Goal: Task Accomplishment & Management: Manage account settings

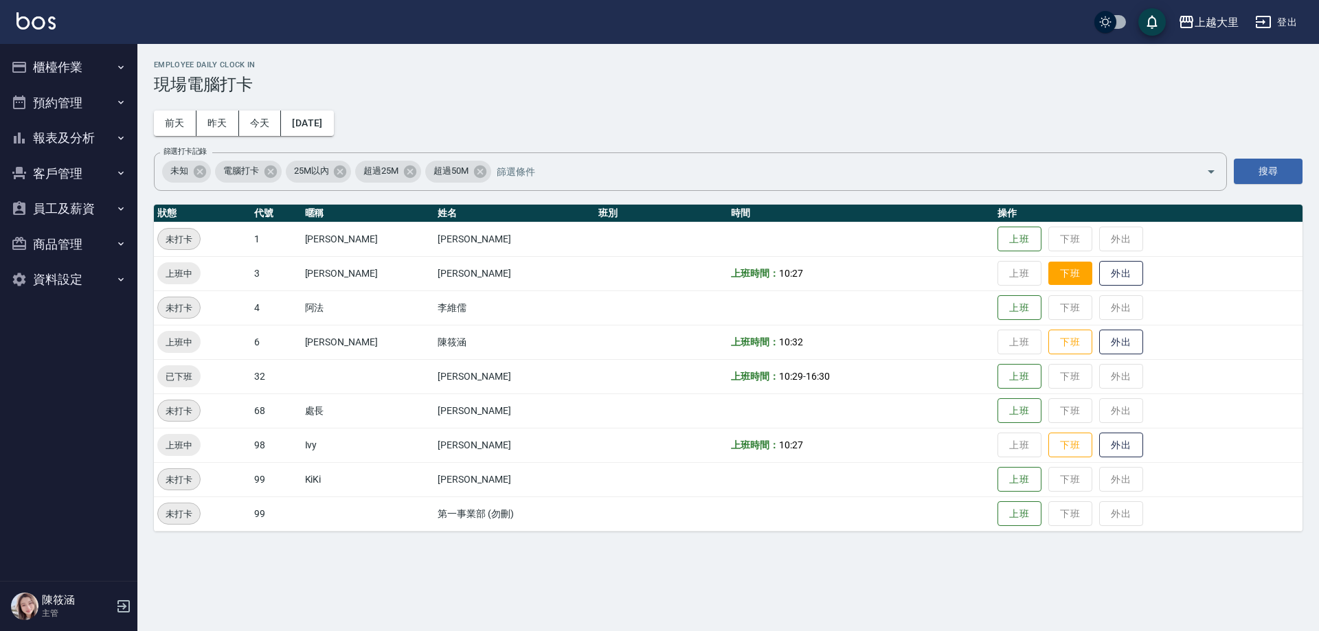
click at [1068, 267] on button "下班" at bounding box center [1071, 274] width 44 height 24
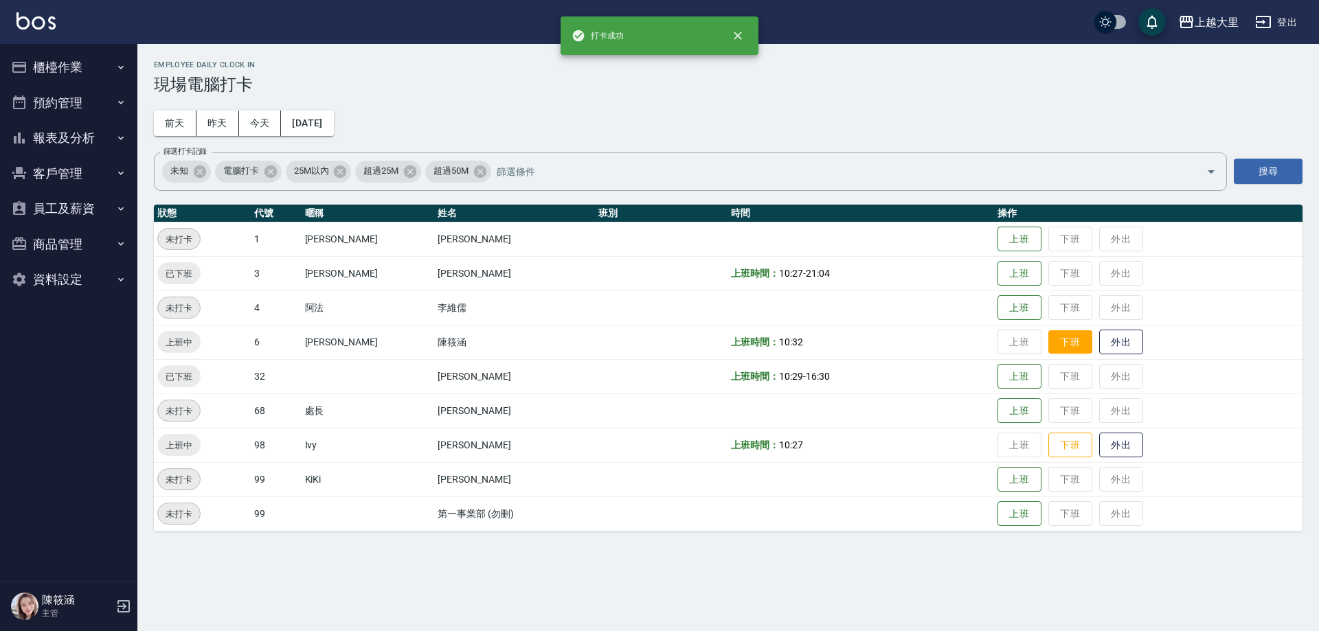
click at [1059, 344] on button "下班" at bounding box center [1071, 343] width 44 height 24
click at [1086, 446] on button "下班" at bounding box center [1071, 446] width 44 height 24
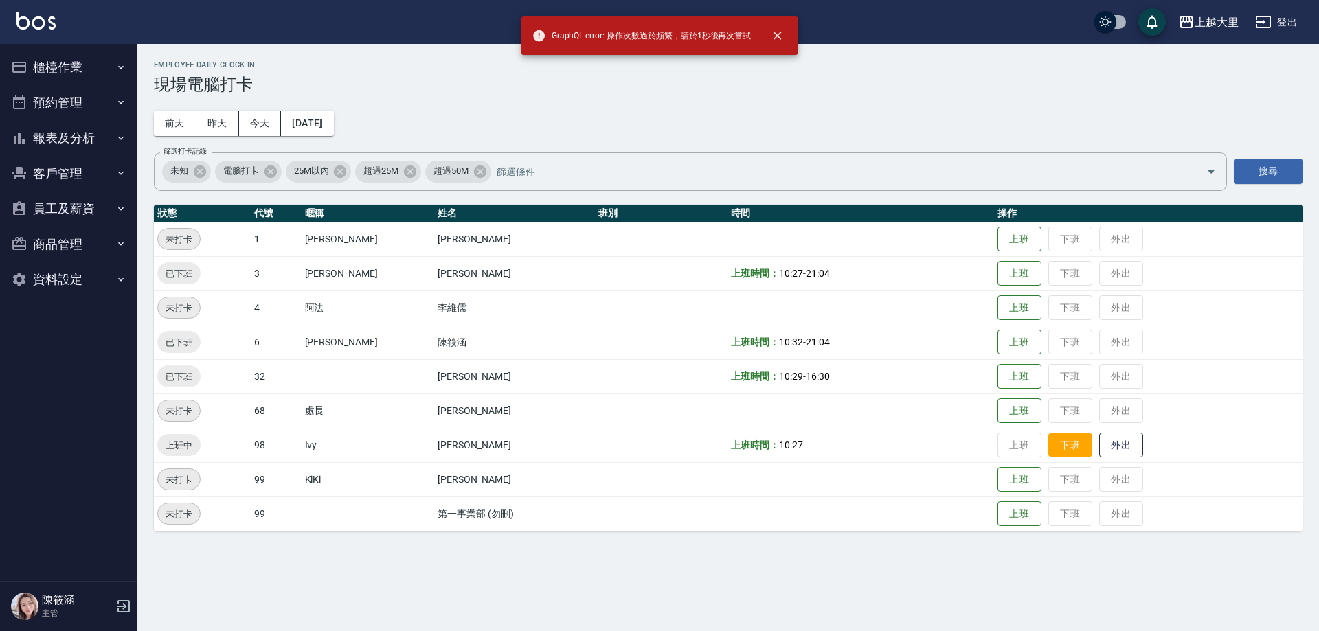
click at [1073, 452] on button "下班" at bounding box center [1071, 446] width 44 height 24
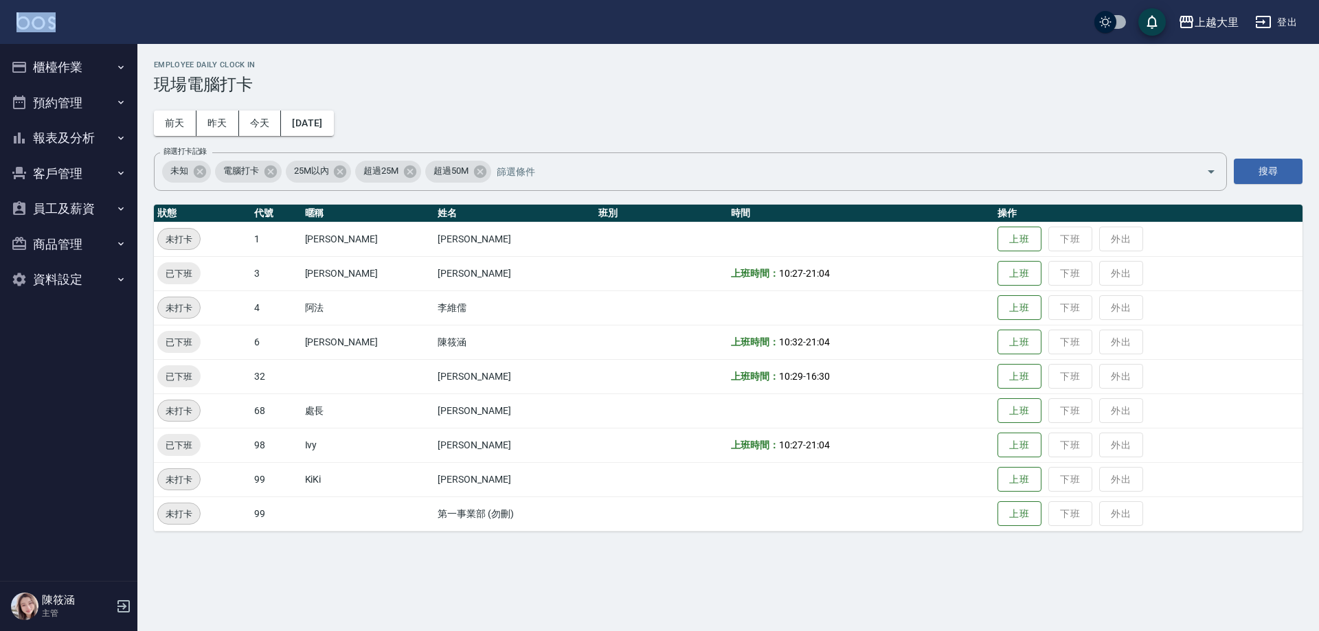
click at [104, 57] on div "上越大里 登出 櫃檯作業 打帳單 帳單列表 營業儀表板 現金收支登錄 材料自購登錄 每日結帳 排班表 現場電腦打卡 掃碼打卡 預約管理 預約管理 單日預約紀錄…" at bounding box center [659, 315] width 1319 height 631
click at [91, 63] on button "櫃檯作業" at bounding box center [68, 67] width 126 height 36
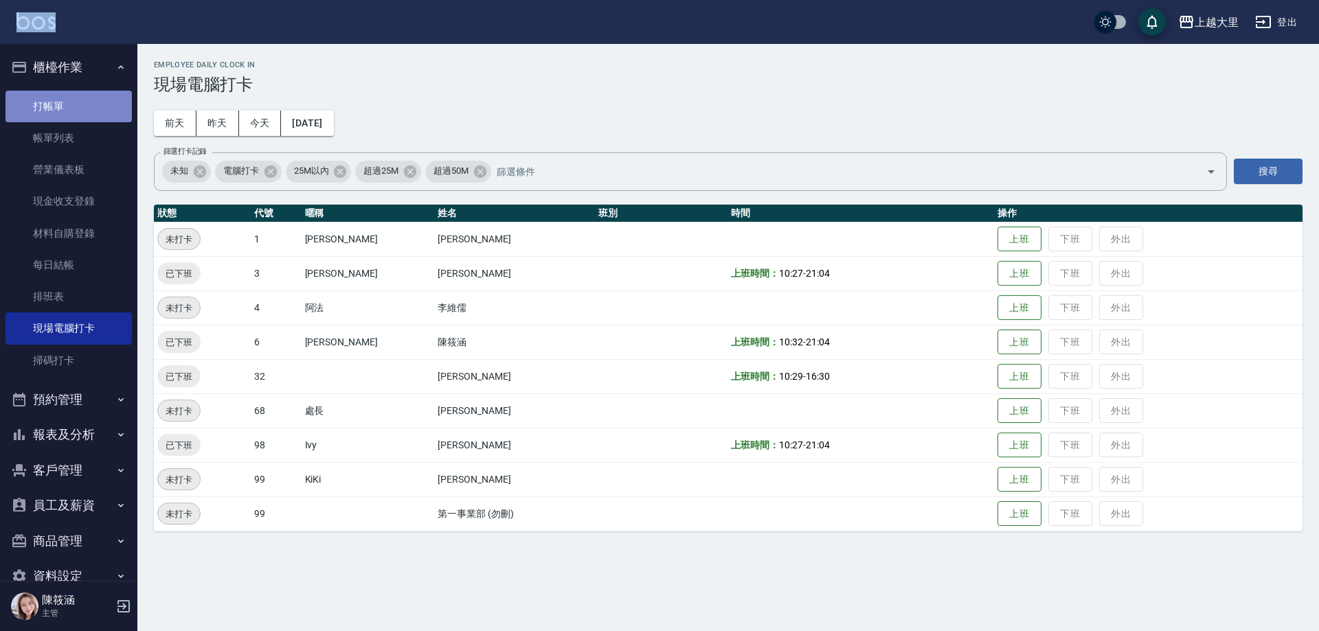
click at [83, 106] on link "打帳單" at bounding box center [68, 107] width 126 height 32
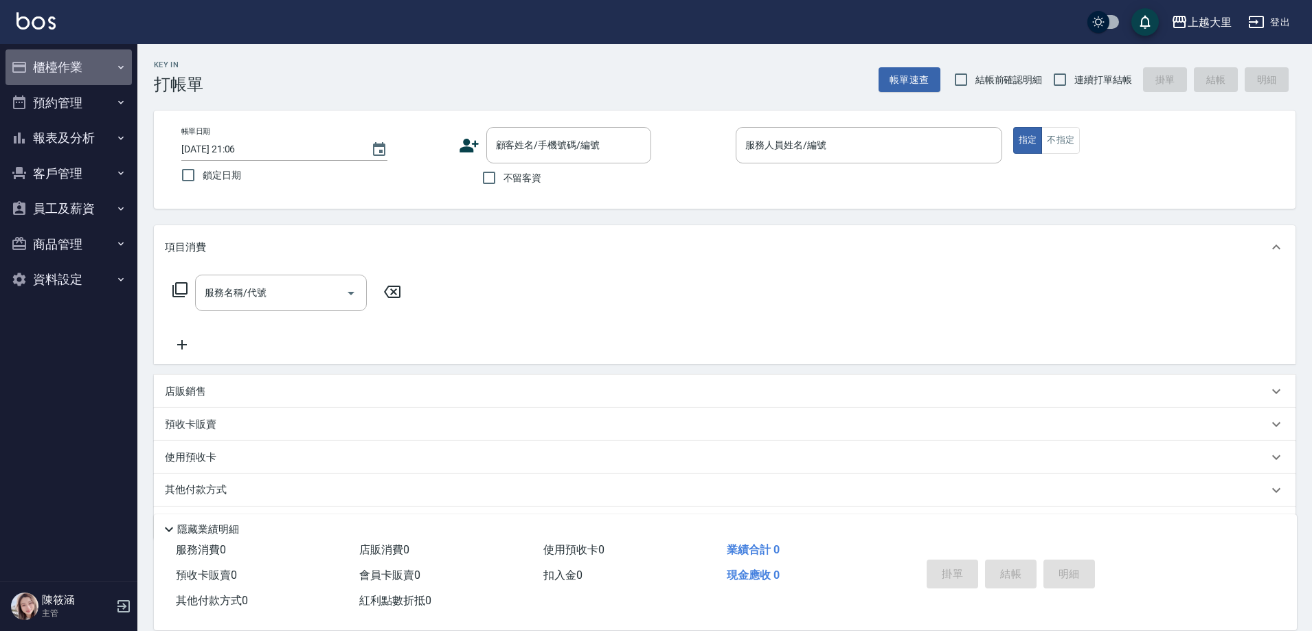
click at [68, 59] on button "櫃檯作業" at bounding box center [68, 67] width 126 height 36
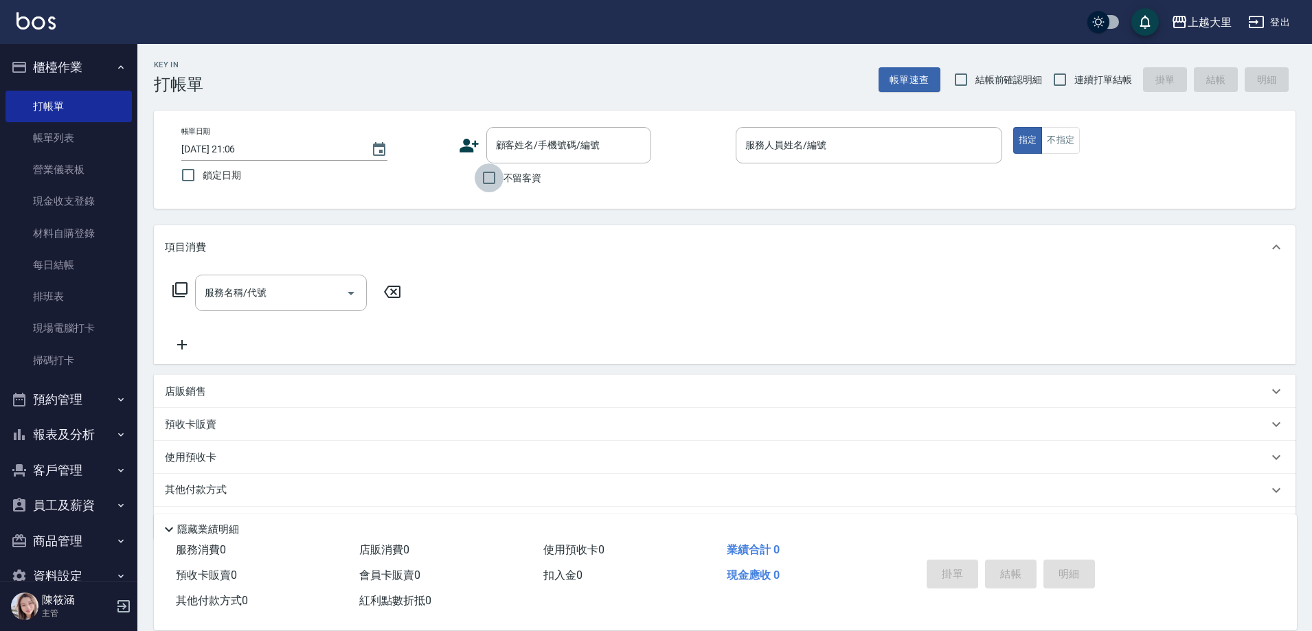
click at [491, 186] on input "不留客資" at bounding box center [489, 178] width 29 height 29
checkbox input "true"
click at [1063, 78] on input "連續打單結帳" at bounding box center [1060, 79] width 29 height 29
checkbox input "true"
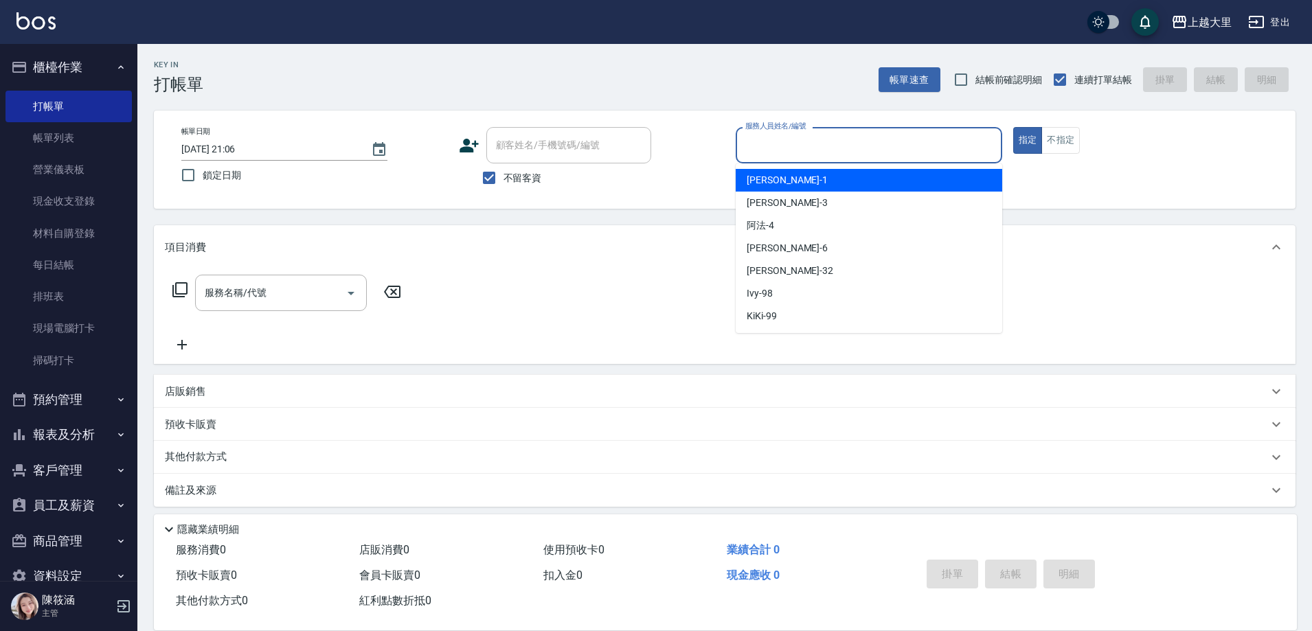
click at [772, 148] on input "服務人員姓名/編號" at bounding box center [869, 145] width 254 height 24
type input "Joanna喬安娜-3"
type button "true"
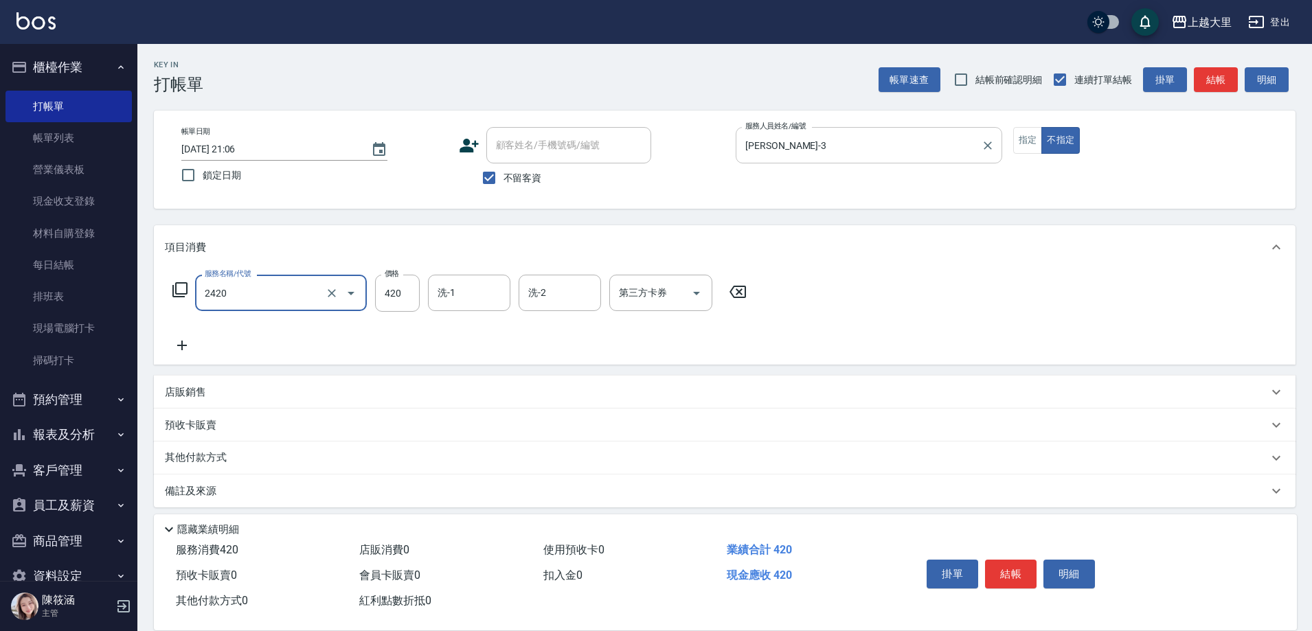
type input "洗+剪420(2420)"
type input "廖乙晴-32"
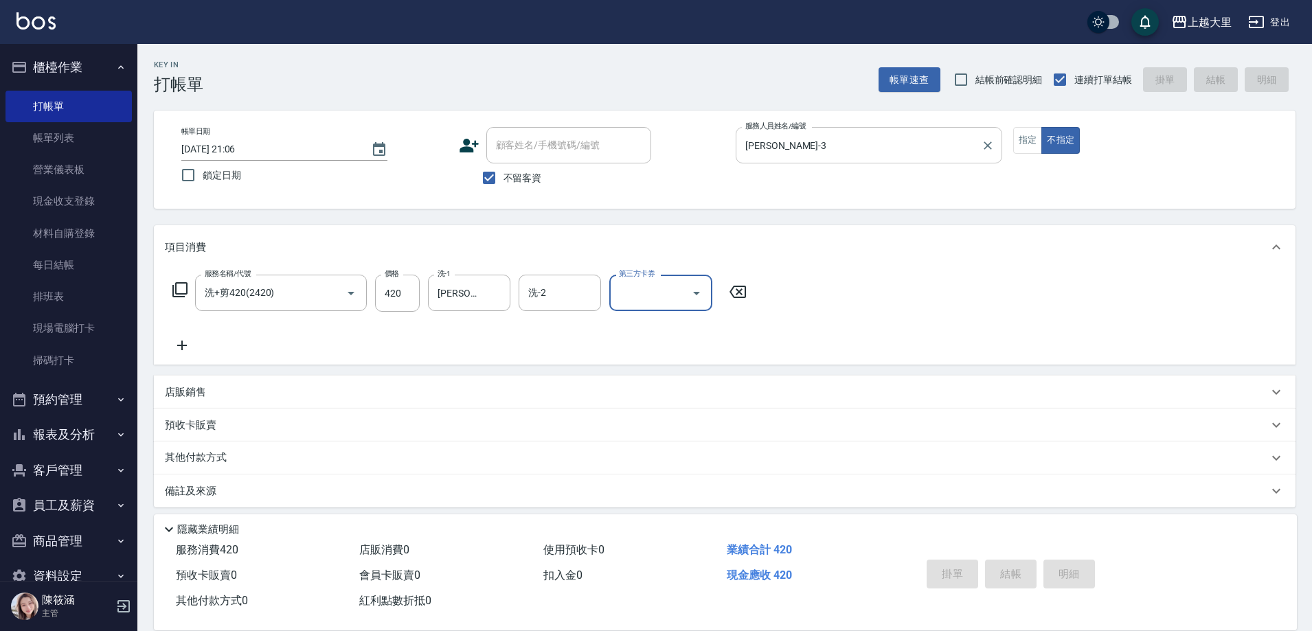
type input "2025/08/12 21:07"
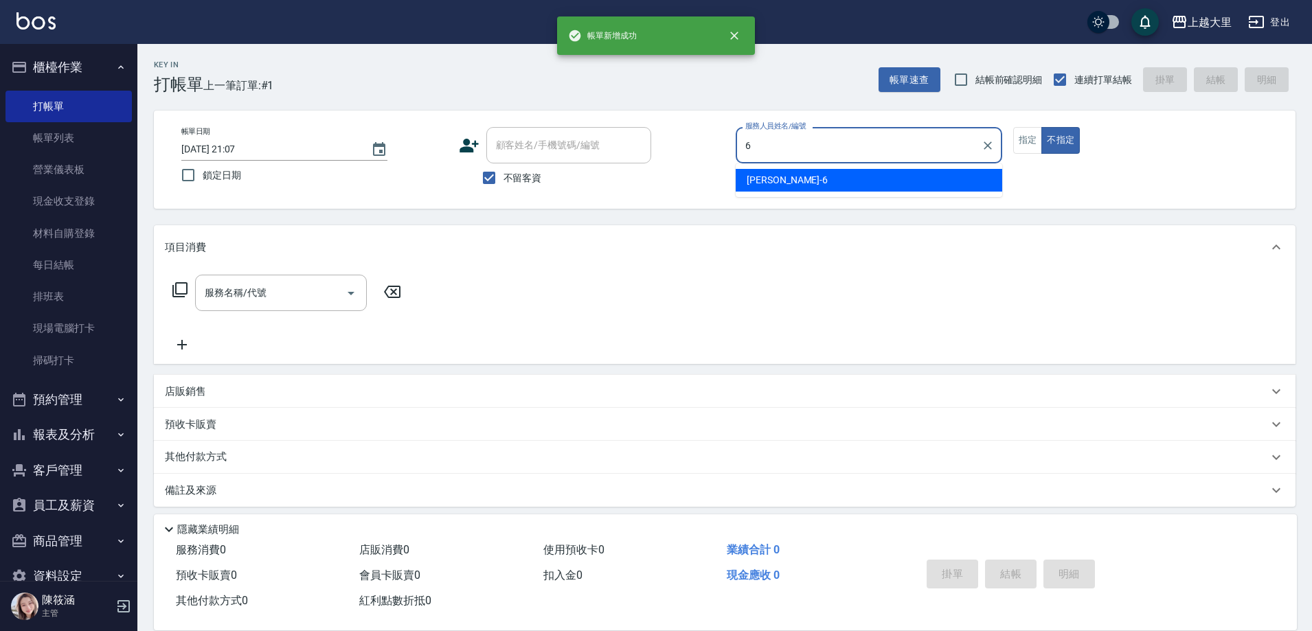
type input "Phoebe菲比-6"
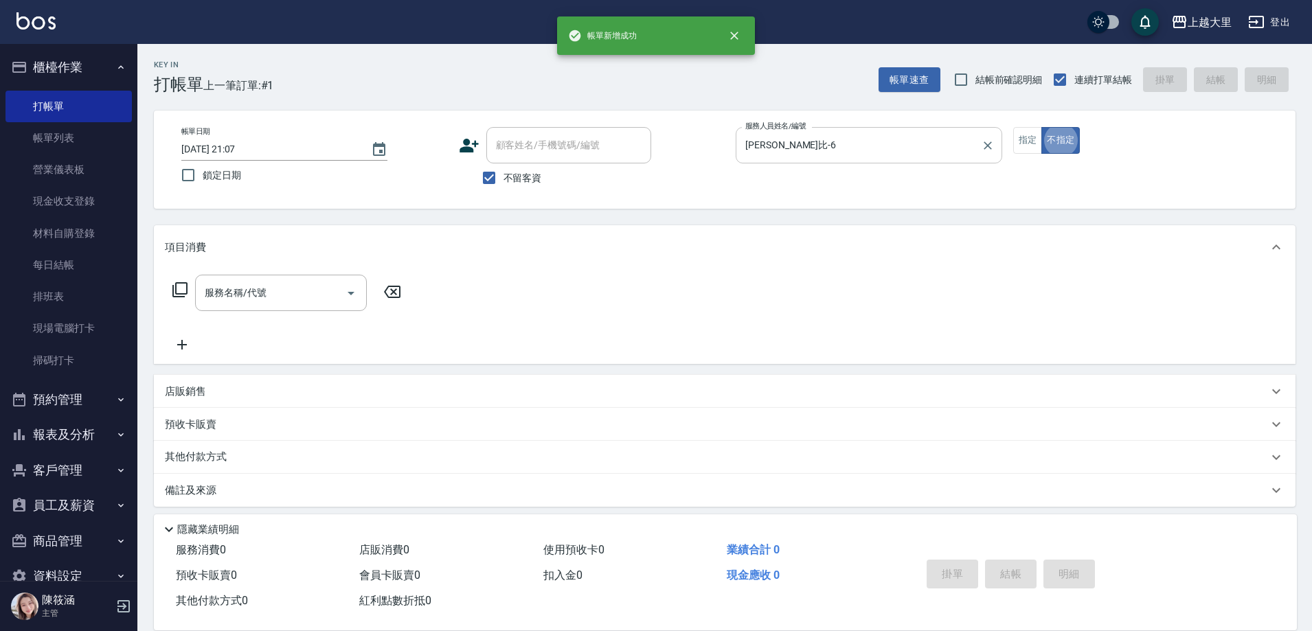
type button "false"
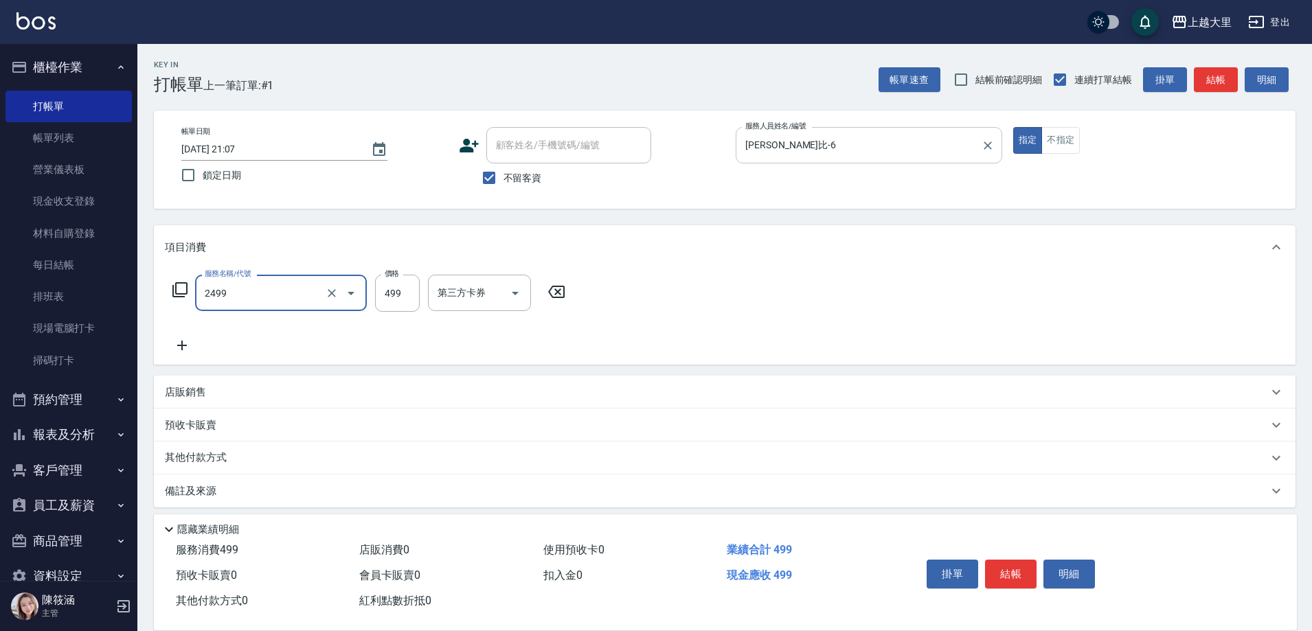
type input "499洗剪(2499)"
type input "500"
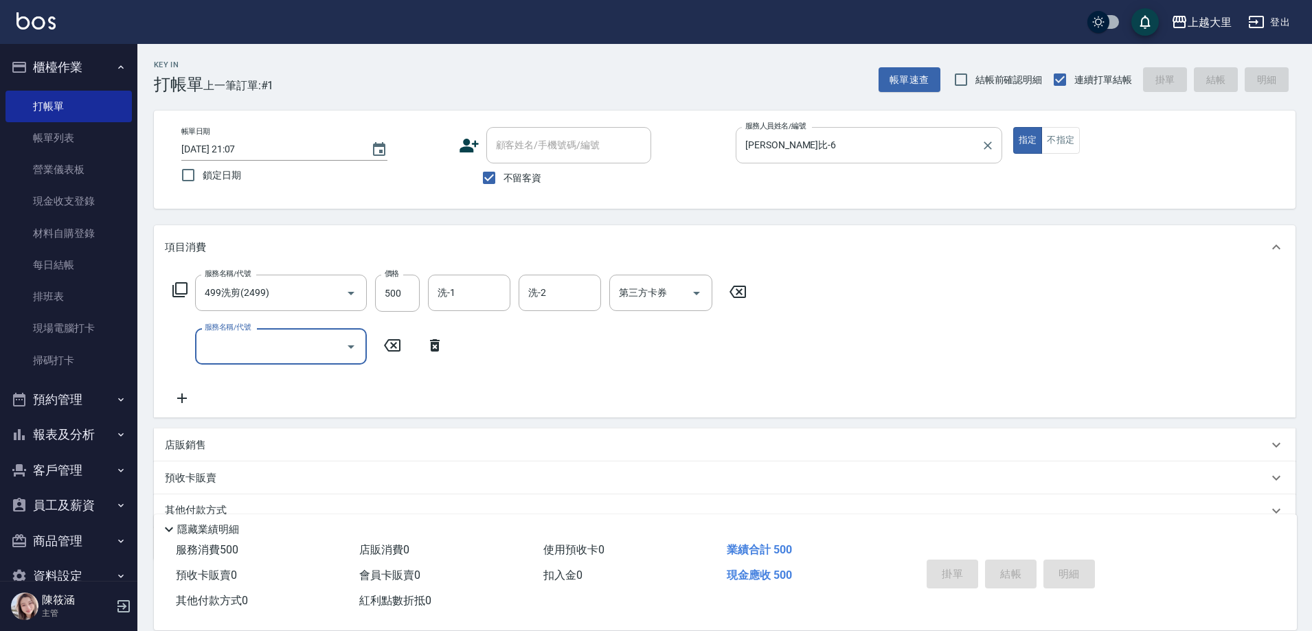
type input "2025/08/12 21:08"
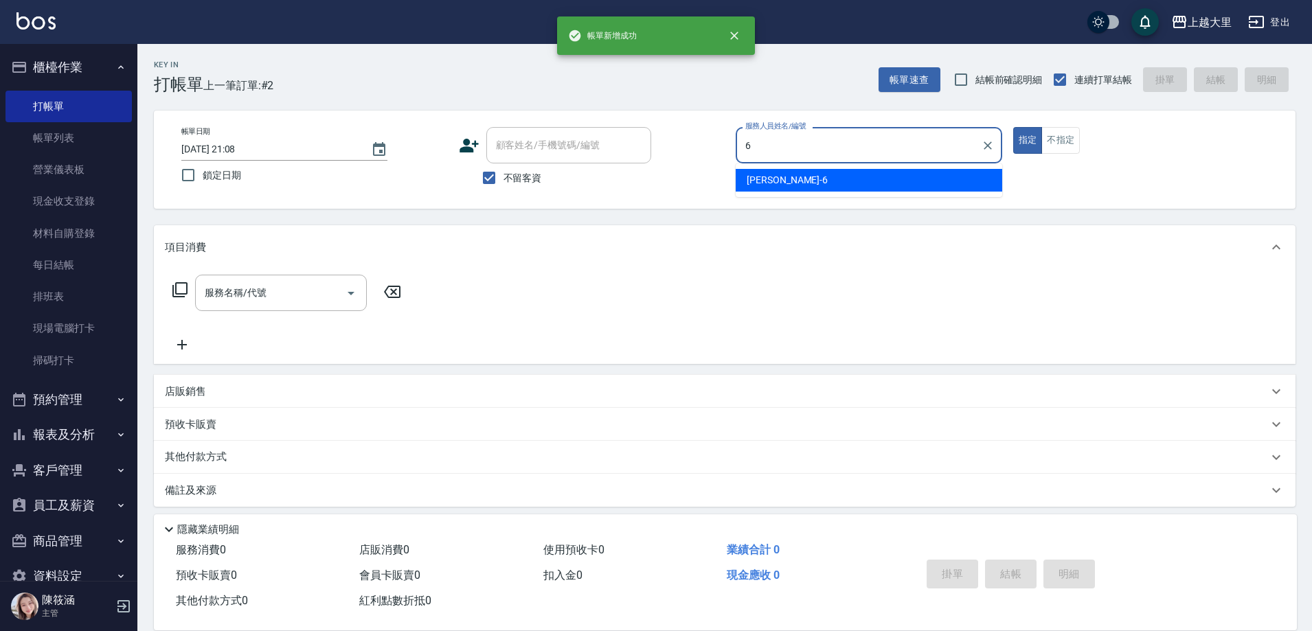
type input "Phoebe菲比-6"
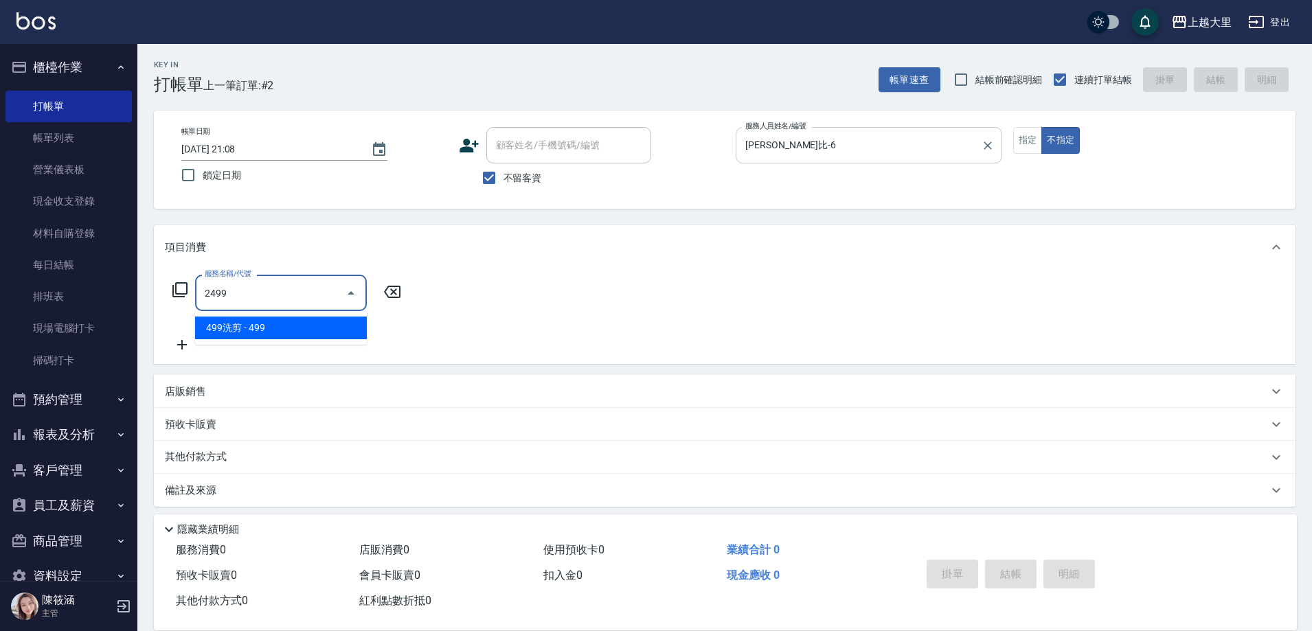
type input "499洗剪(2499)"
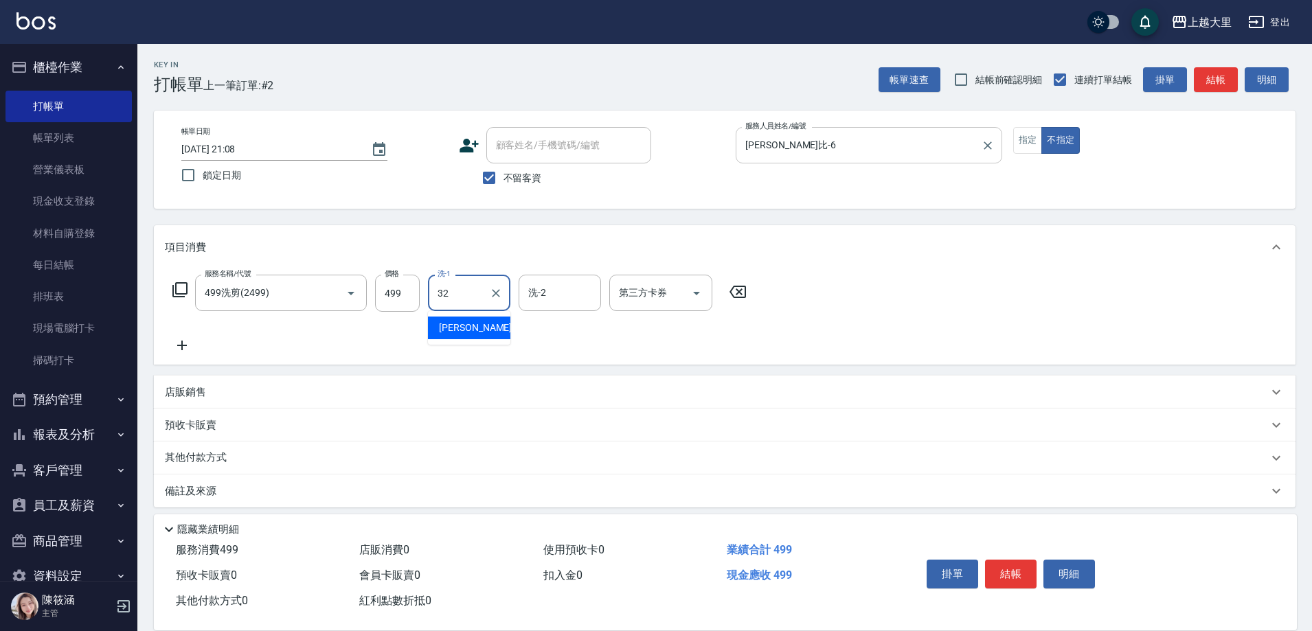
type input "廖乙晴-32"
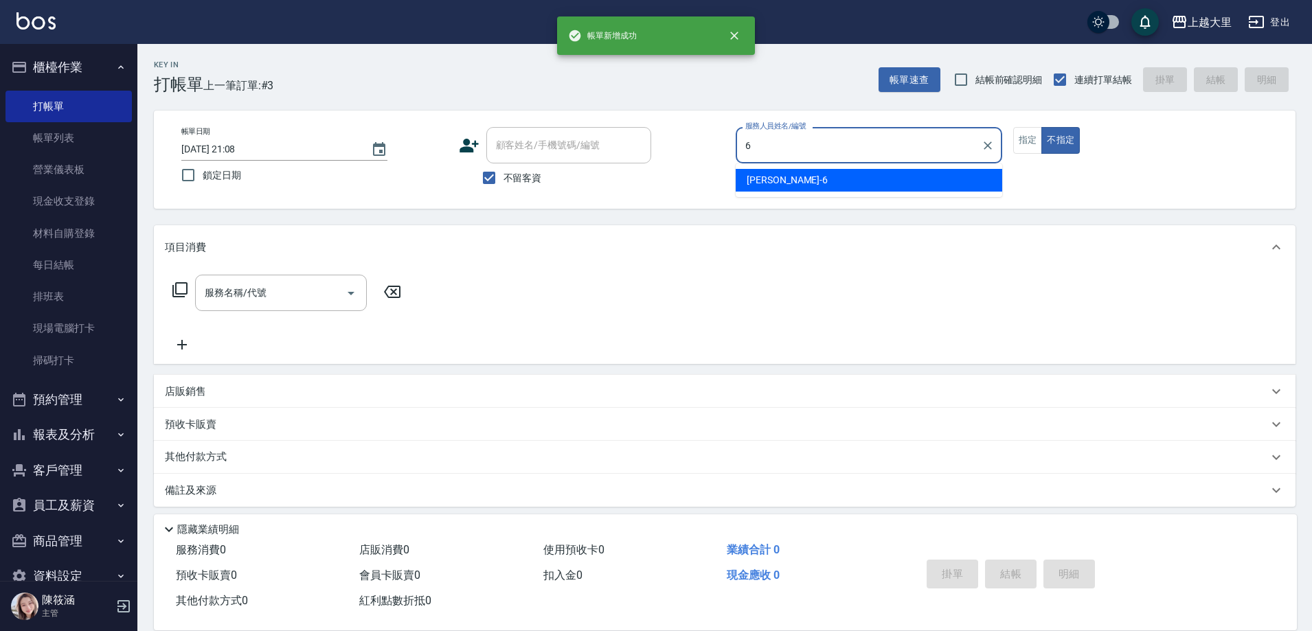
type input "Phoebe菲比-6"
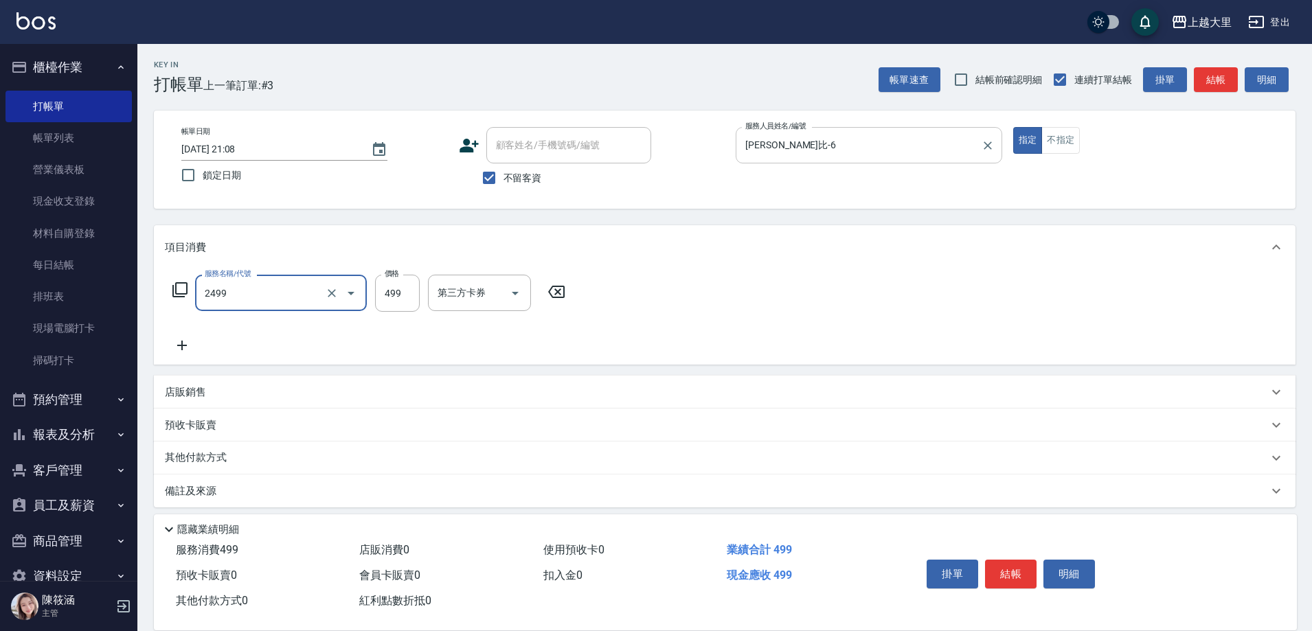
type input "499洗剪(2499)"
type input "400"
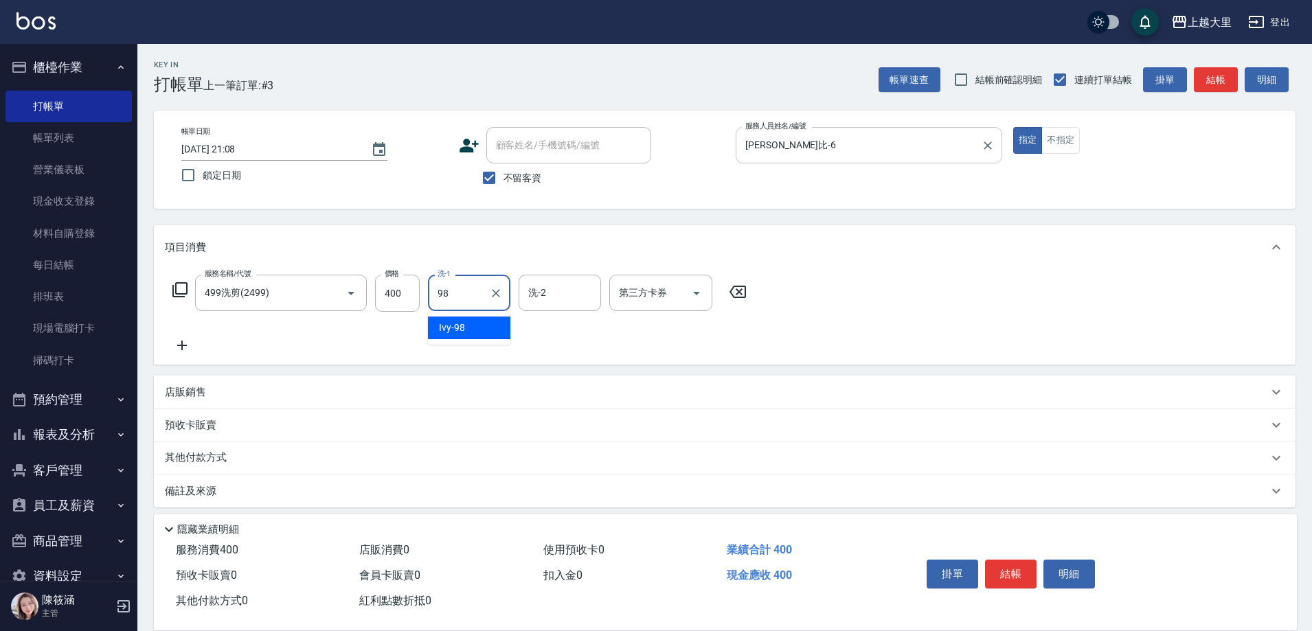
type input "Ivy-98"
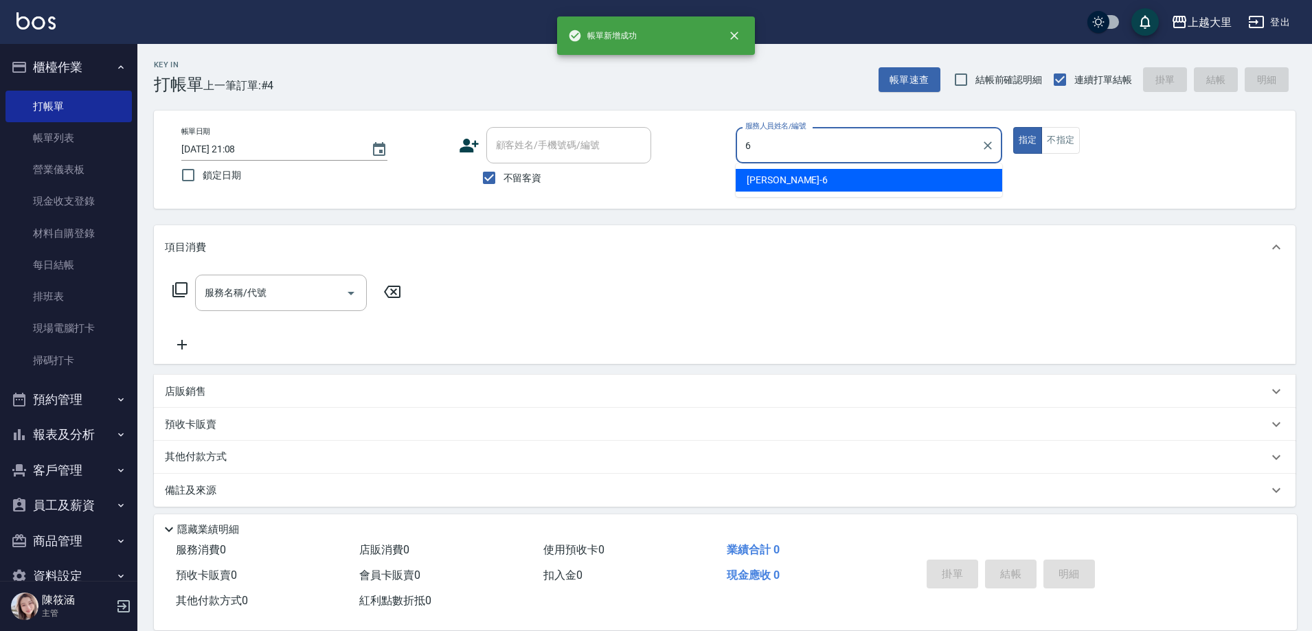
type input "Phoebe菲比-6"
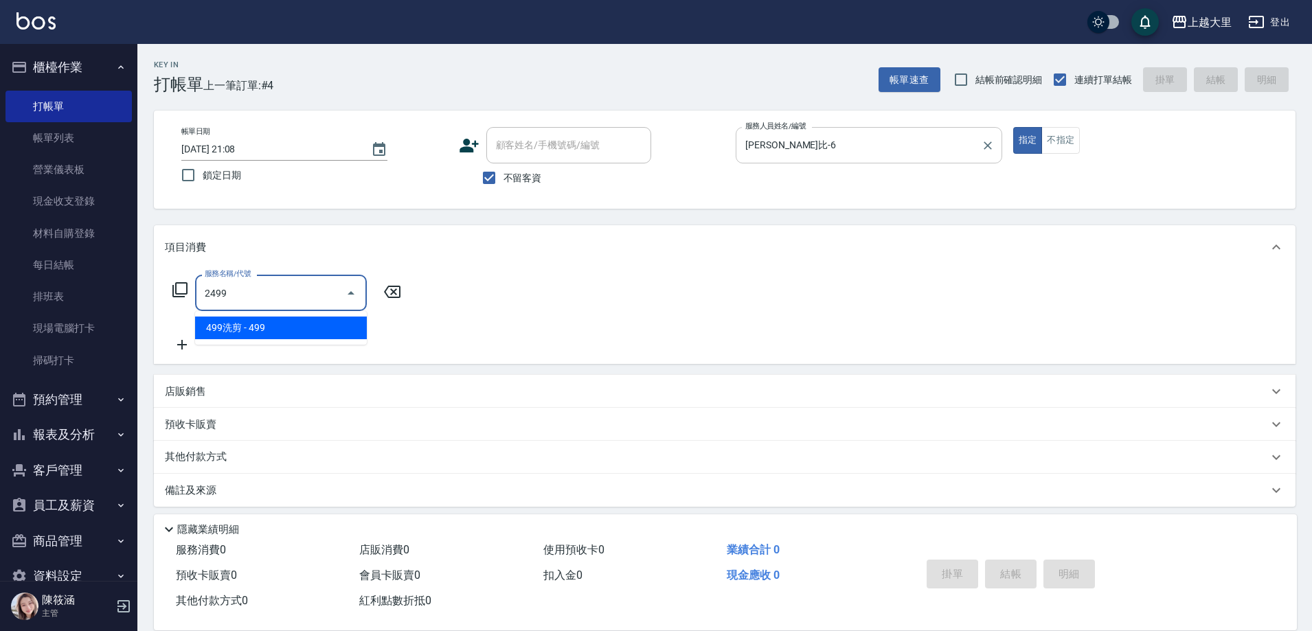
type input "499洗剪(2499)"
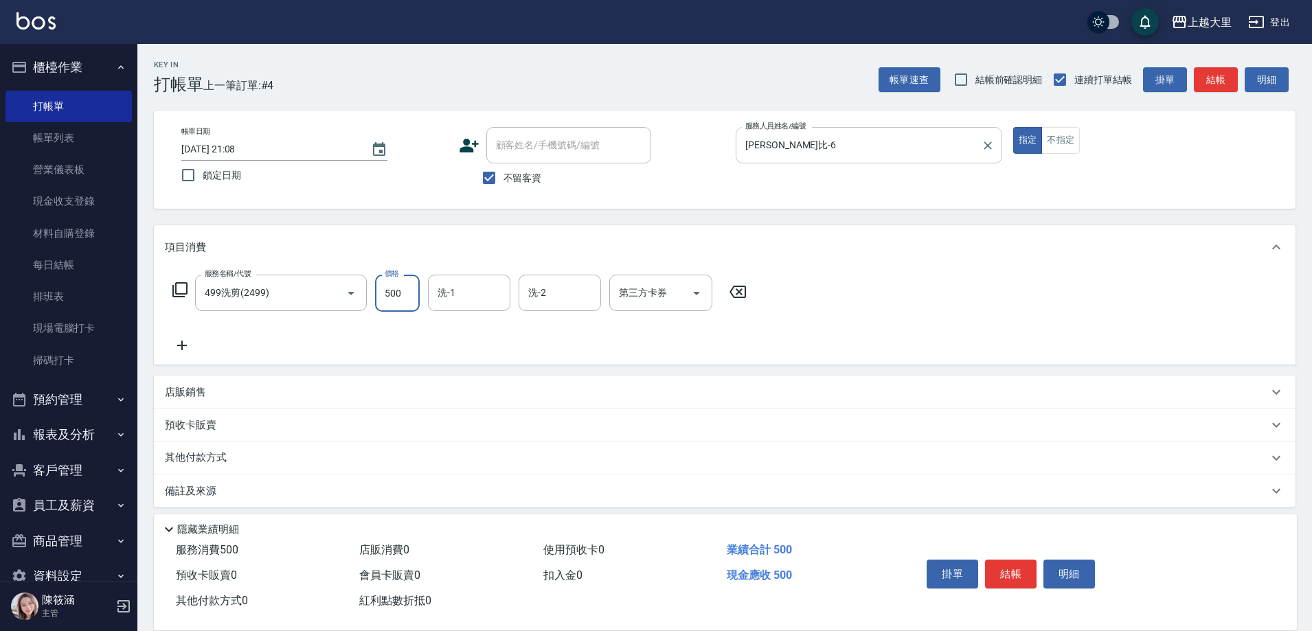
type input "500"
type input "廖乙晴-32"
click at [693, 287] on icon "Open" at bounding box center [697, 293] width 16 height 16
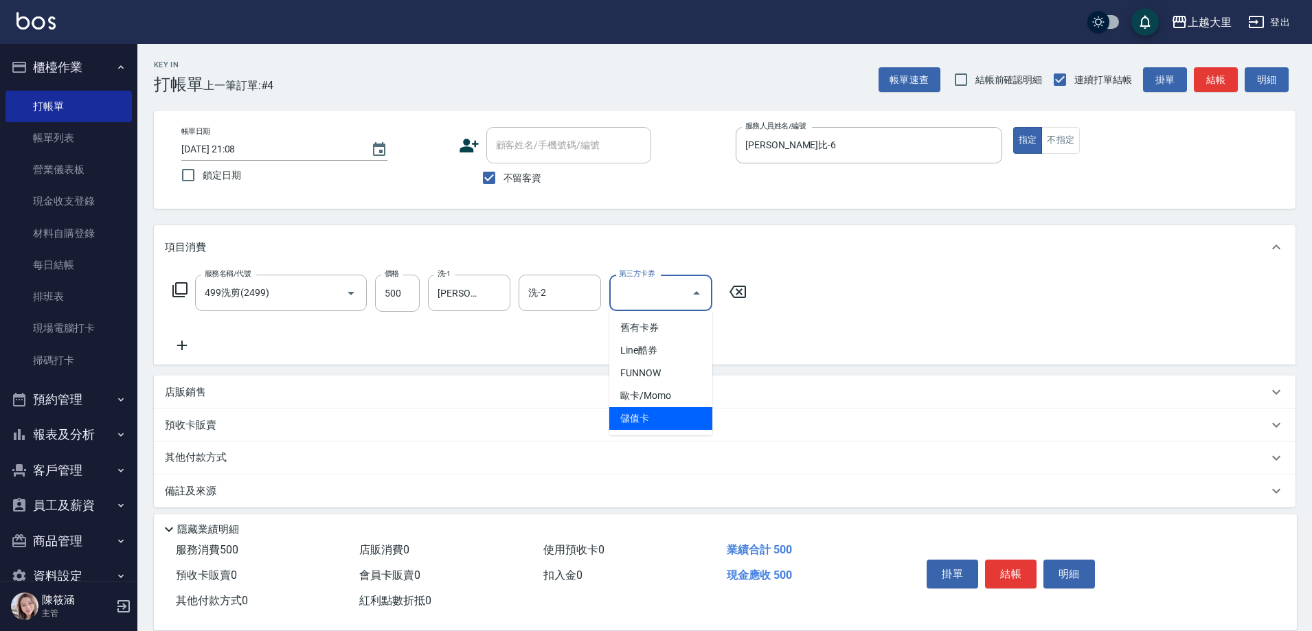
click at [680, 417] on span "儲值卡" at bounding box center [660, 418] width 103 height 23
type input "儲值卡"
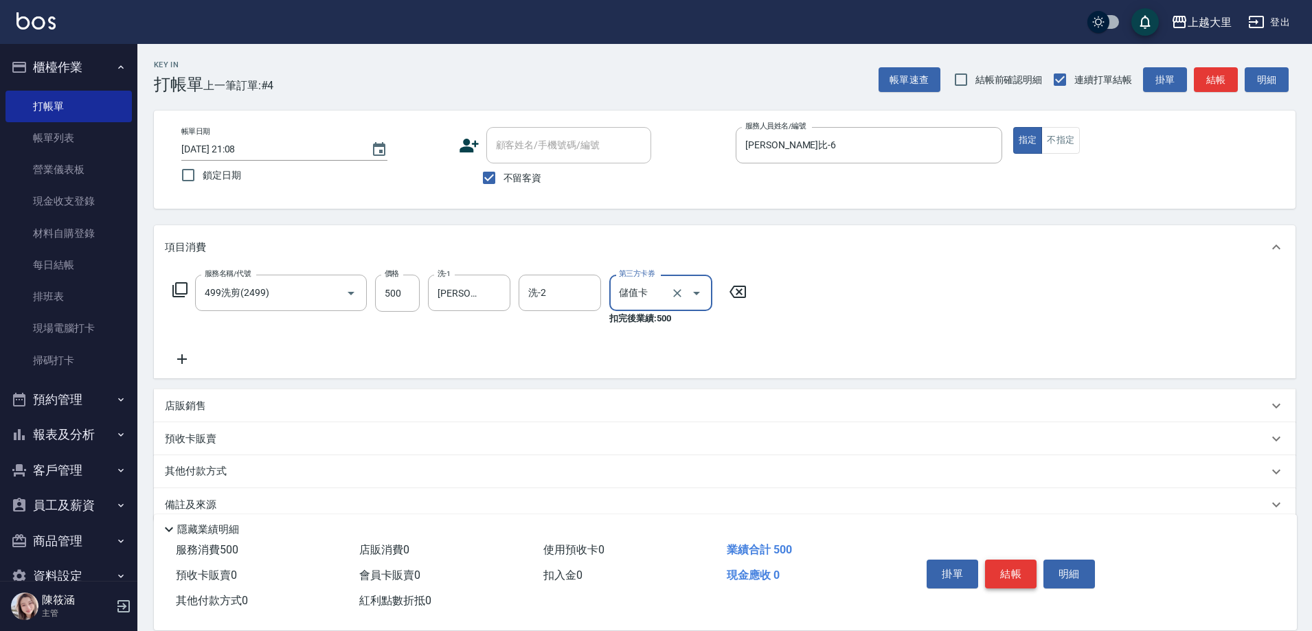
click at [1000, 568] on button "結帳" at bounding box center [1011, 574] width 52 height 29
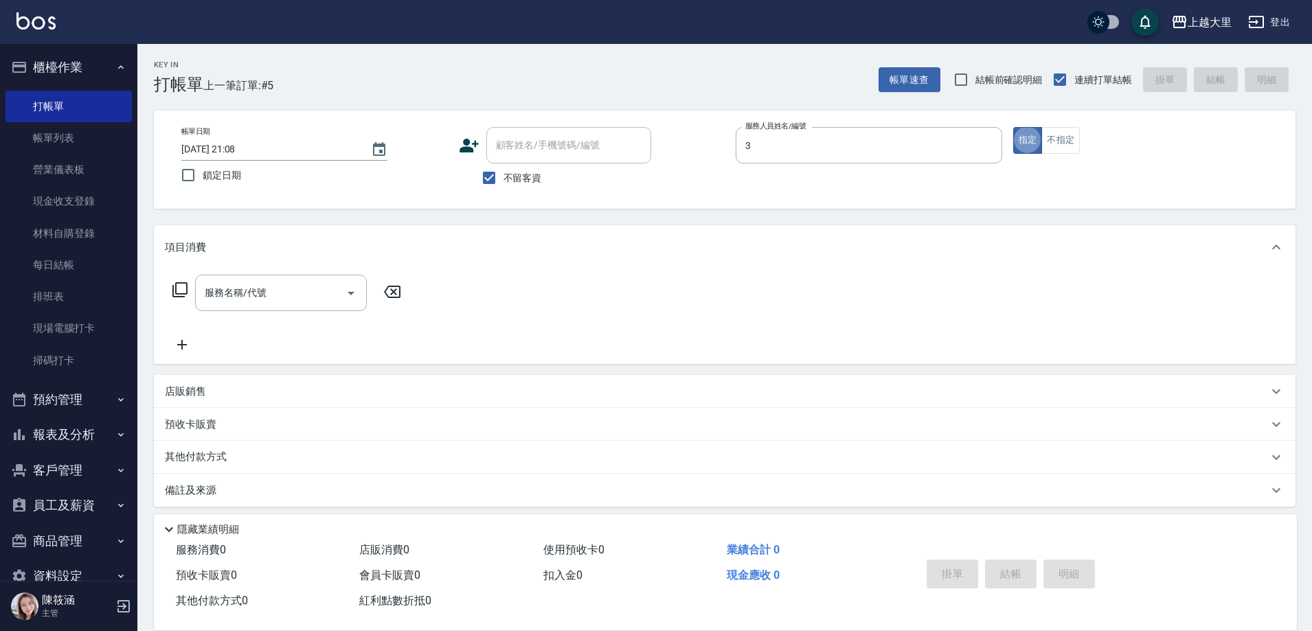
type input "Joanna喬安娜-3"
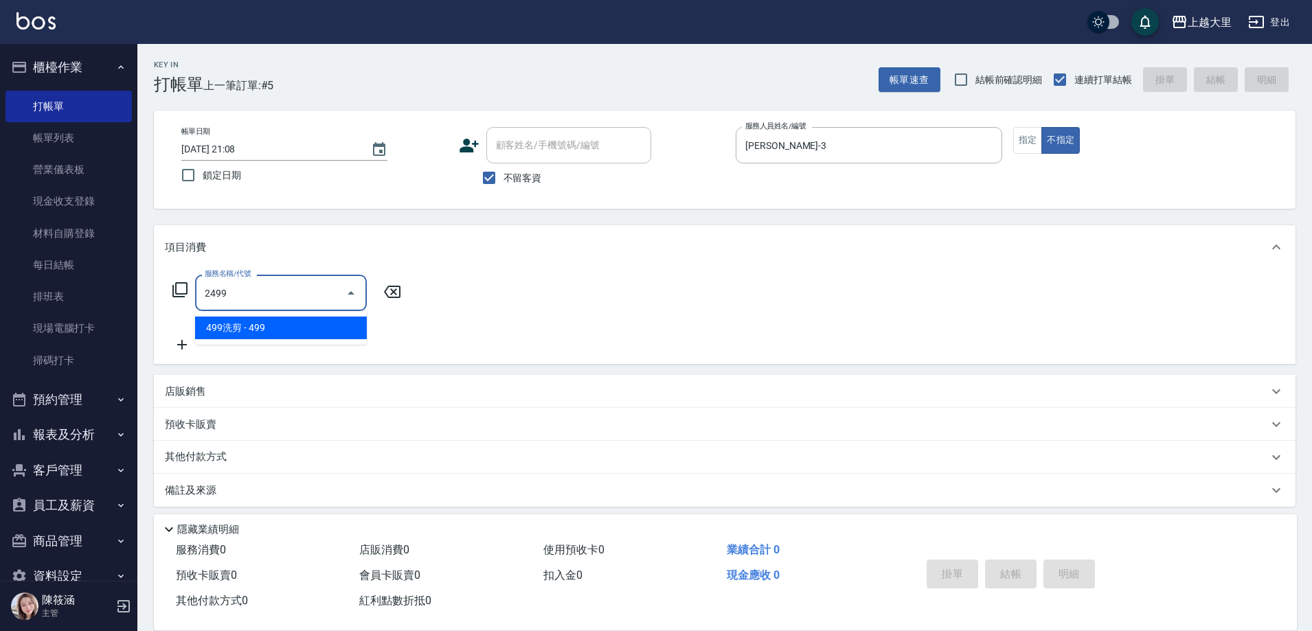
type input "499洗剪(2499)"
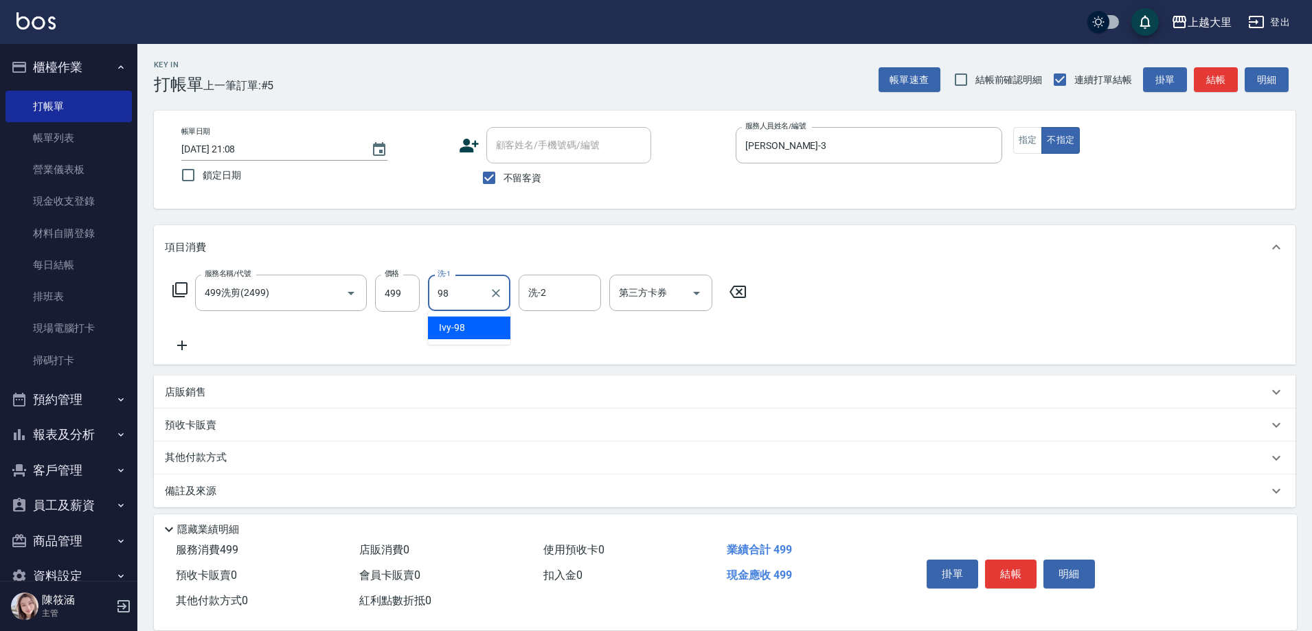
type input "Ivy-98"
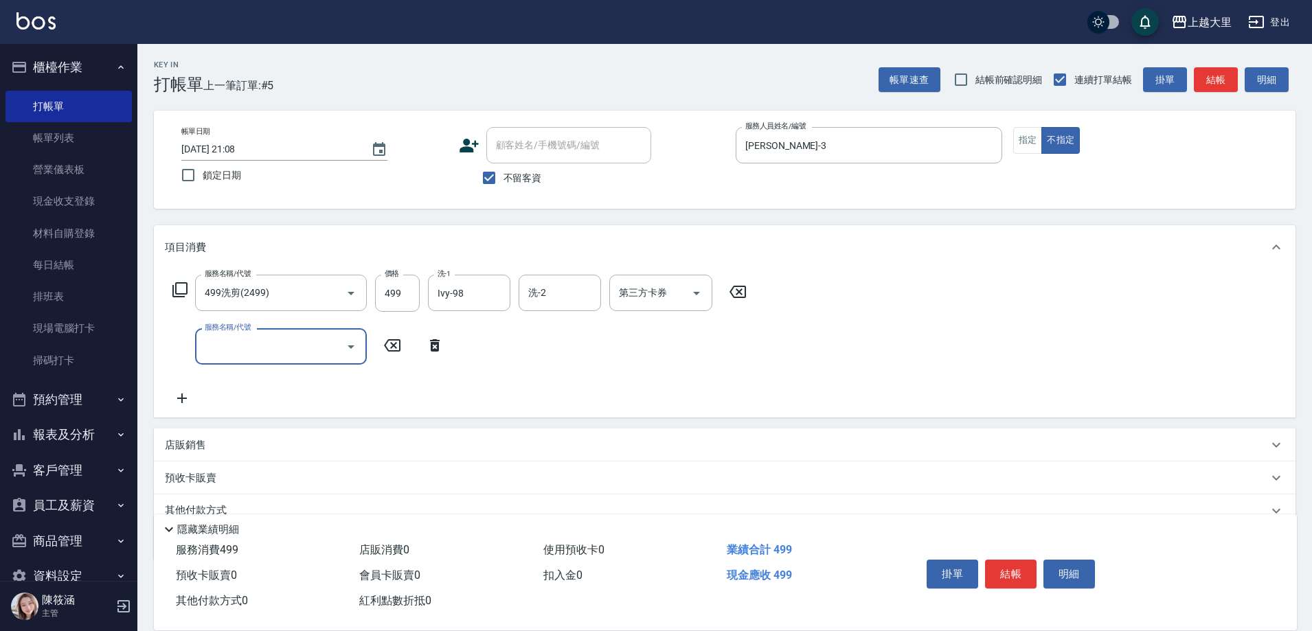
type input "2025/08/12 21:09"
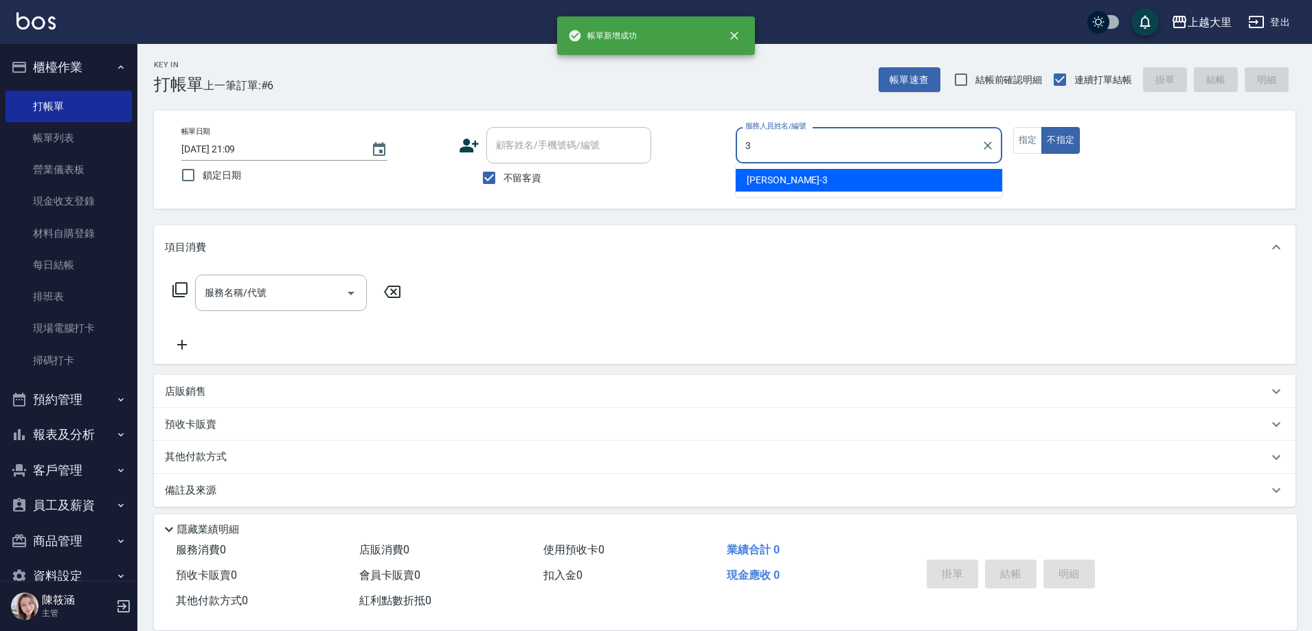
type input "Joanna喬安娜-3"
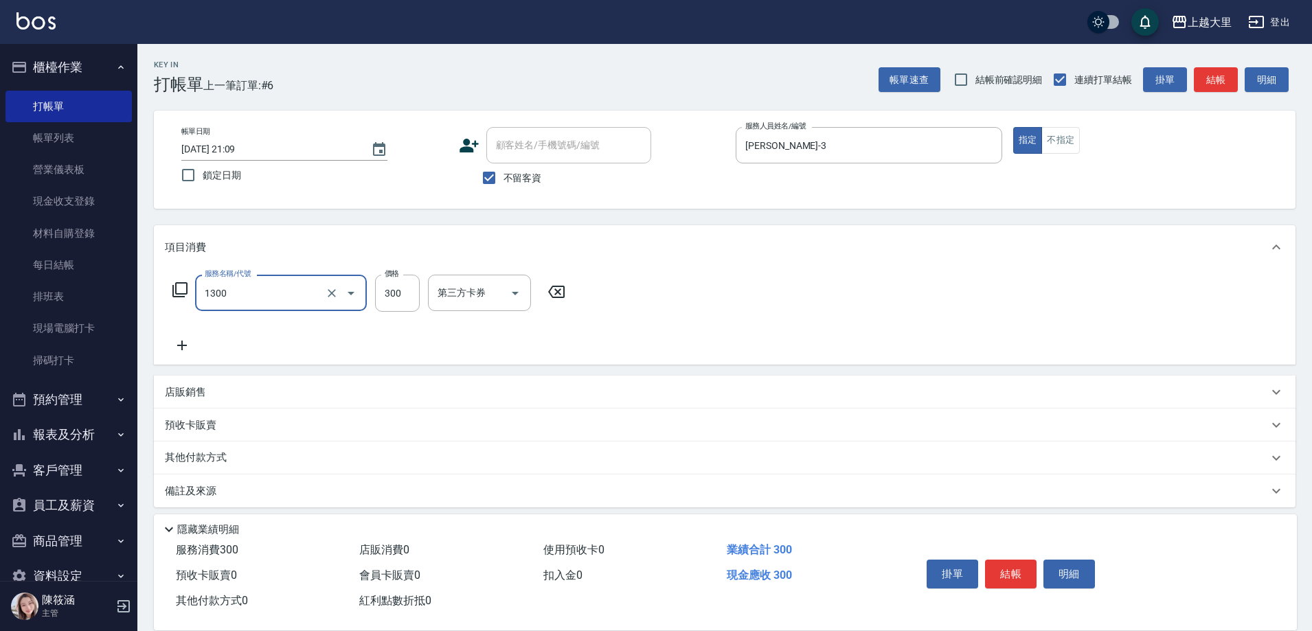
type input "健康洗髮(1300)"
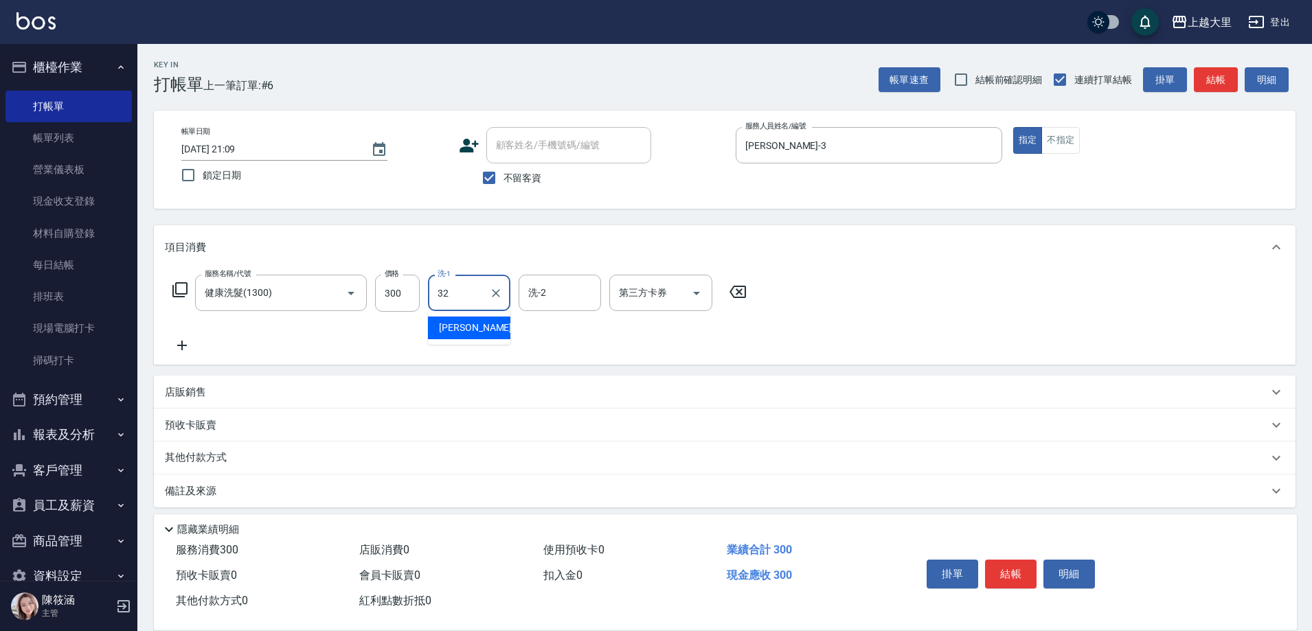
type input "廖乙晴-32"
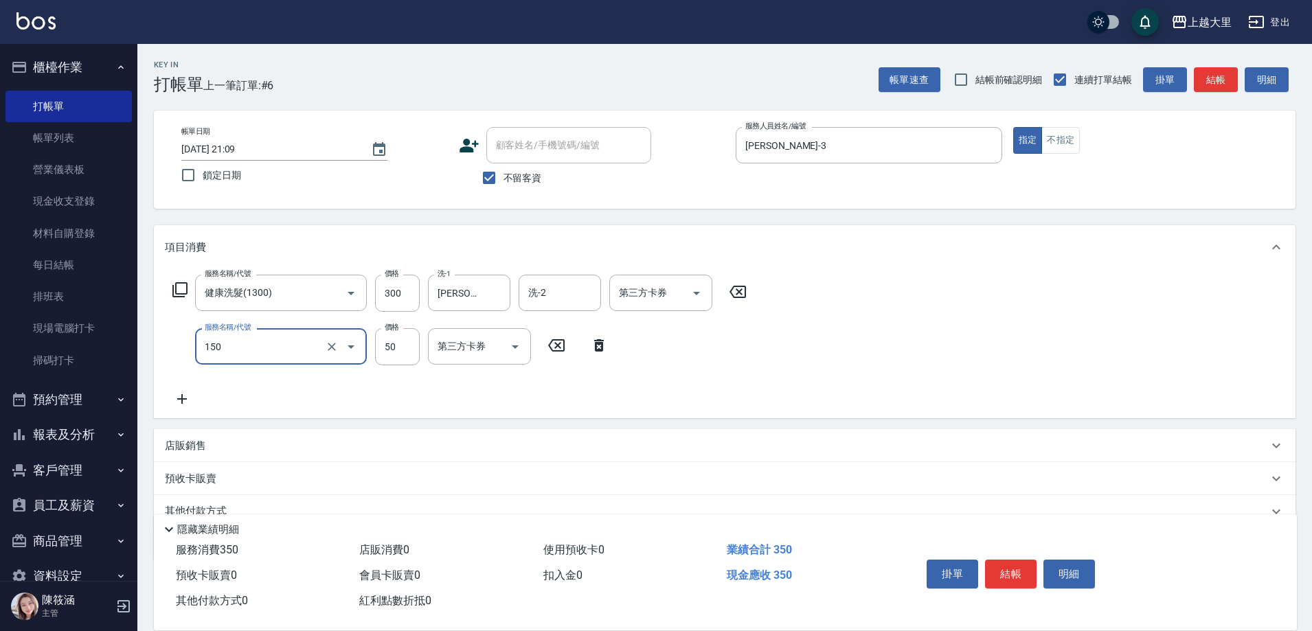
type input "精油50(150)"
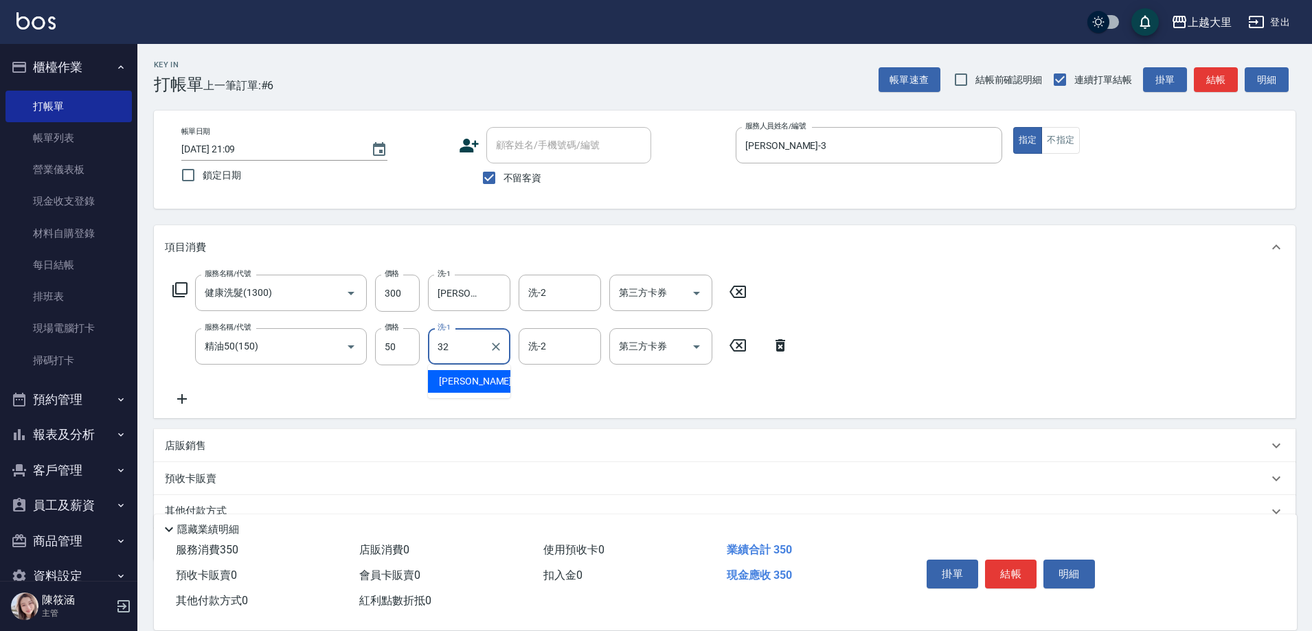
type input "廖乙晴-32"
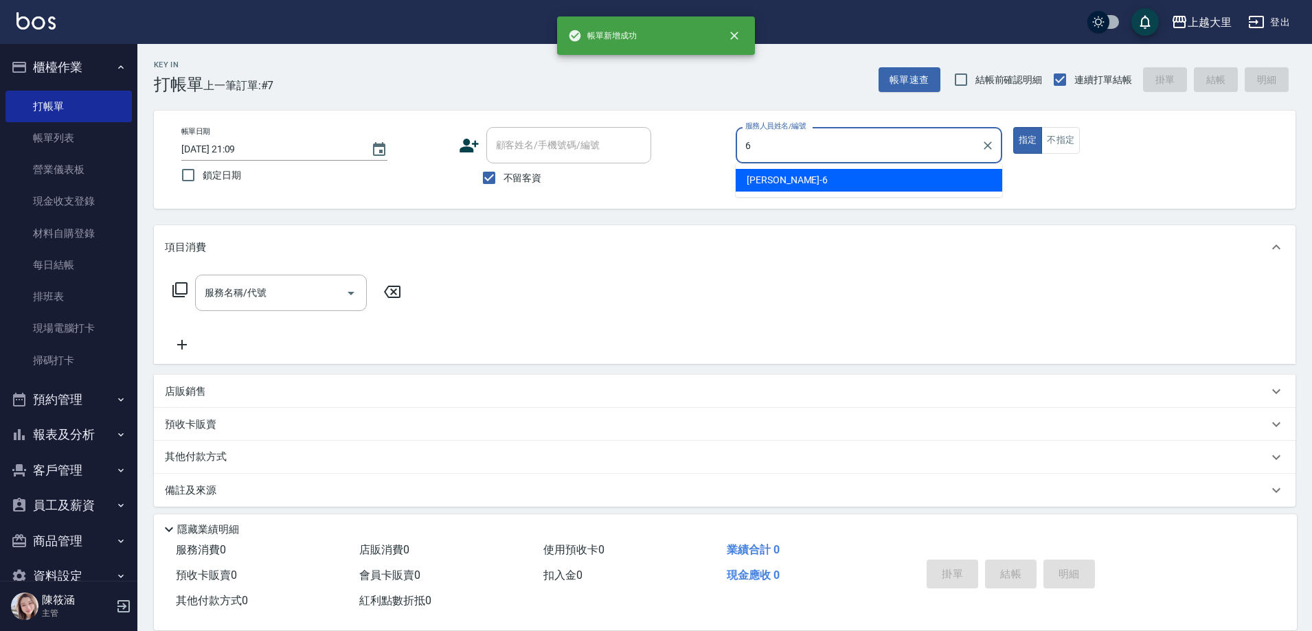
type input "Phoebe菲比-6"
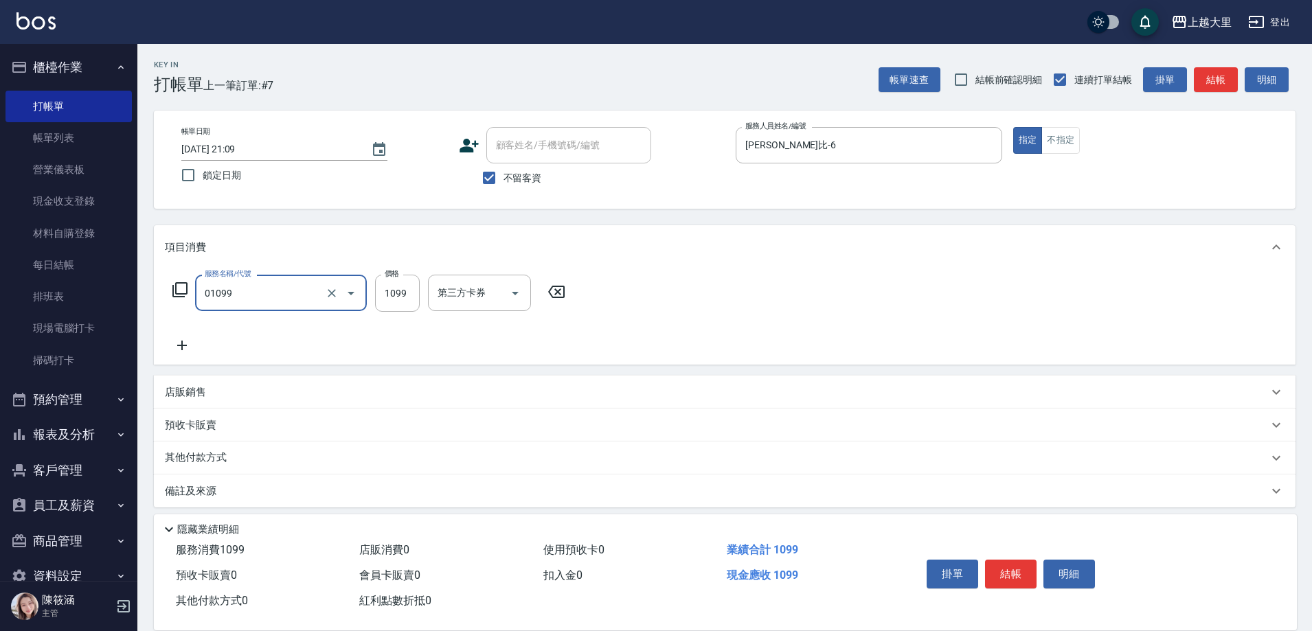
type input "精油SPA+剪（套餐）(01099)"
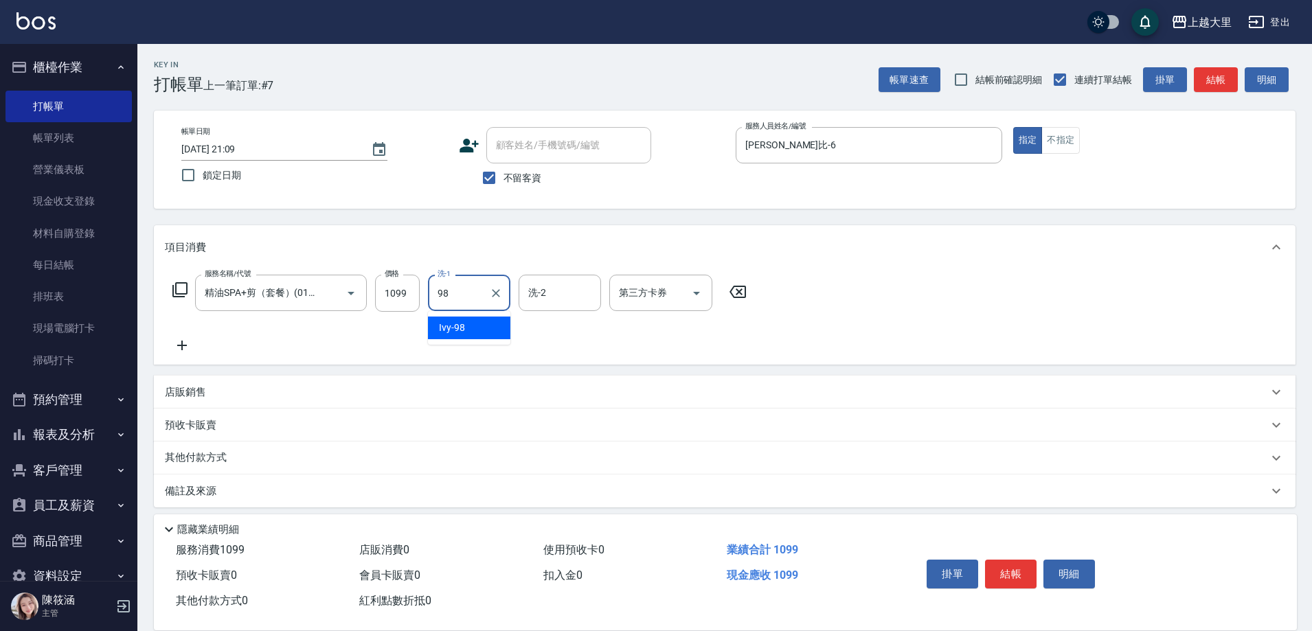
type input "Ivy-98"
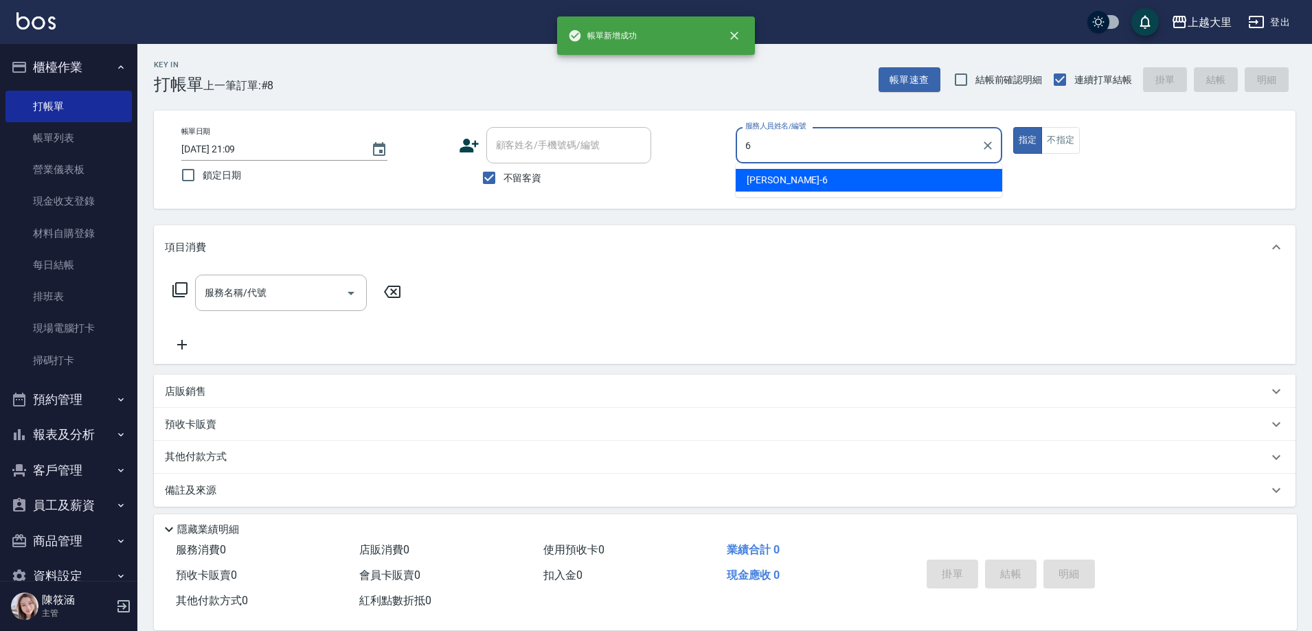
type input "Phoebe菲比-6"
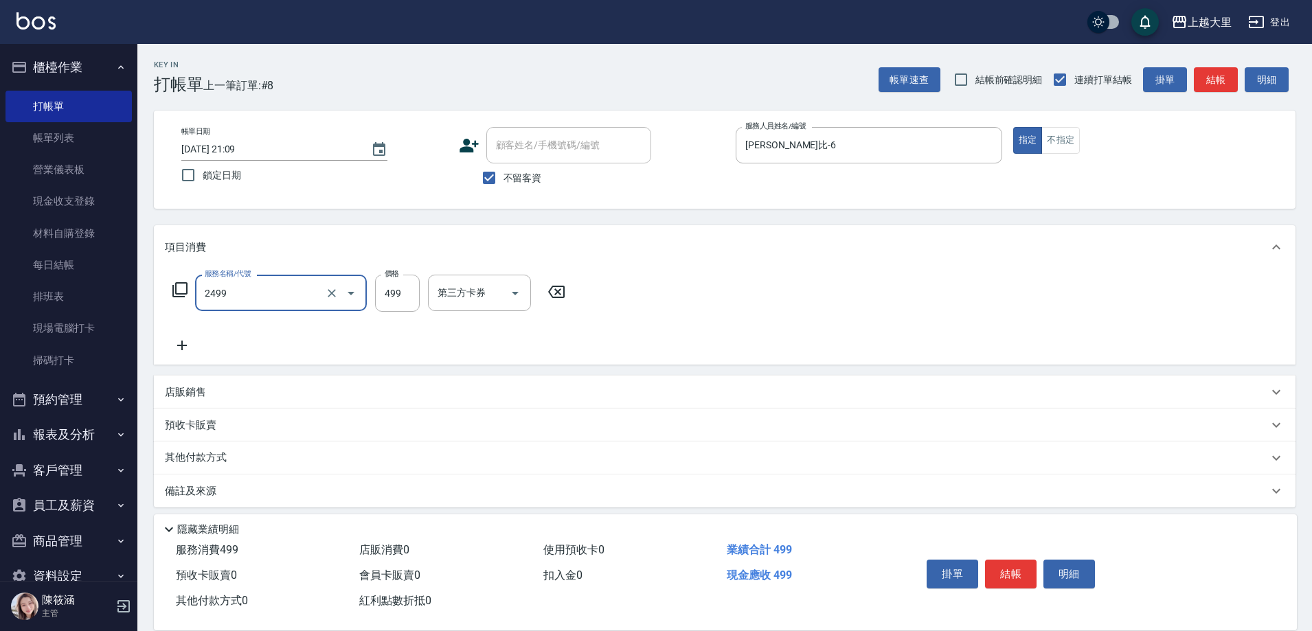
type input "499洗剪(2499)"
type input "500"
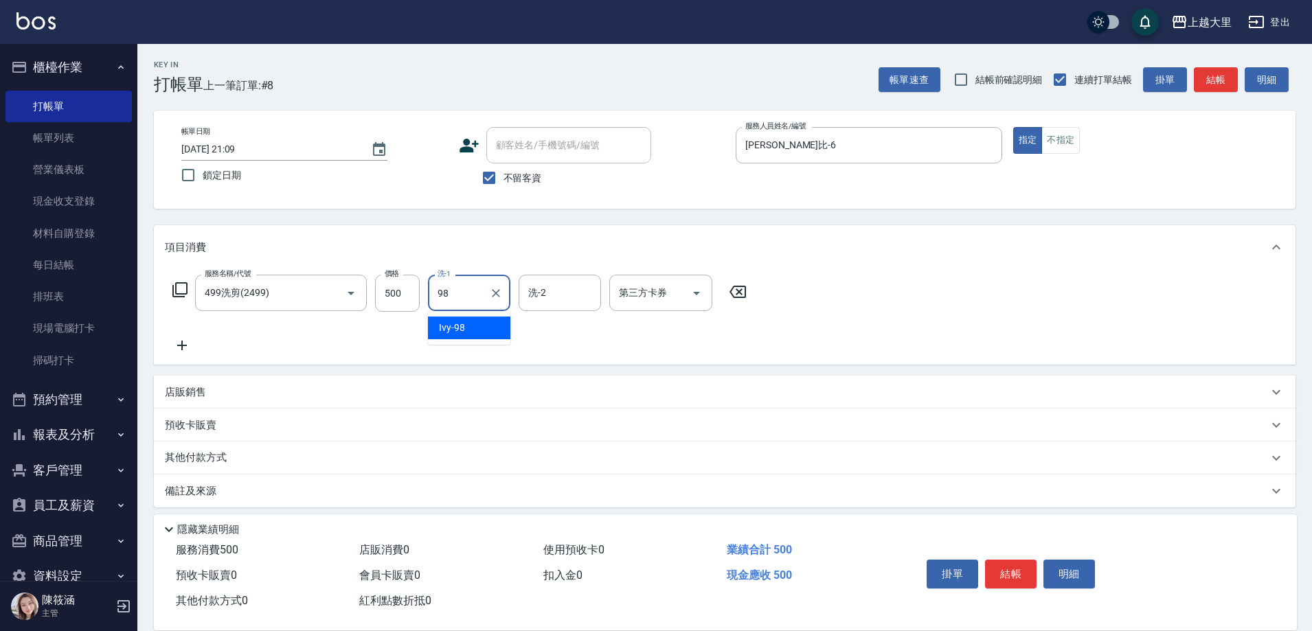
type input "Ivy-98"
click at [700, 302] on button "Open" at bounding box center [697, 293] width 22 height 22
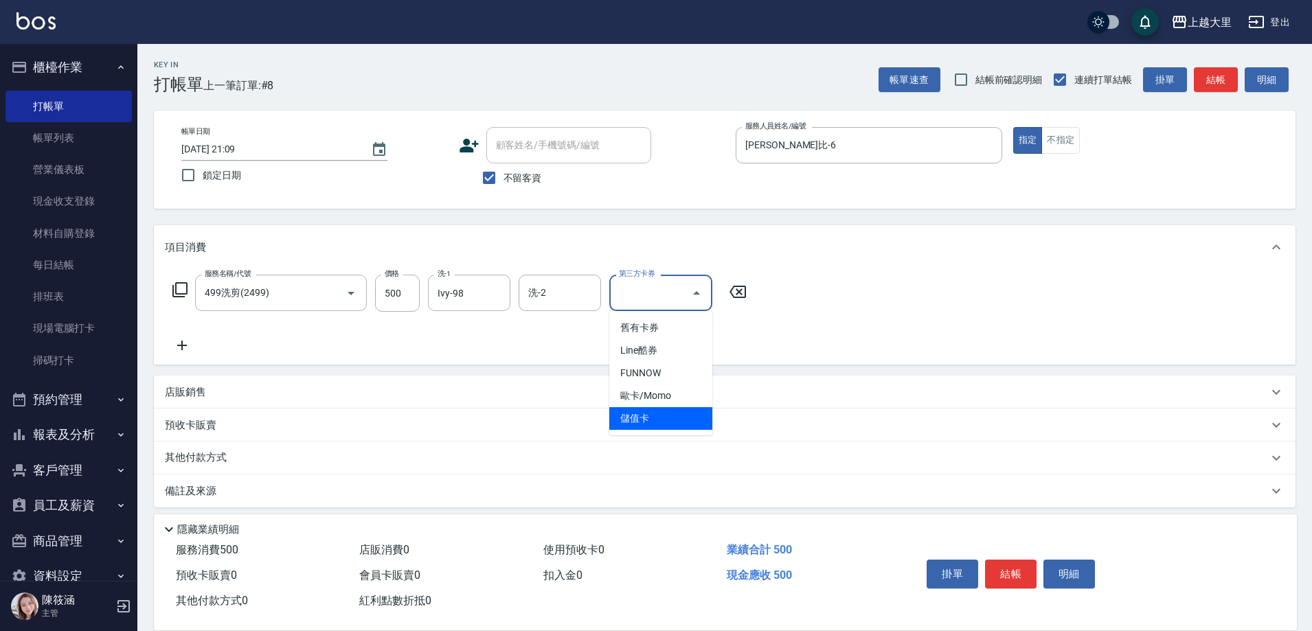
click at [679, 422] on span "儲值卡" at bounding box center [660, 418] width 103 height 23
type input "儲值卡"
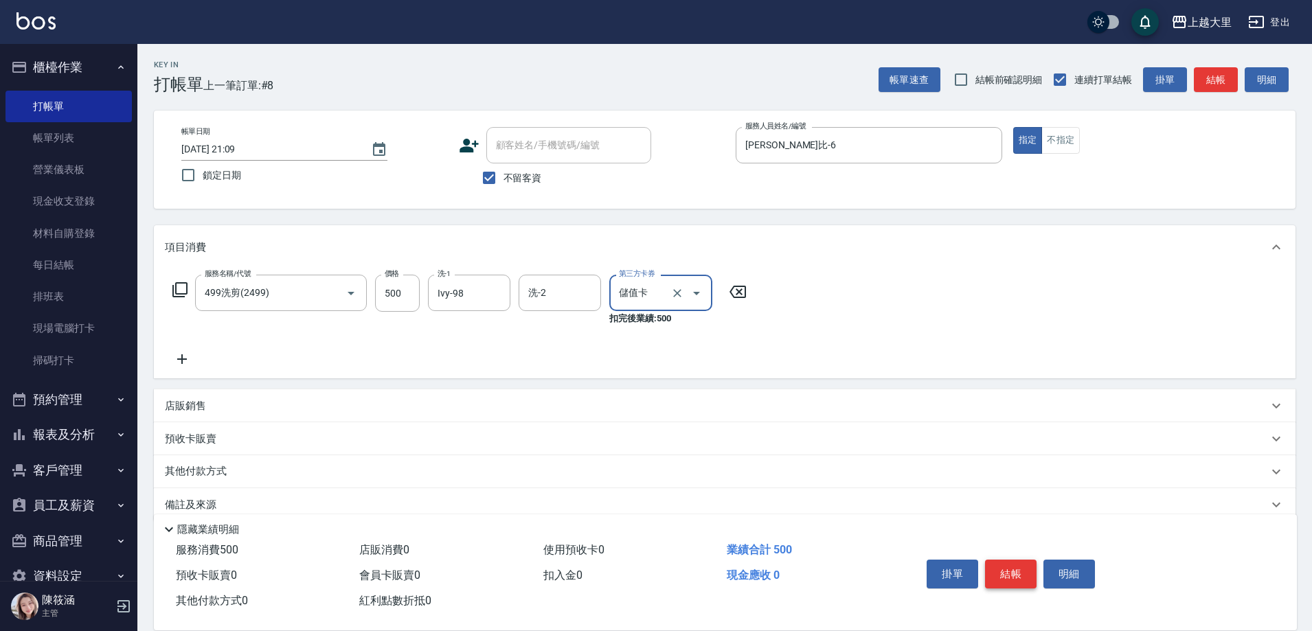
click at [1012, 572] on button "結帳" at bounding box center [1011, 574] width 52 height 29
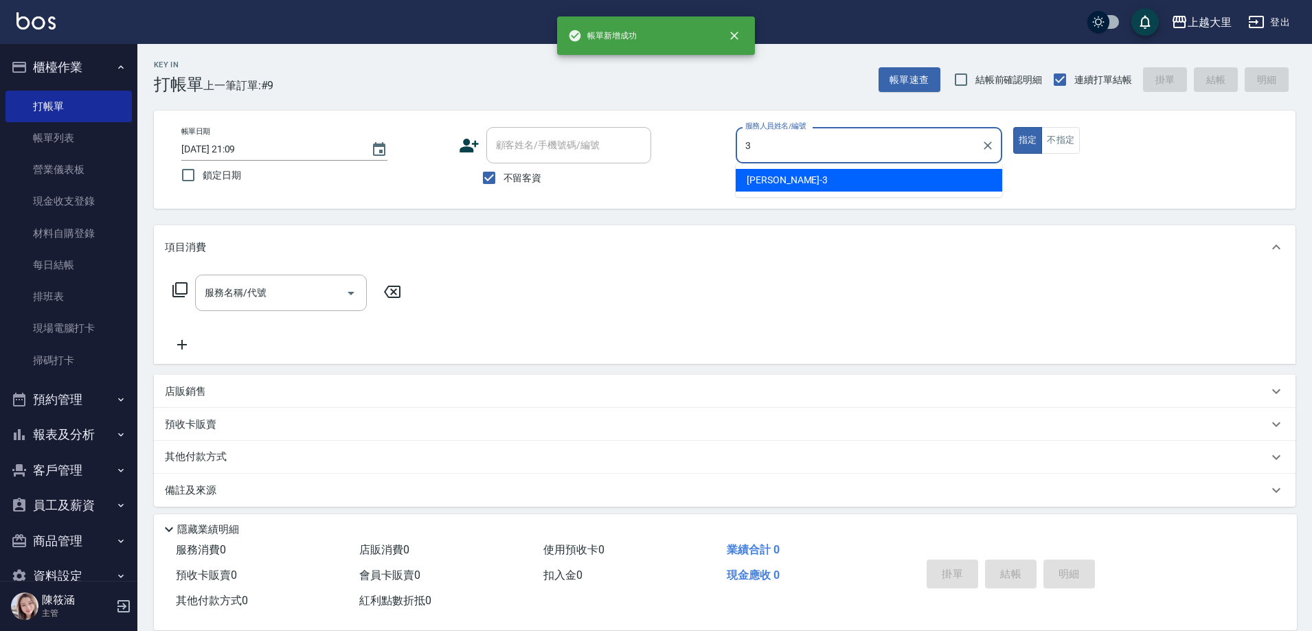
type input "Joanna喬安娜-3"
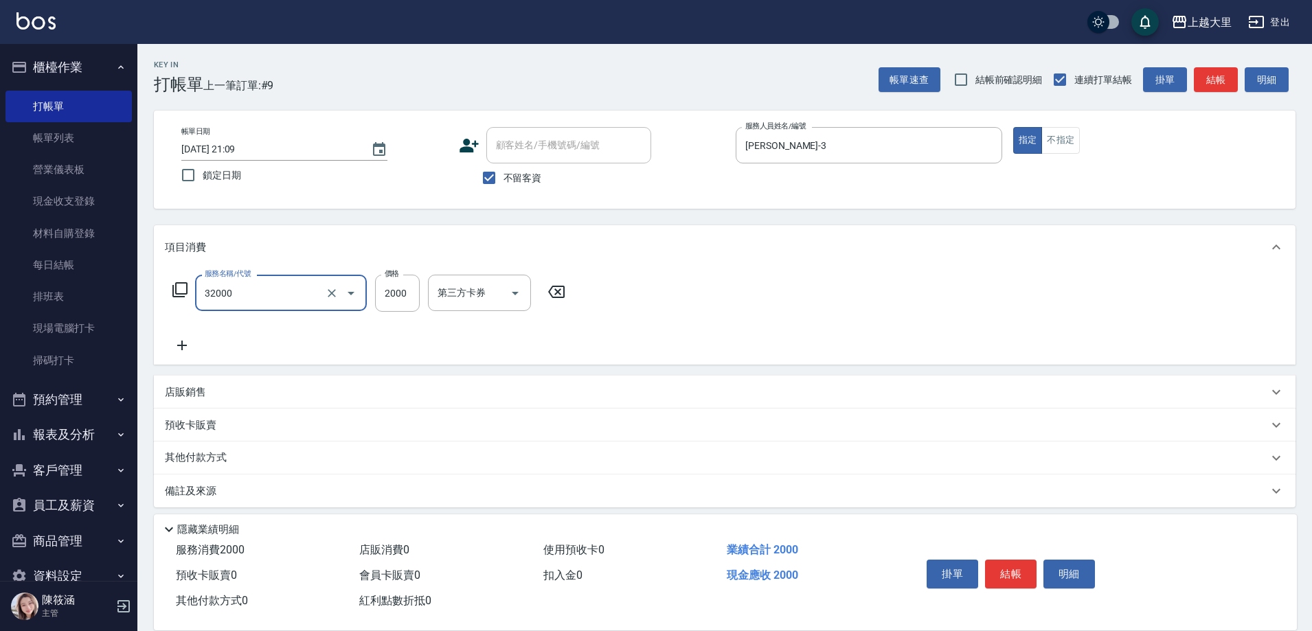
type input "燙髮S(32000)"
type input "1999"
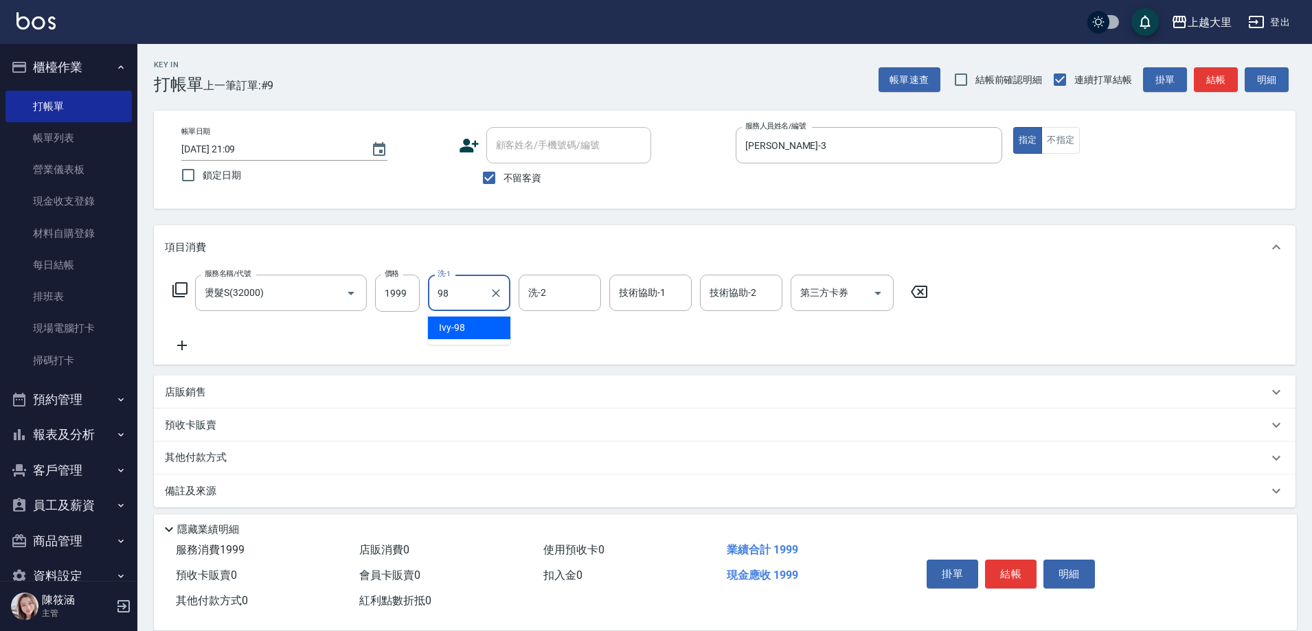
type input "Ivy-98"
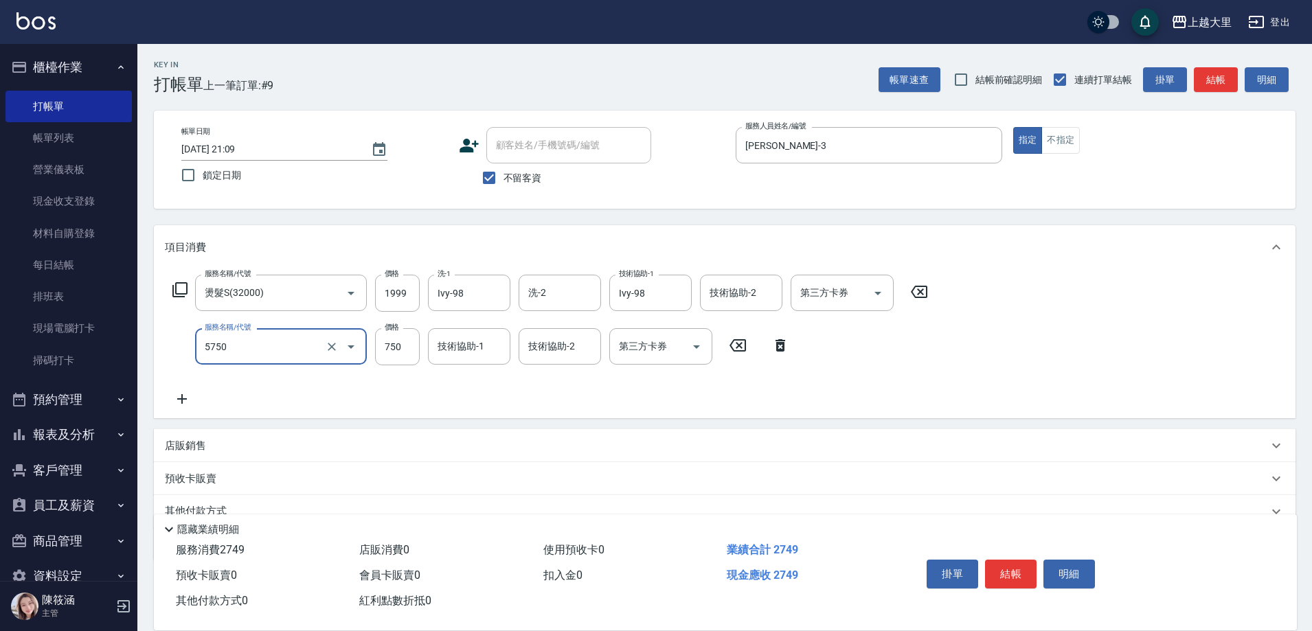
type input "護髮-750(5750)"
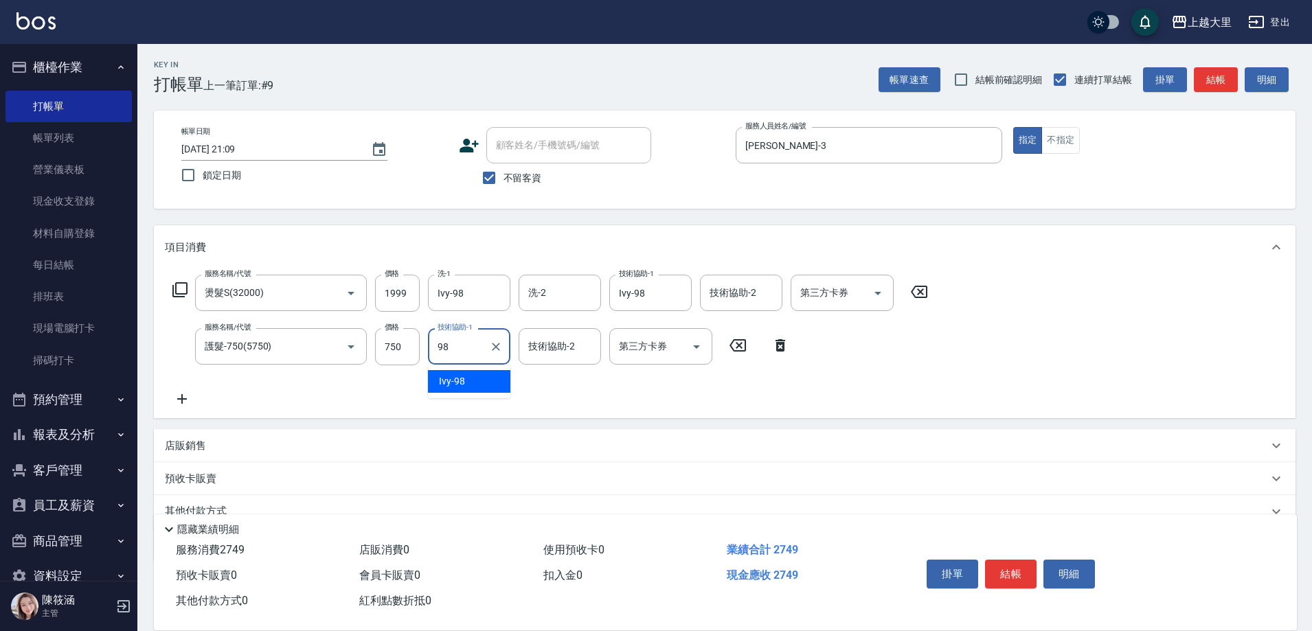
type input "Ivy-98"
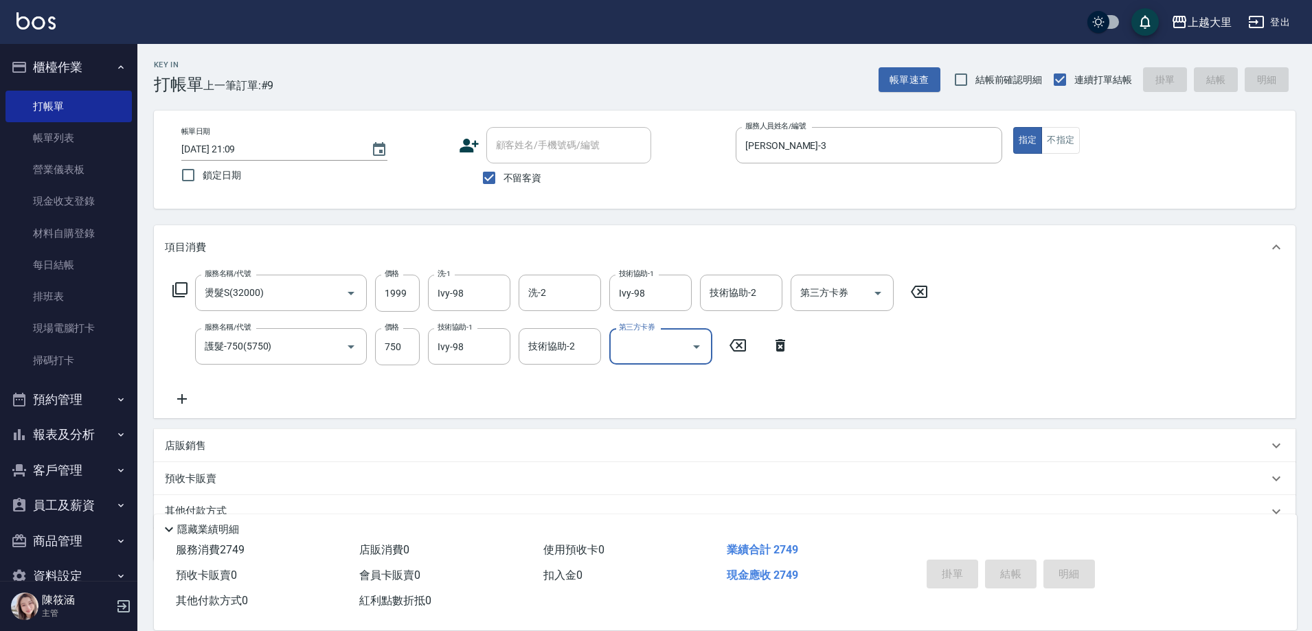
type input "2025/08/12 21:10"
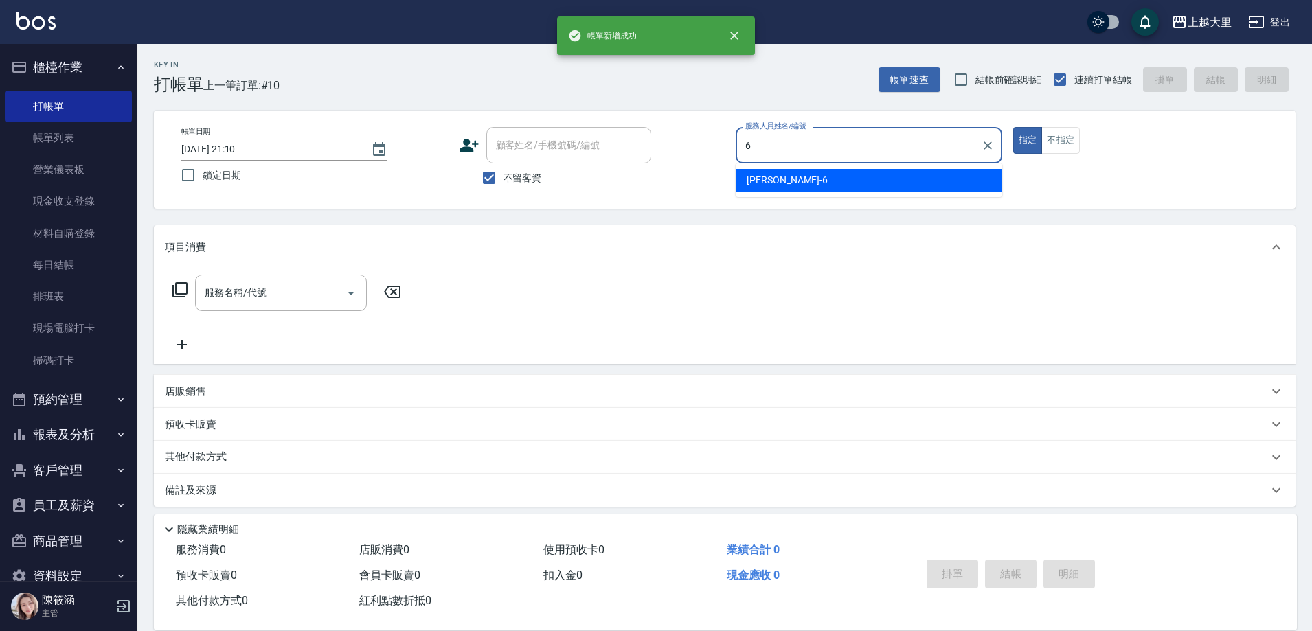
type input "Phoebe菲比-6"
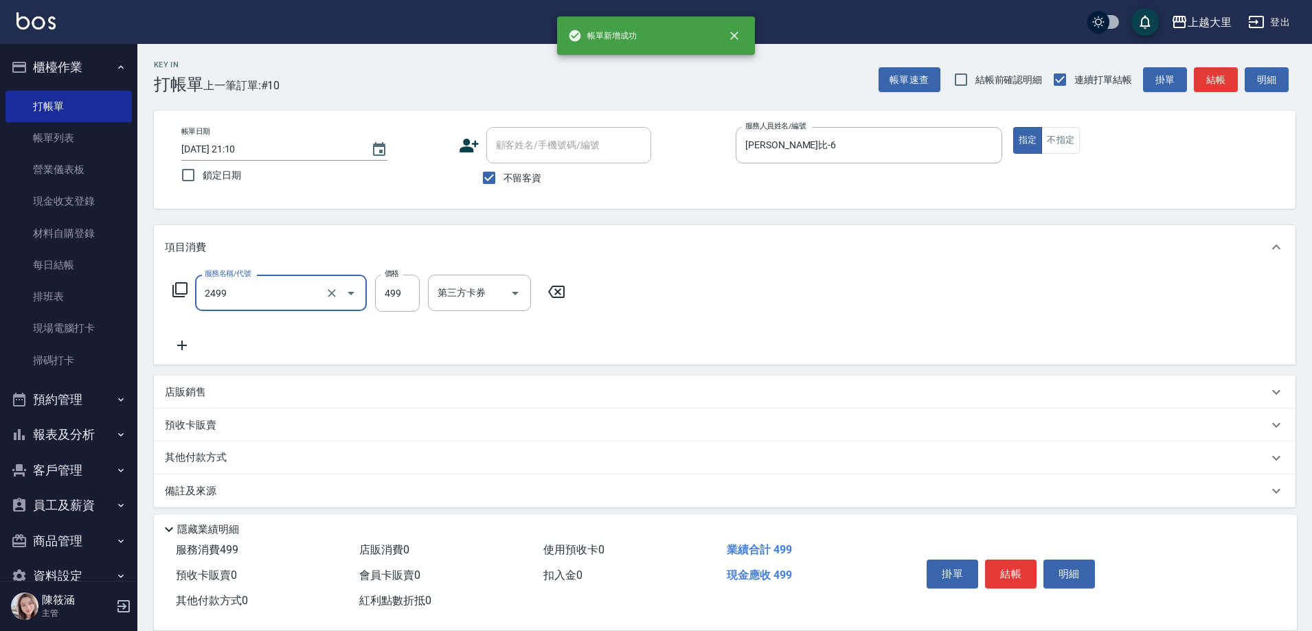
type input "499洗剪(2499)"
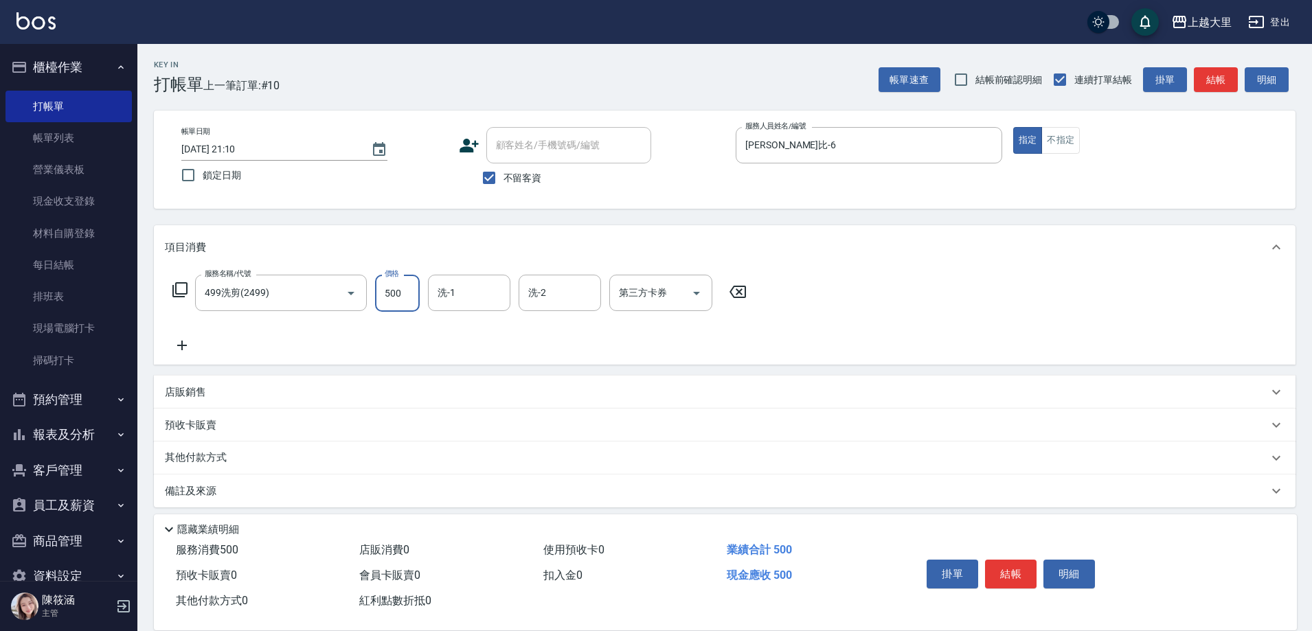
type input "500"
type input "Ivy-98"
click at [699, 285] on icon "Open" at bounding box center [697, 293] width 16 height 16
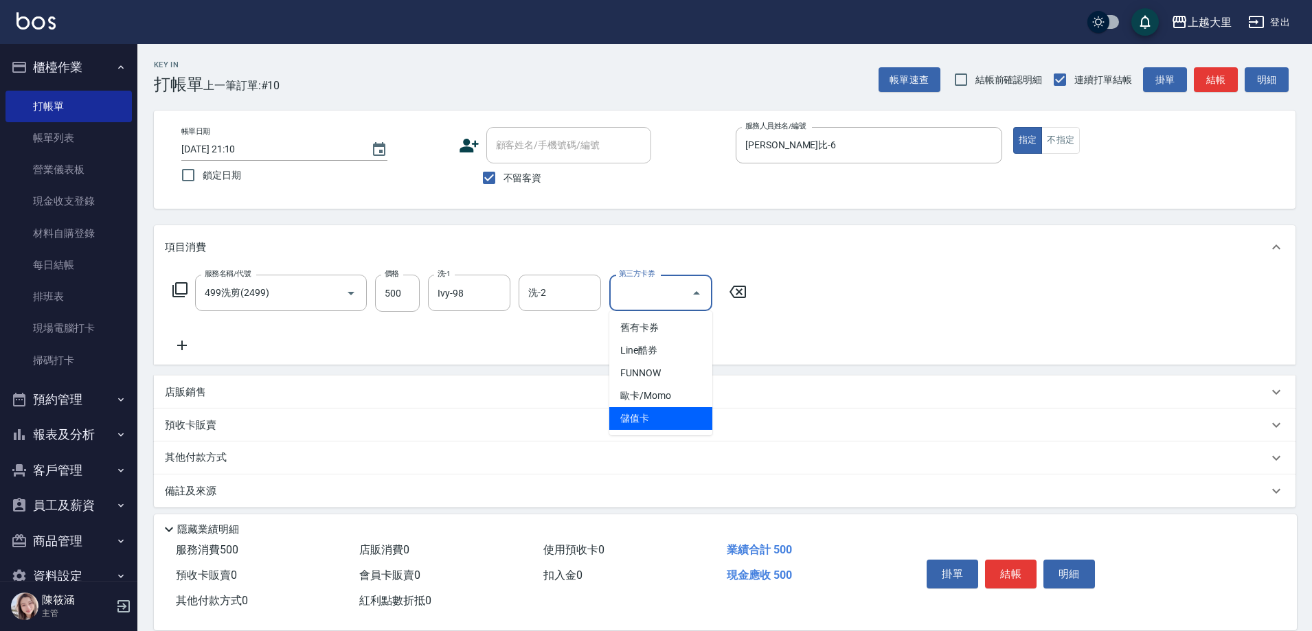
click at [640, 431] on ul "舊有卡券 Line酷券 FUNNOW 歐卡/Momo 儲值卡" at bounding box center [660, 373] width 103 height 124
click at [642, 417] on span "儲值卡" at bounding box center [660, 418] width 103 height 23
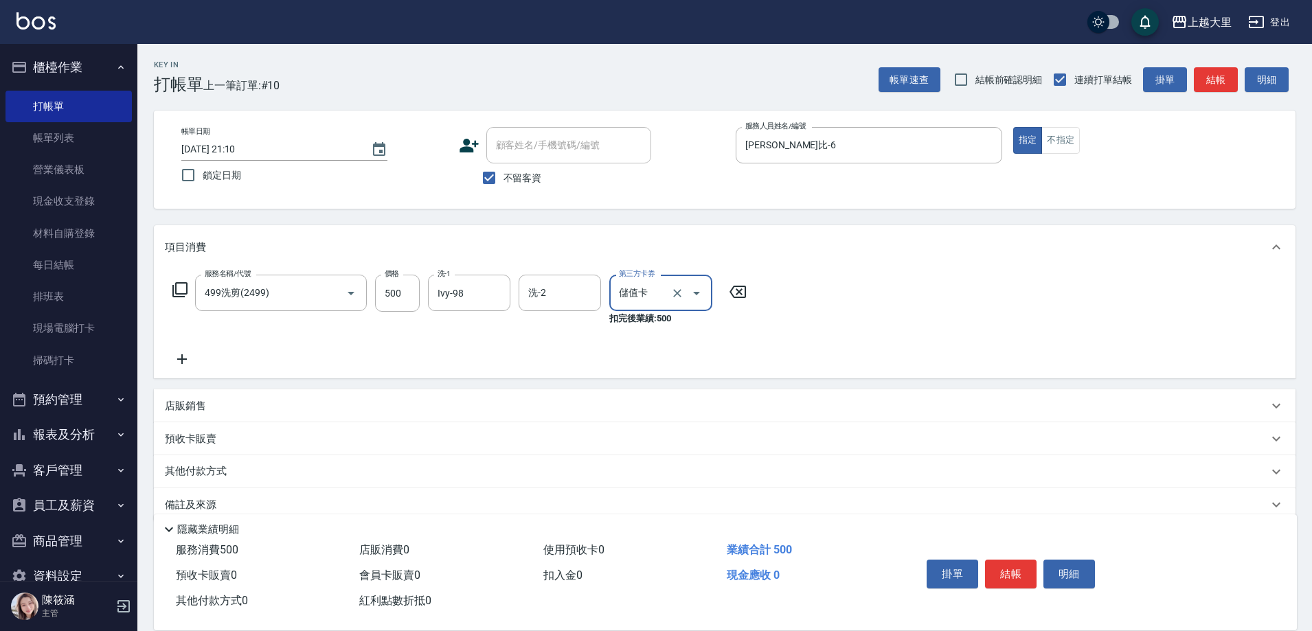
type input "儲值卡"
click at [1011, 563] on button "結帳" at bounding box center [1011, 574] width 52 height 29
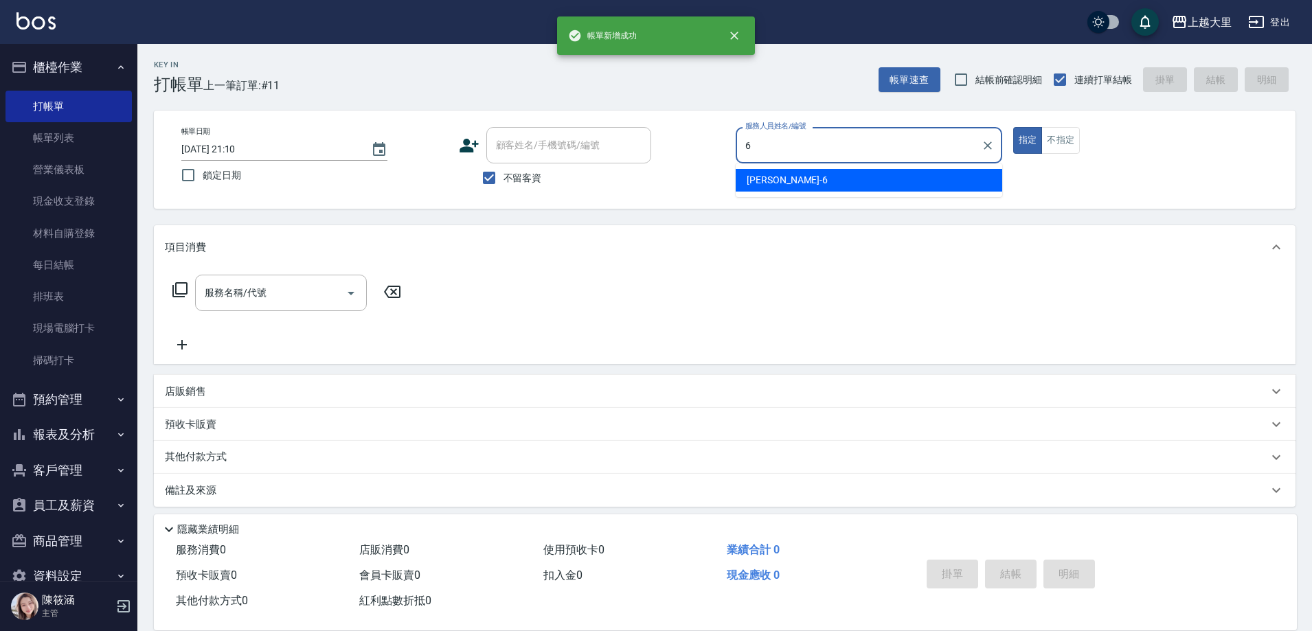
type input "Phoebe菲比-6"
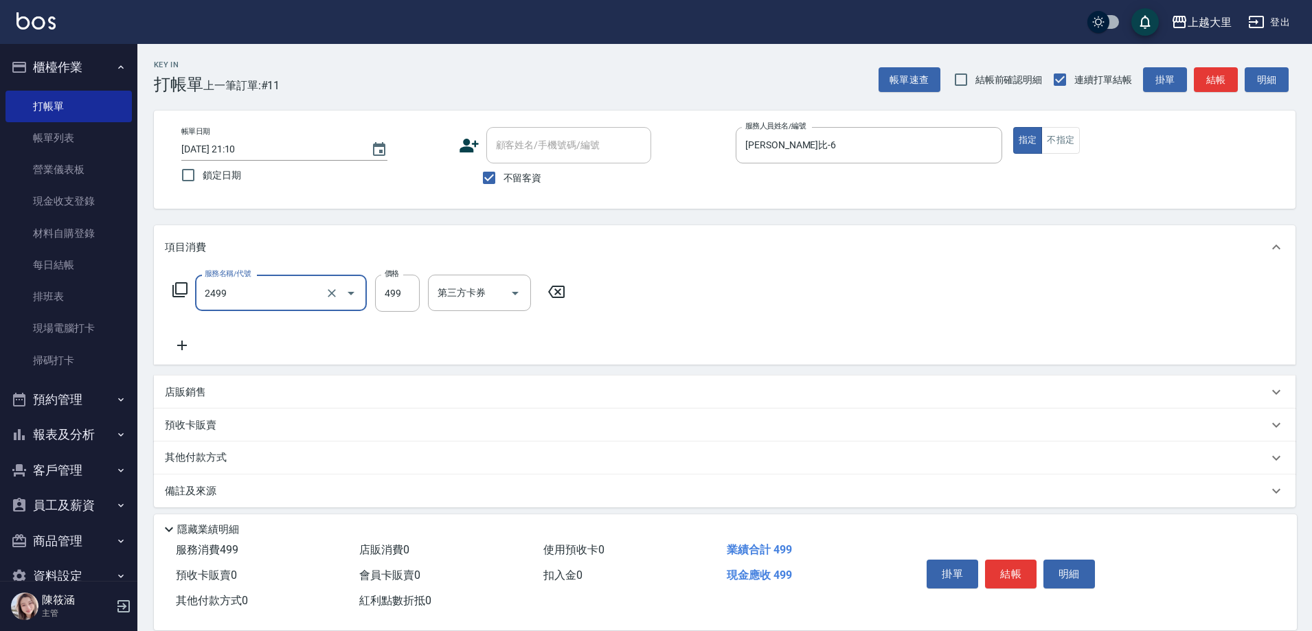
type input "499洗剪(2499)"
type input "500"
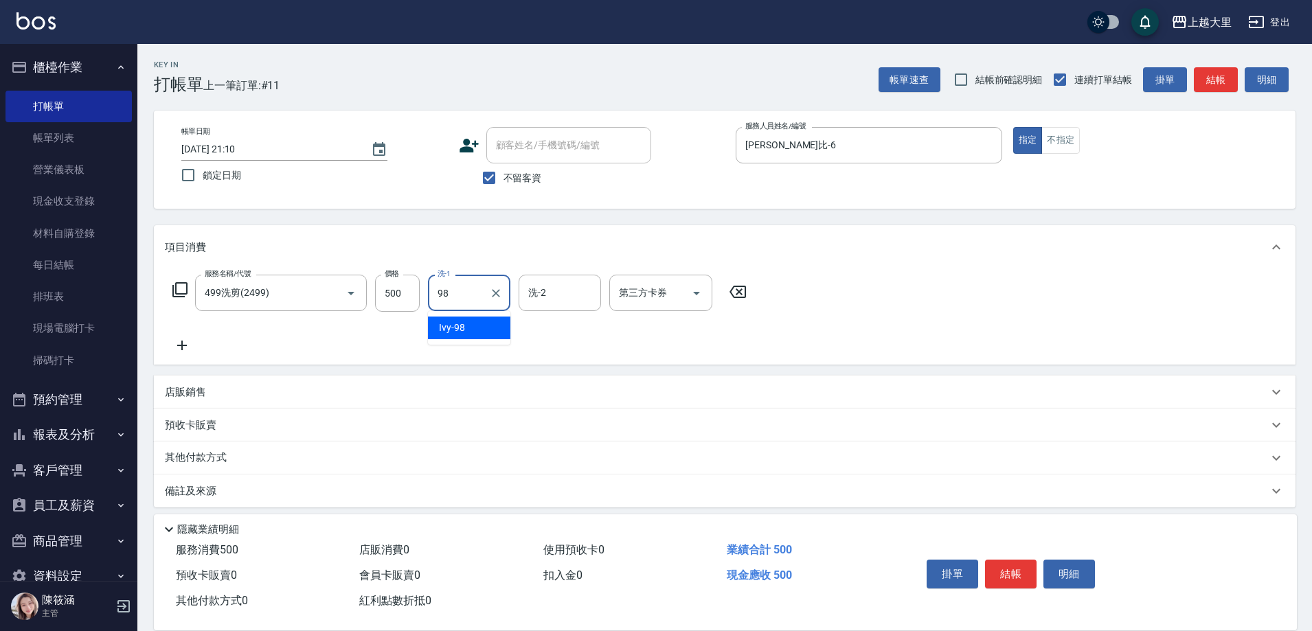
type input "Ivy-98"
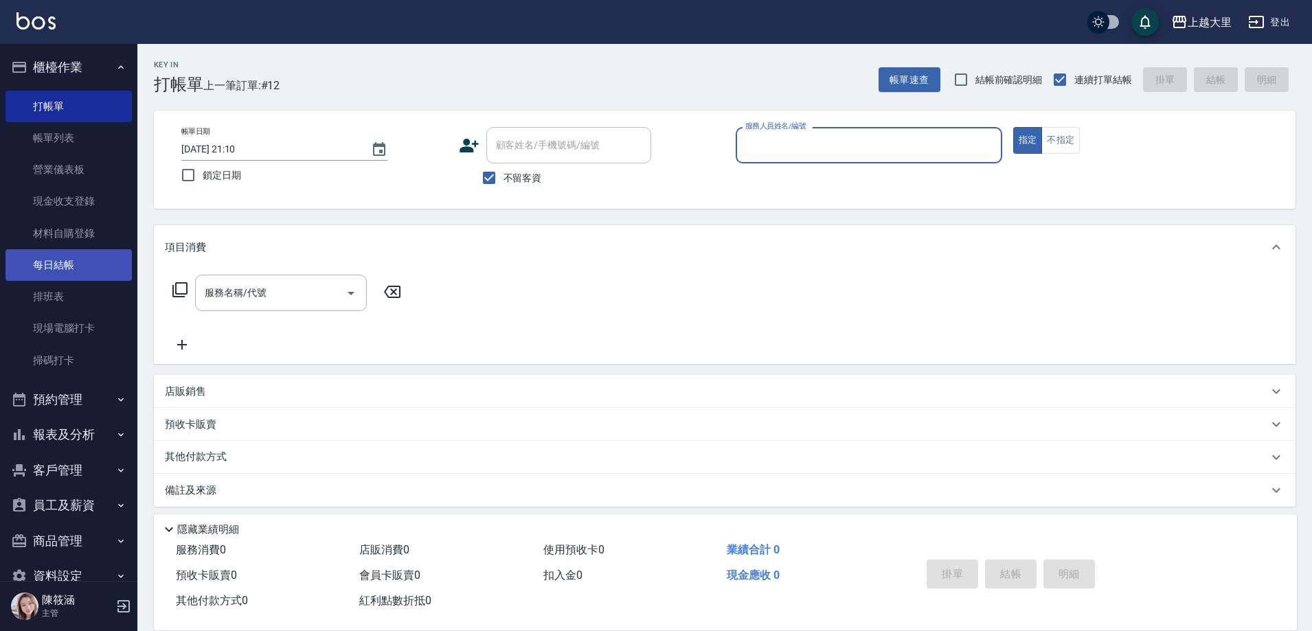
click at [100, 250] on link "每日結帳" at bounding box center [68, 265] width 126 height 32
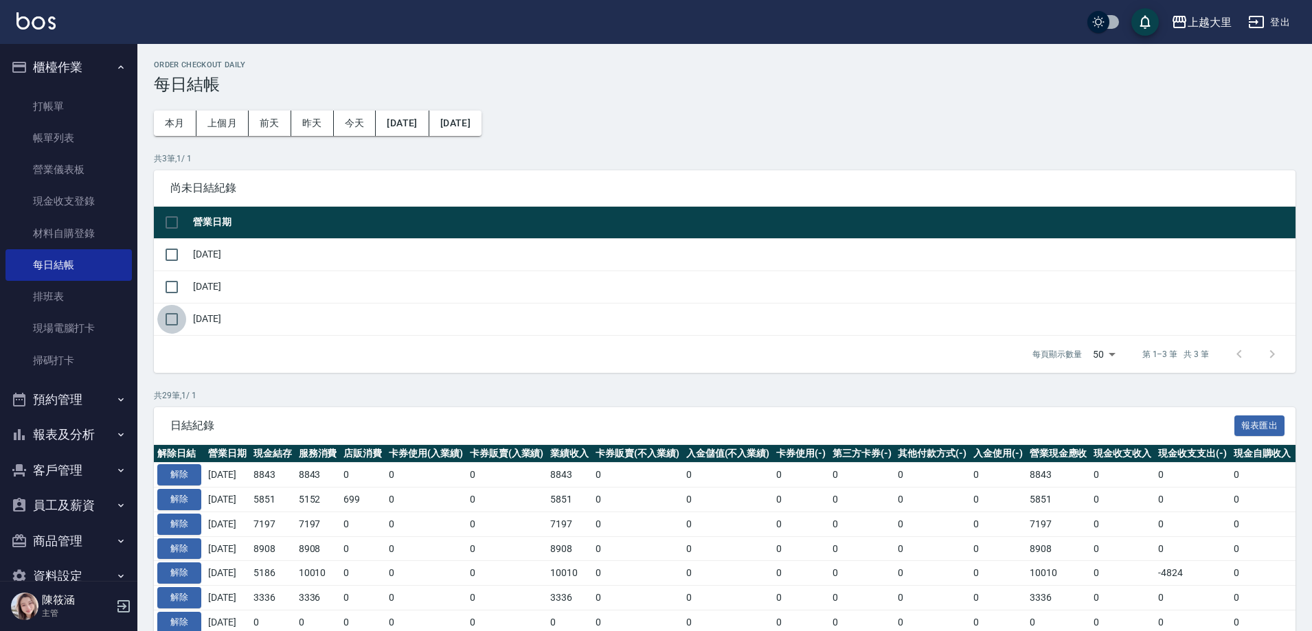
click at [165, 322] on input "checkbox" at bounding box center [171, 319] width 29 height 29
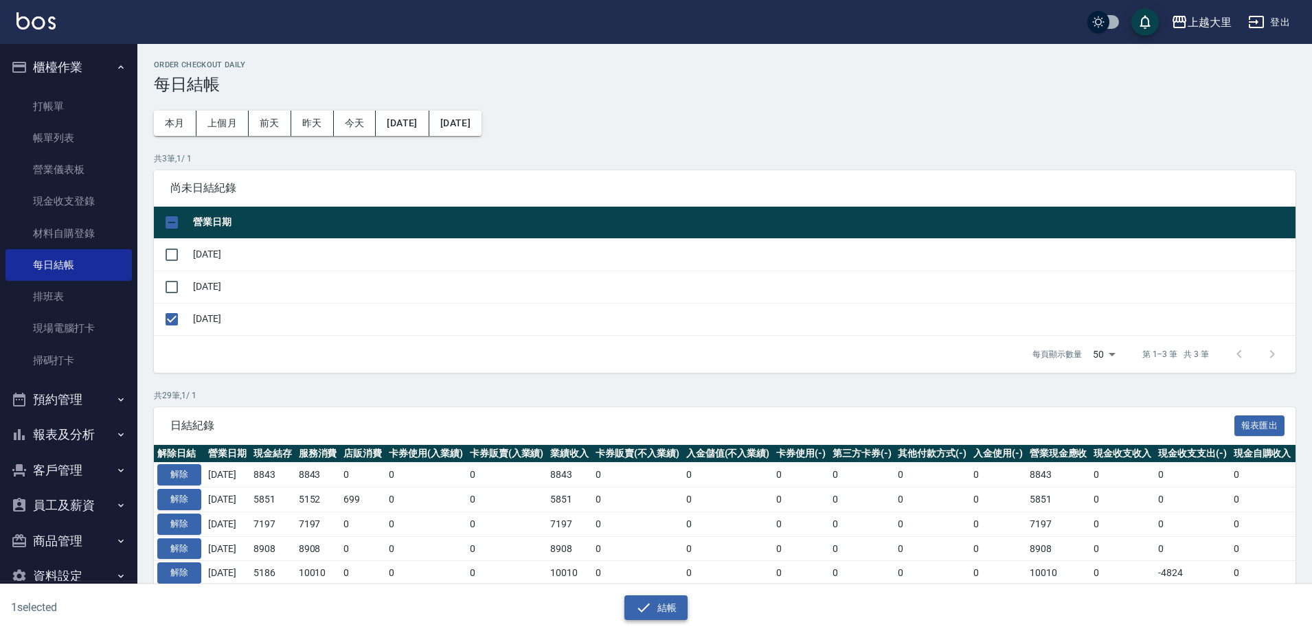
click at [660, 609] on button "結帳" at bounding box center [657, 608] width 64 height 25
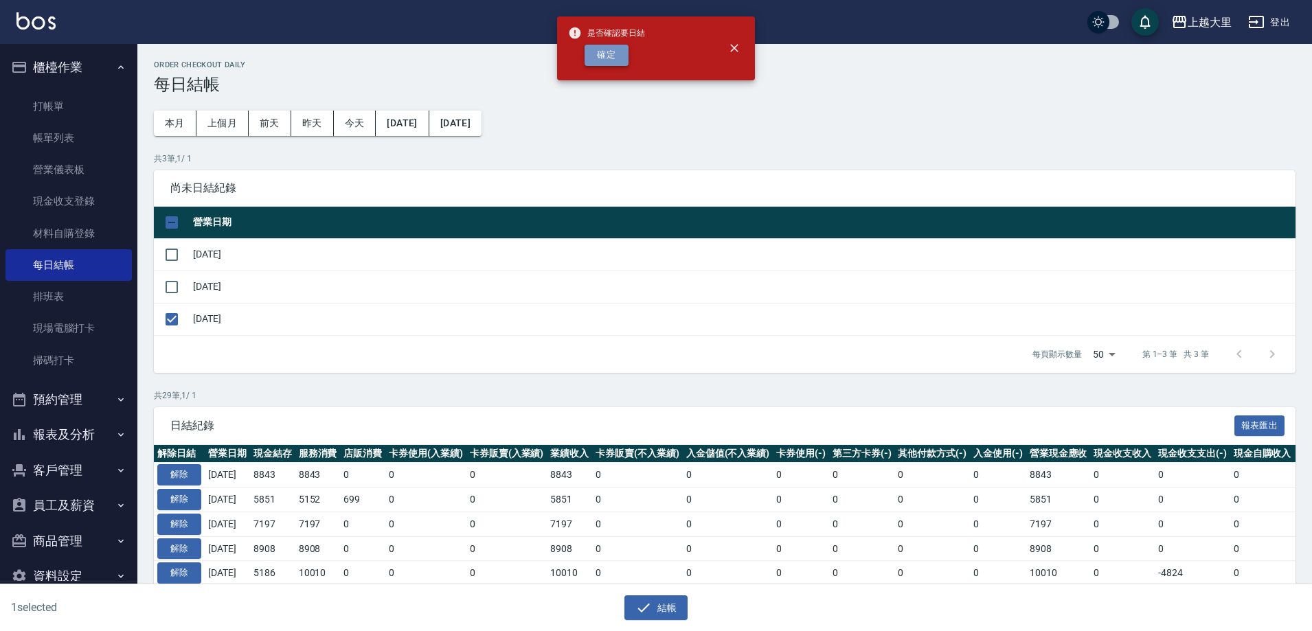
click at [609, 48] on button "確定" at bounding box center [607, 55] width 44 height 21
checkbox input "false"
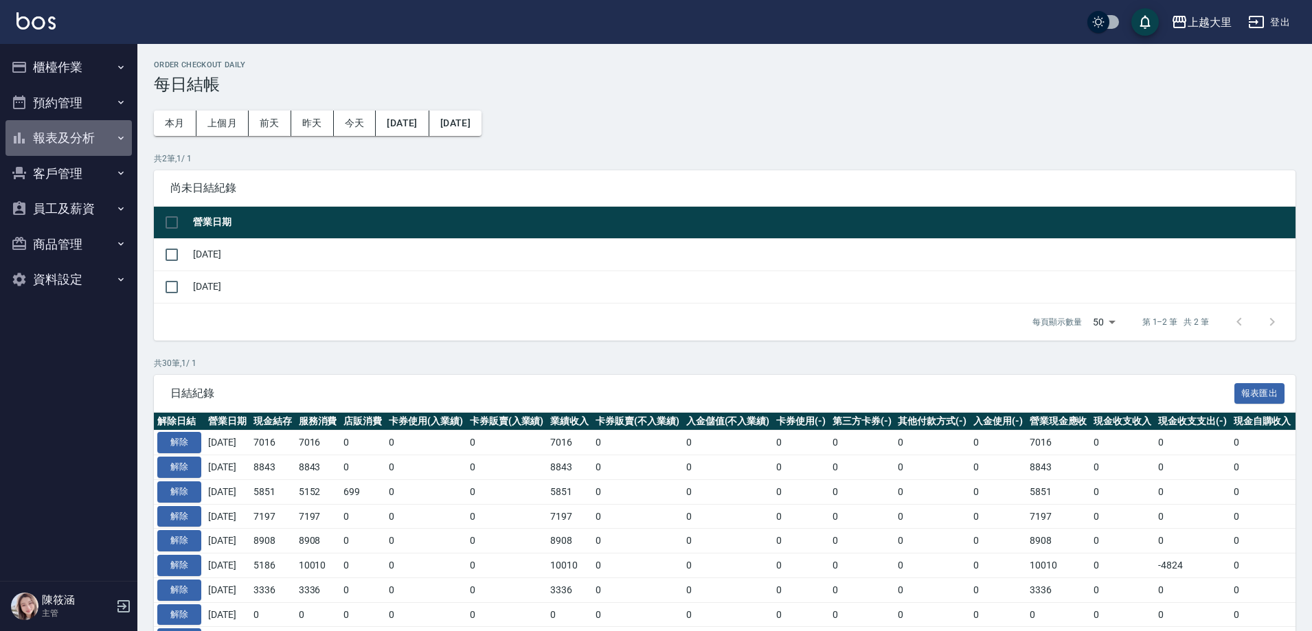
click at [99, 132] on button "報表及分析" at bounding box center [68, 138] width 126 height 36
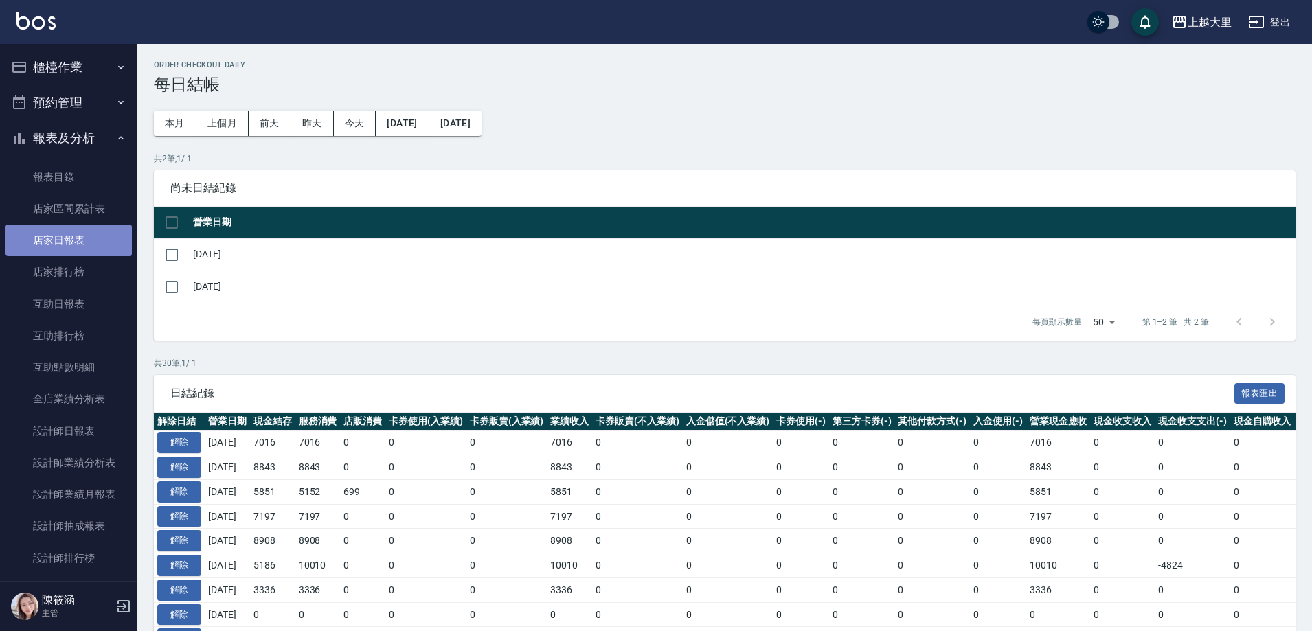
click at [92, 241] on link "店家日報表" at bounding box center [68, 241] width 126 height 32
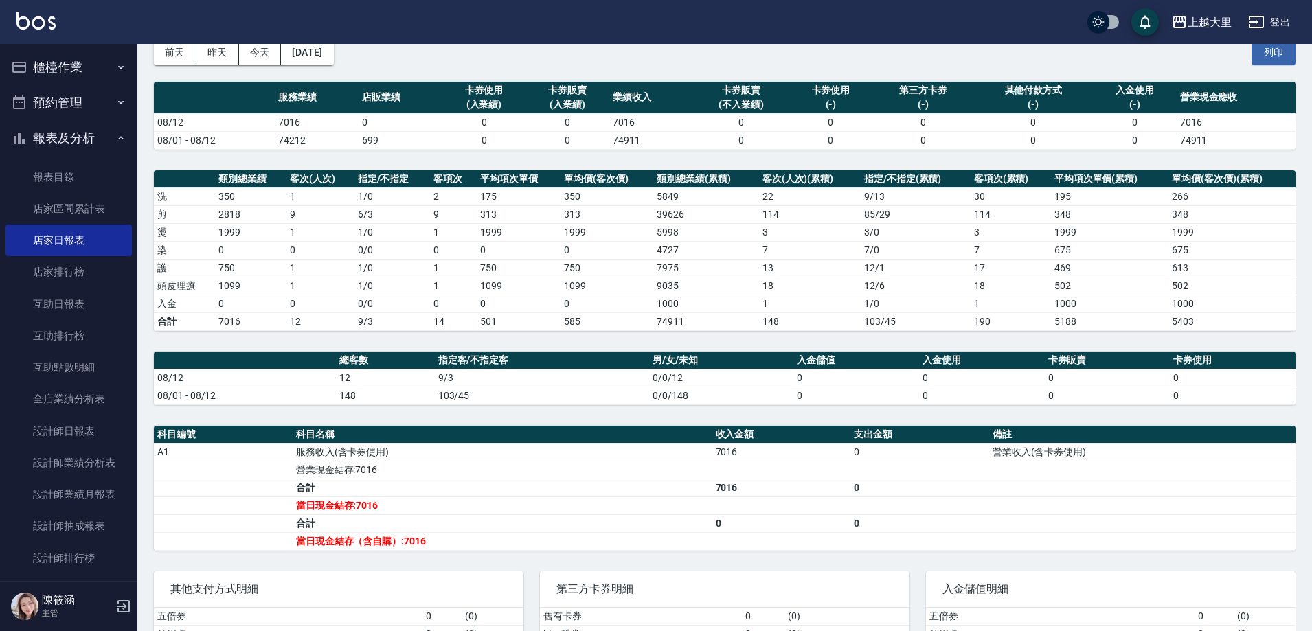
scroll to position [137, 0]
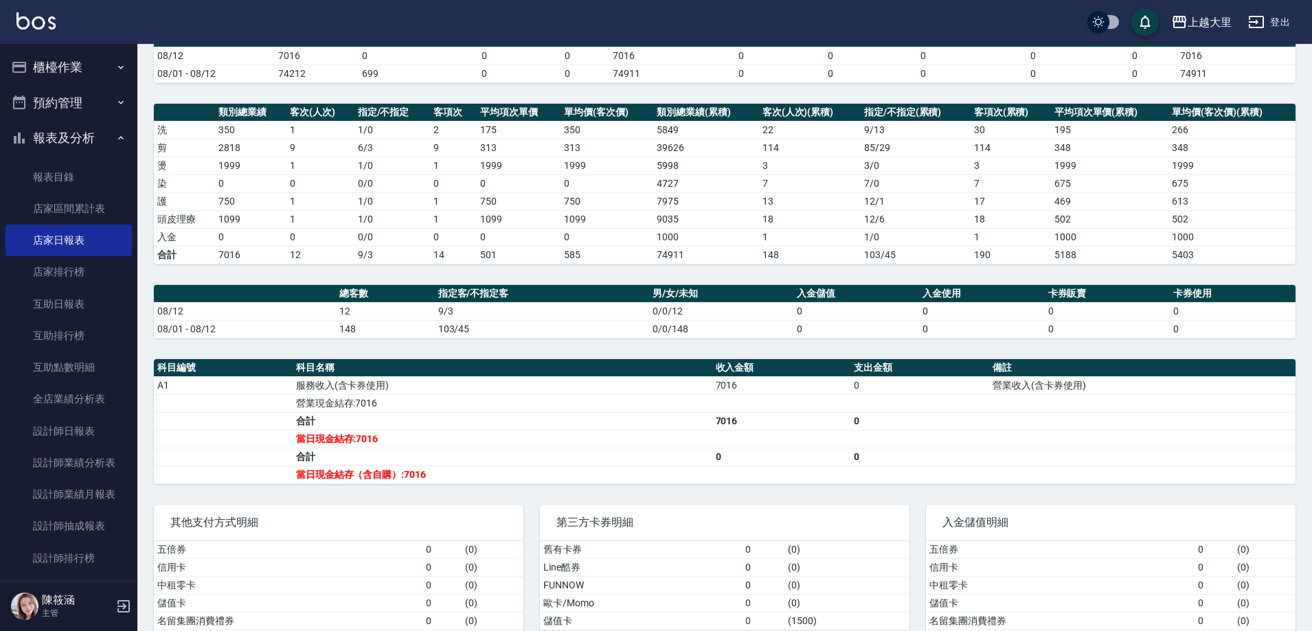
click at [79, 80] on button "櫃檯作業" at bounding box center [68, 67] width 126 height 36
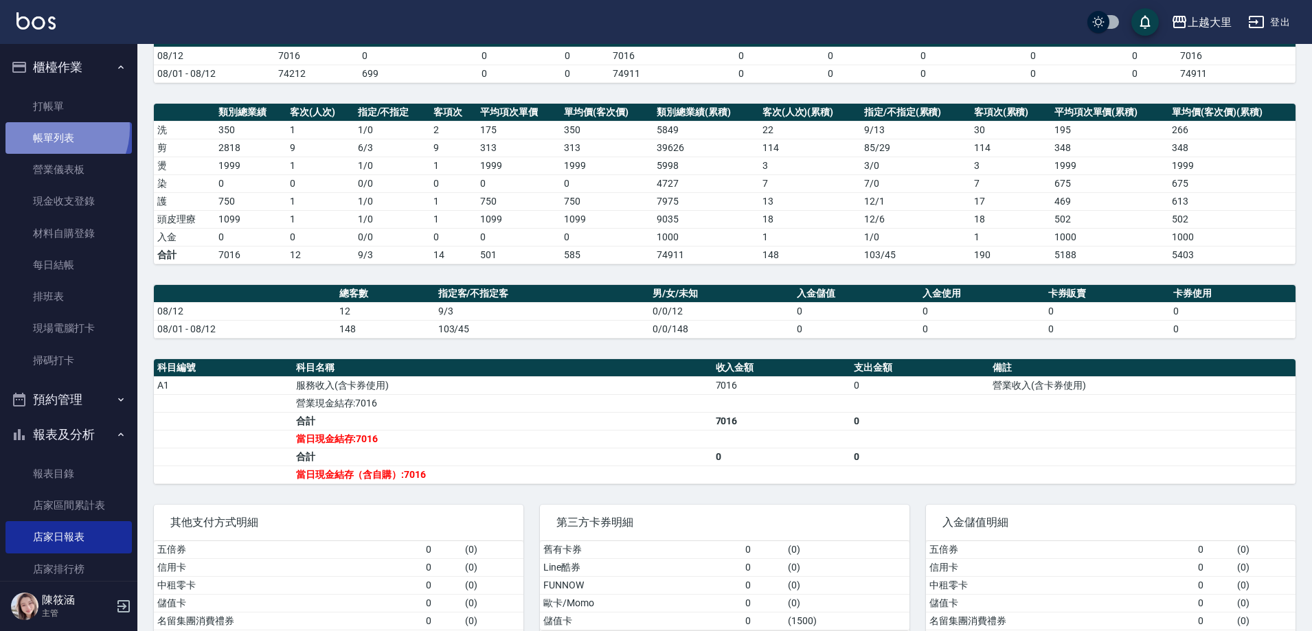
click at [50, 128] on link "帳單列表" at bounding box center [68, 138] width 126 height 32
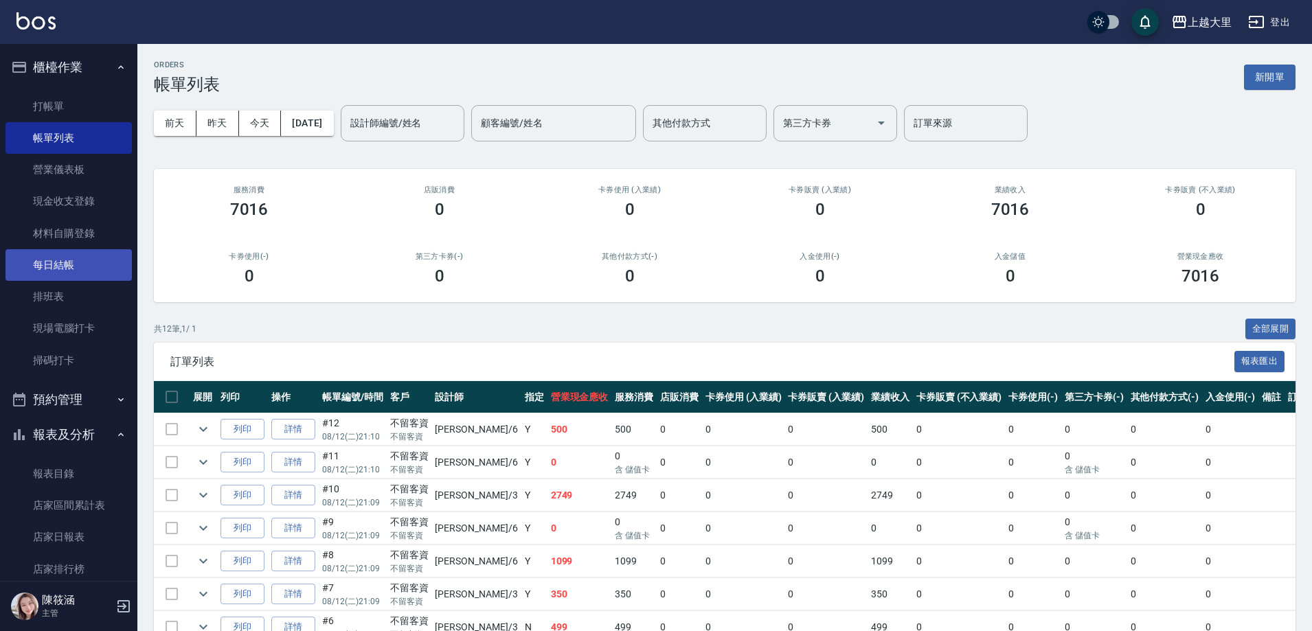
click at [99, 268] on link "每日結帳" at bounding box center [68, 265] width 126 height 32
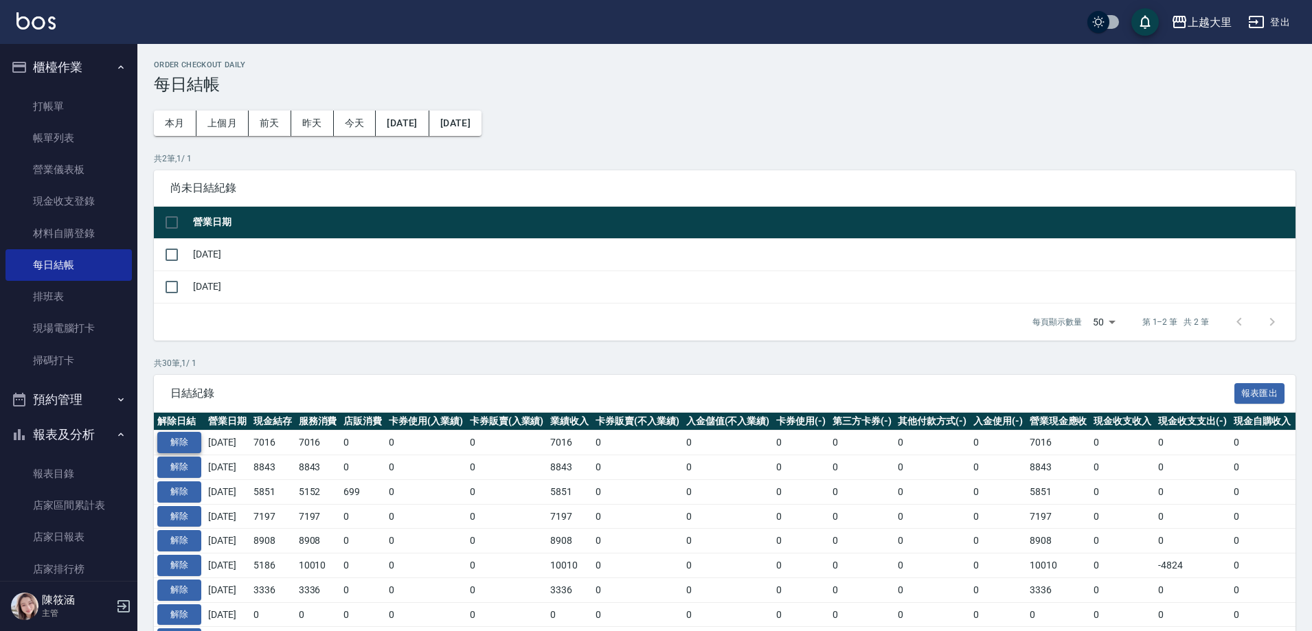
click at [186, 440] on button "解除" at bounding box center [179, 442] width 44 height 21
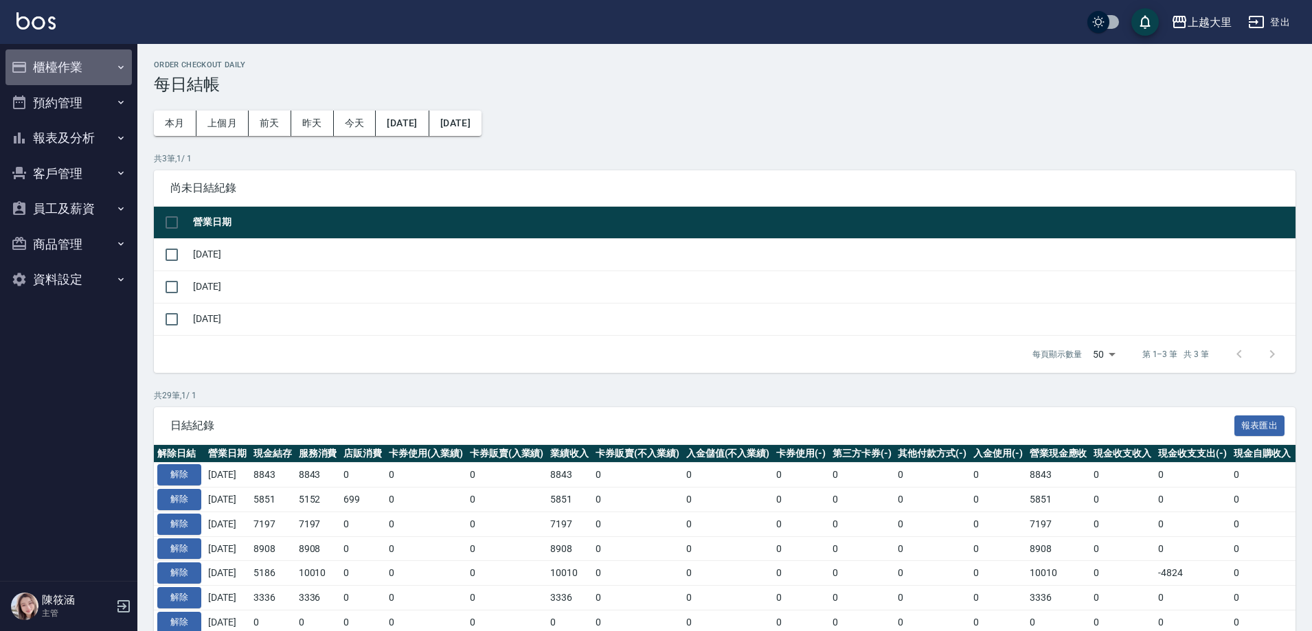
click at [72, 70] on button "櫃檯作業" at bounding box center [68, 67] width 126 height 36
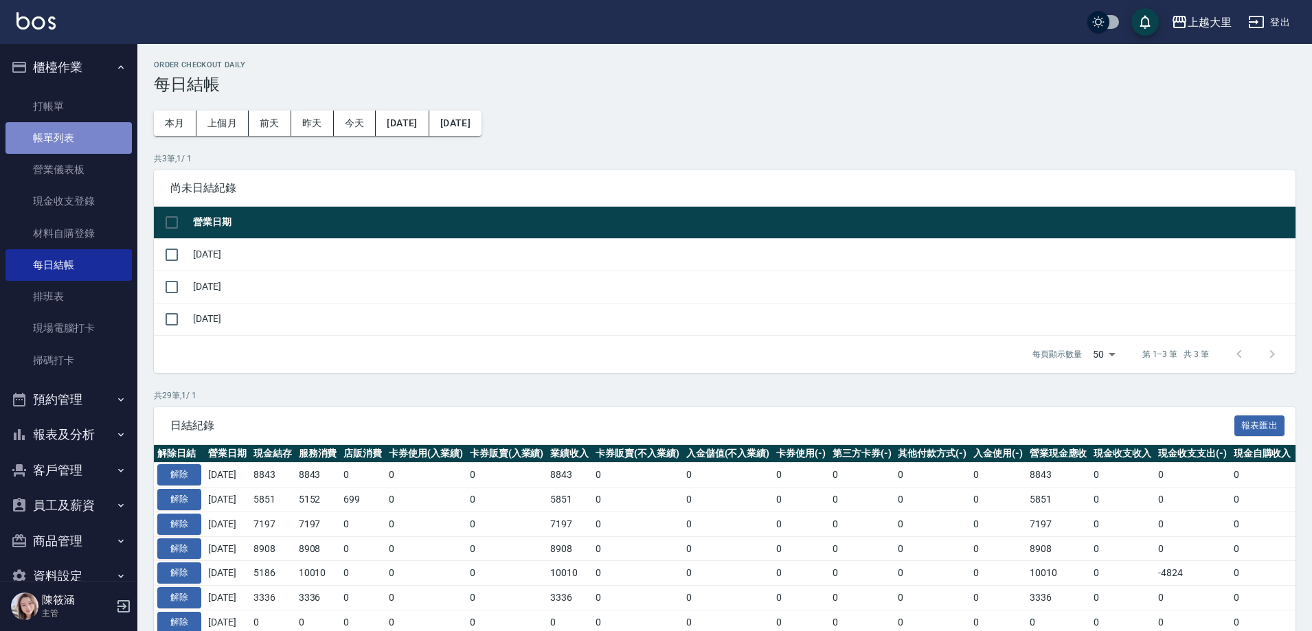
click at [82, 137] on link "帳單列表" at bounding box center [68, 138] width 126 height 32
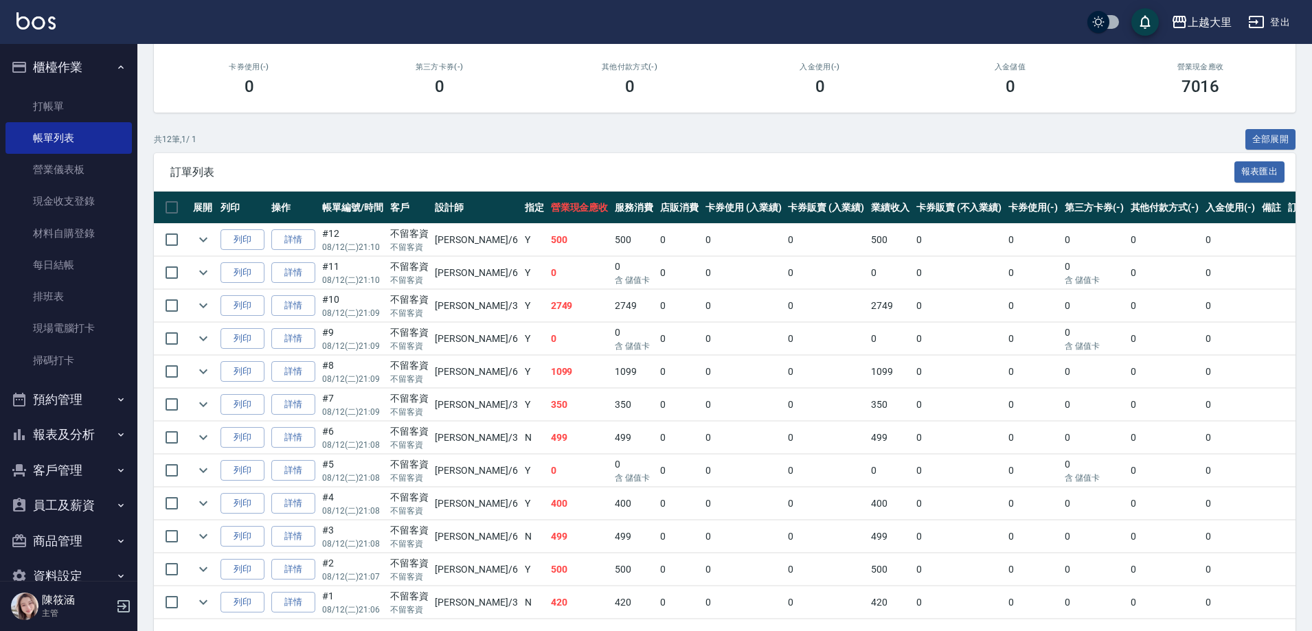
scroll to position [242, 0]
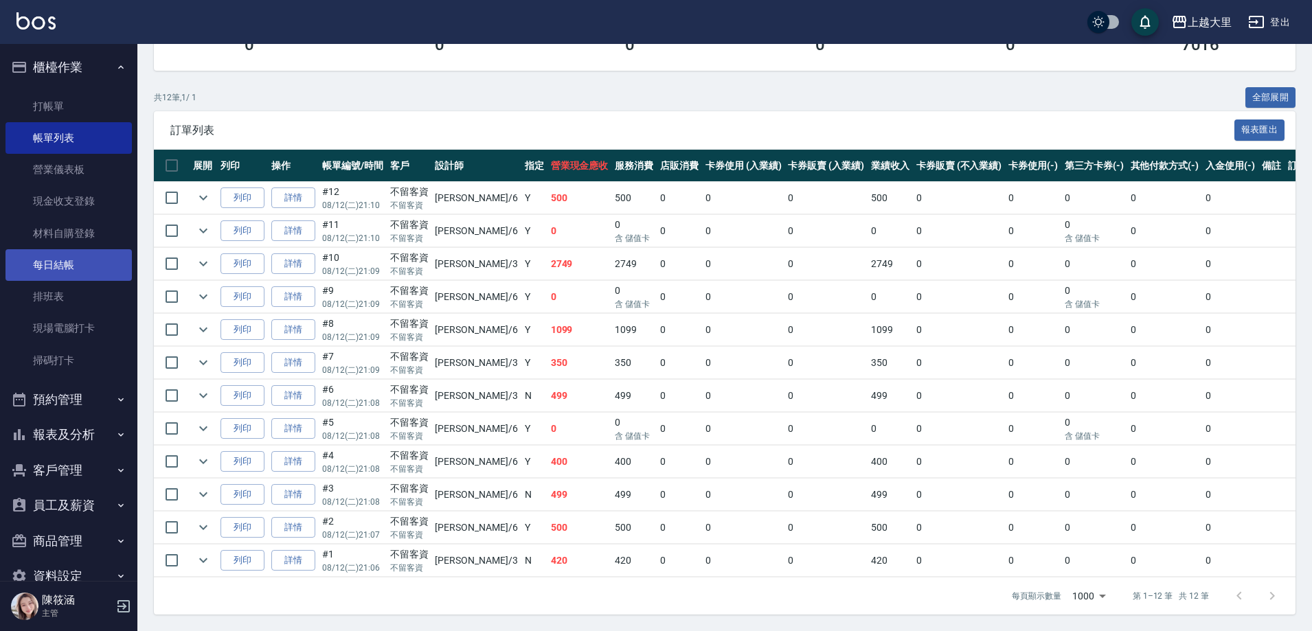
click at [101, 260] on link "每日結帳" at bounding box center [68, 265] width 126 height 32
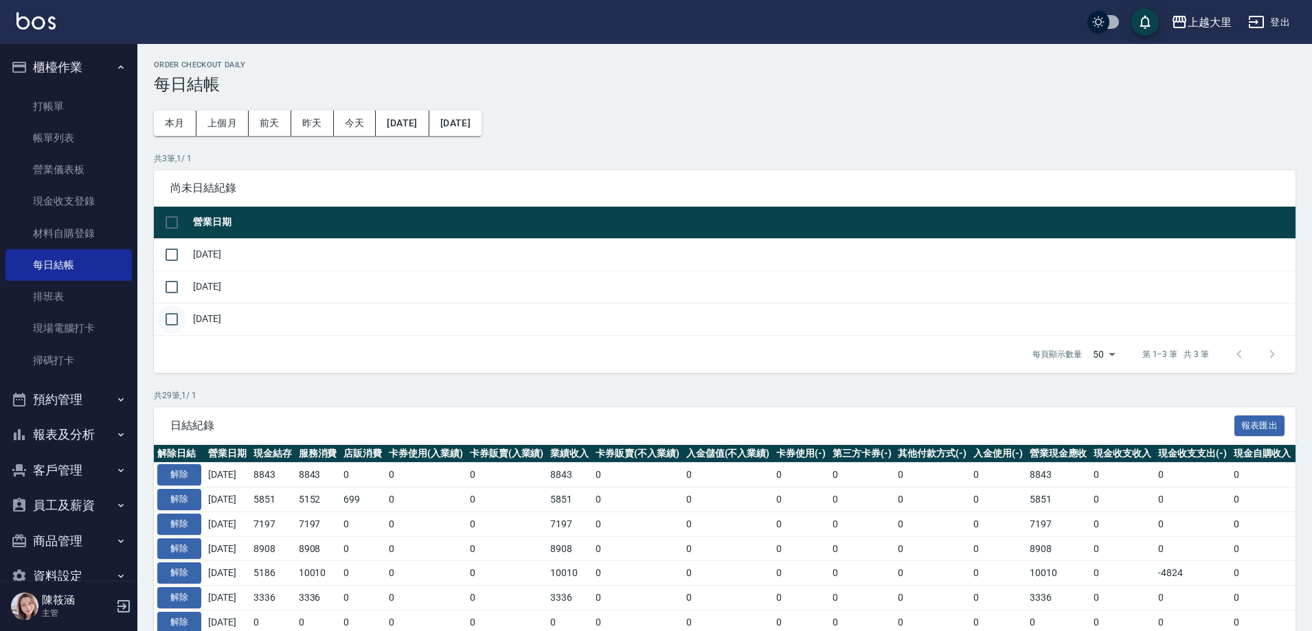
click at [164, 330] on input "checkbox" at bounding box center [171, 319] width 29 height 29
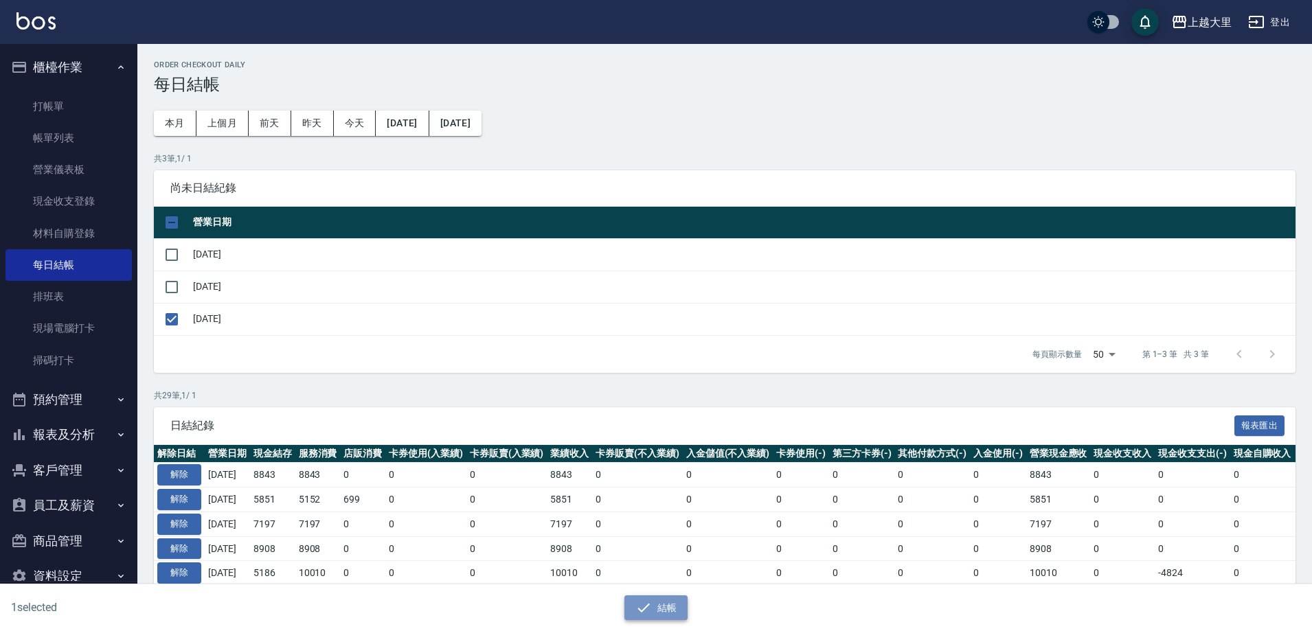
click at [660, 614] on button "結帳" at bounding box center [657, 608] width 64 height 25
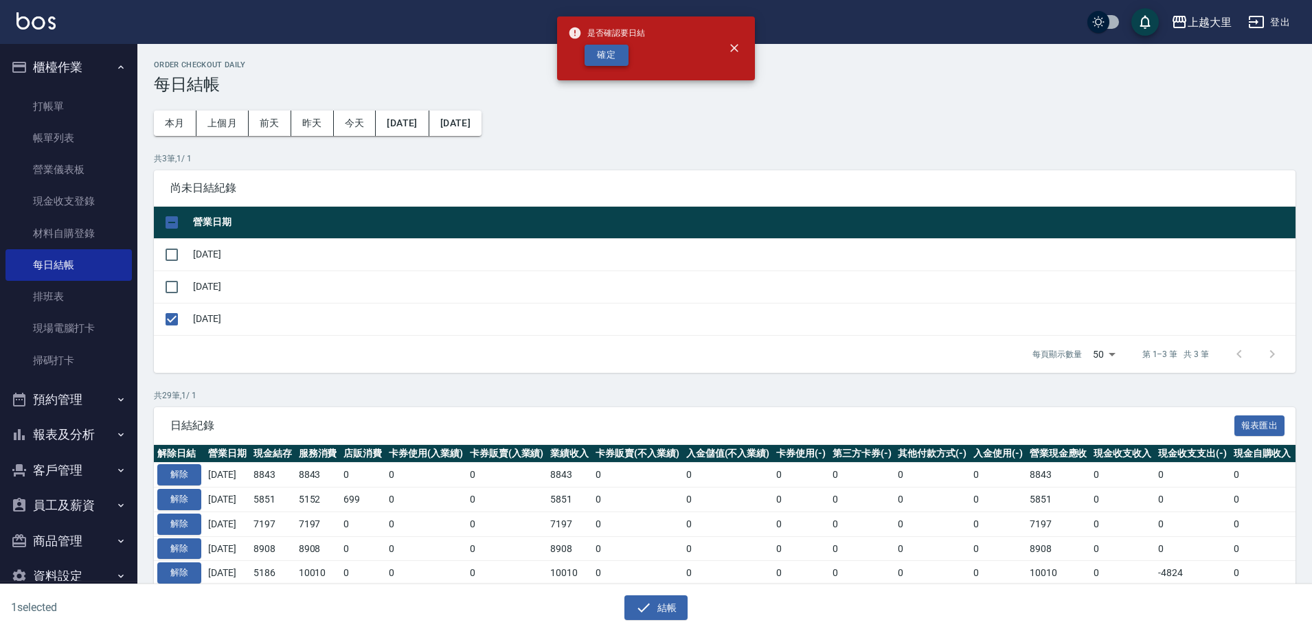
click at [601, 60] on button "確定" at bounding box center [607, 55] width 44 height 21
checkbox input "false"
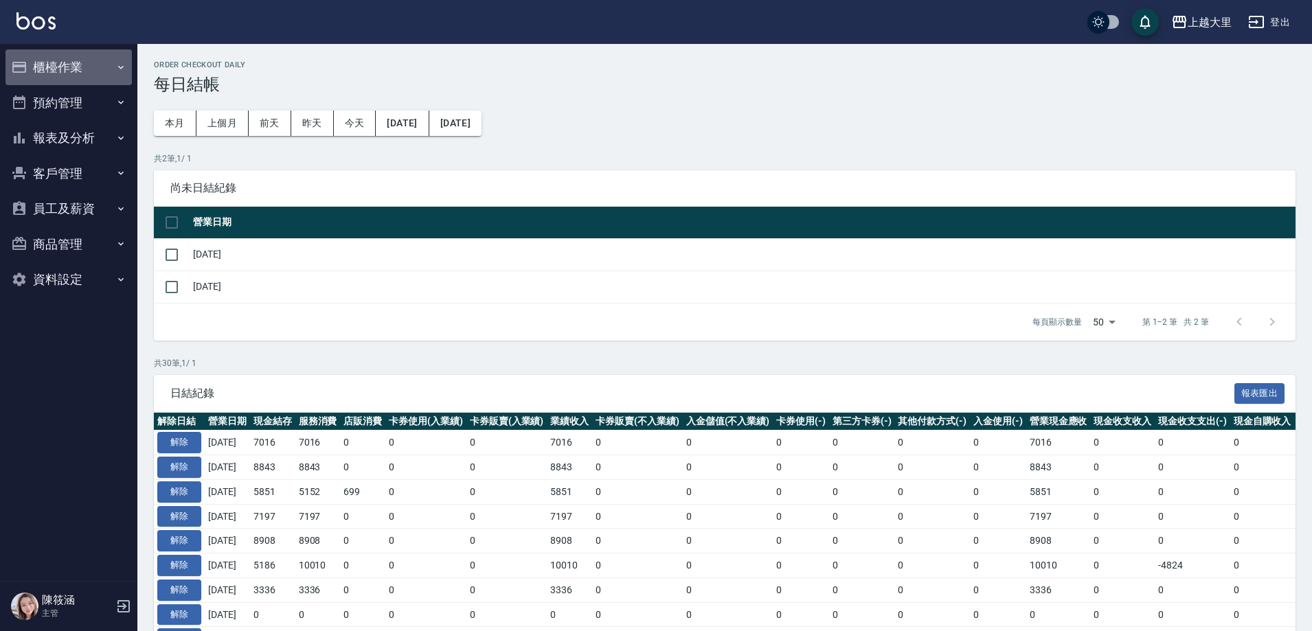
click at [110, 63] on button "櫃檯作業" at bounding box center [68, 67] width 126 height 36
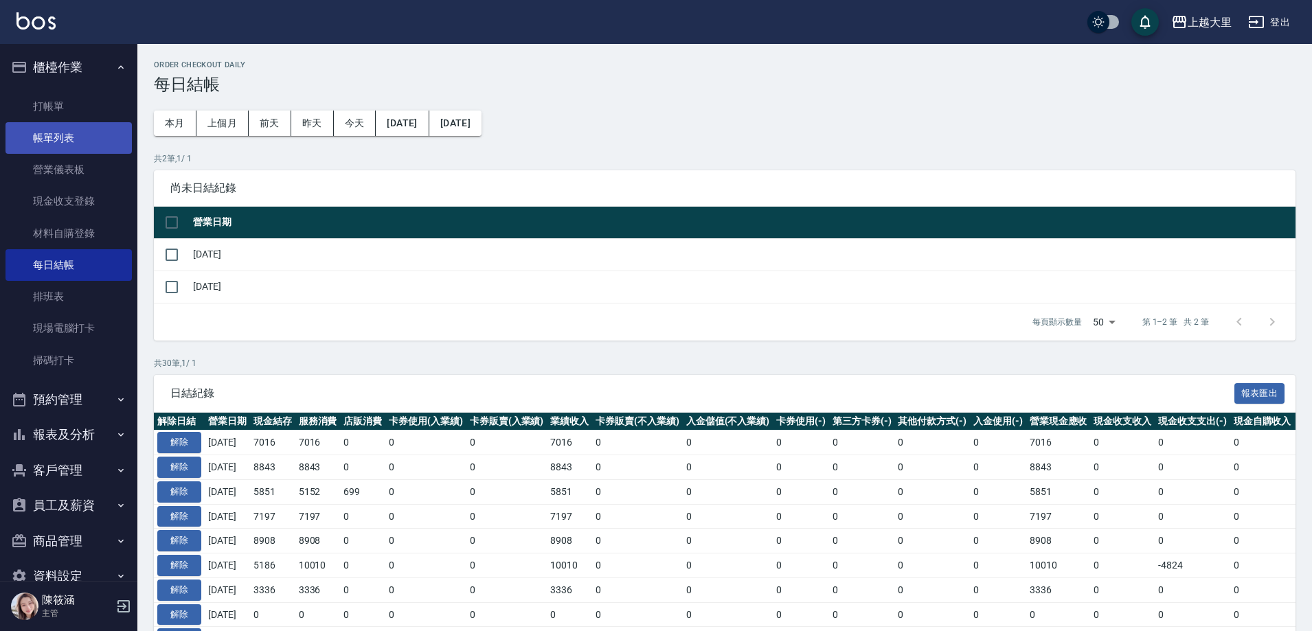
click at [96, 147] on link "帳單列表" at bounding box center [68, 138] width 126 height 32
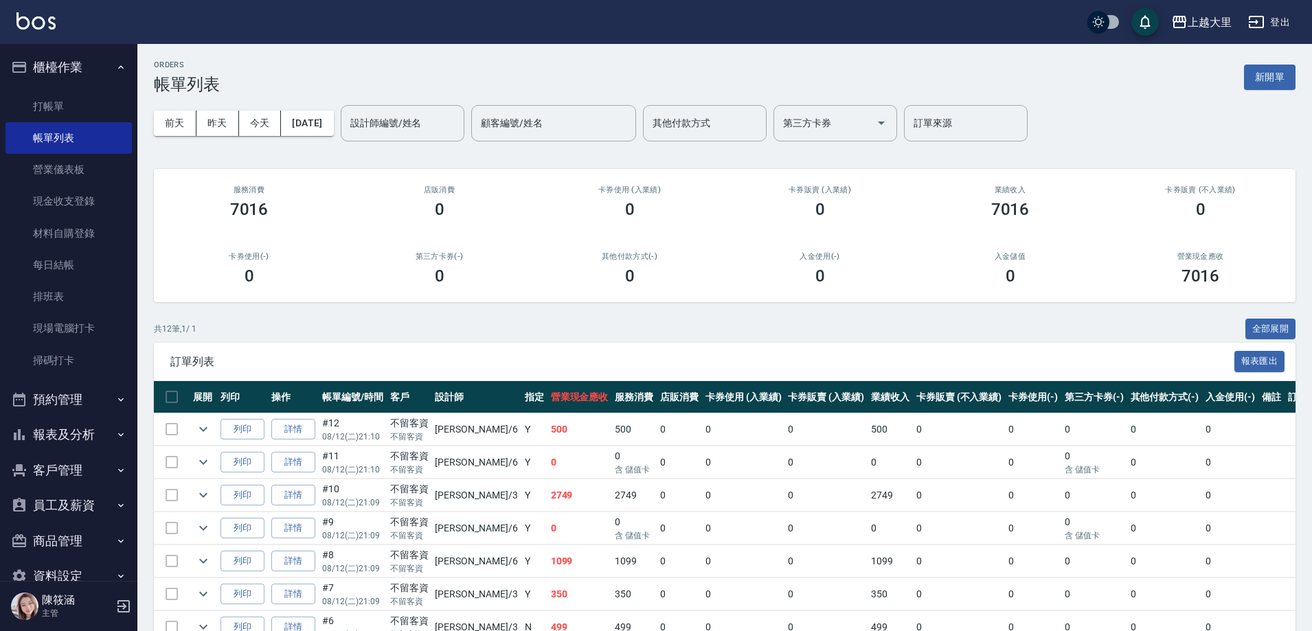
scroll to position [242, 0]
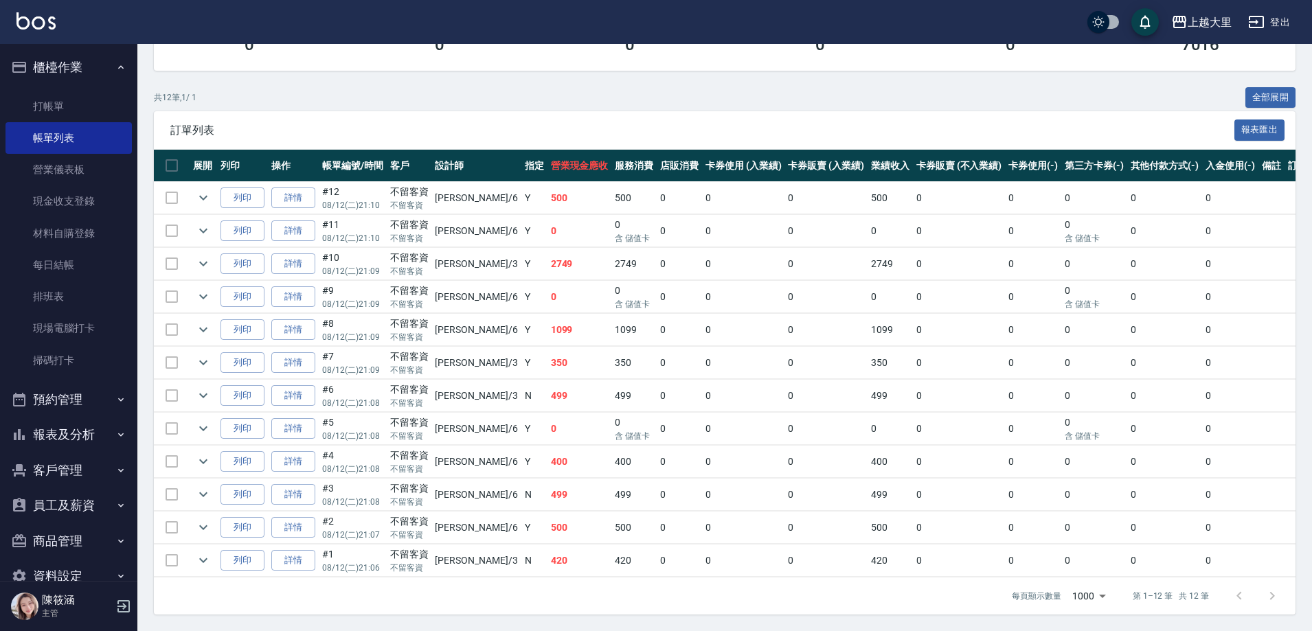
click at [87, 432] on button "報表及分析" at bounding box center [68, 435] width 126 height 36
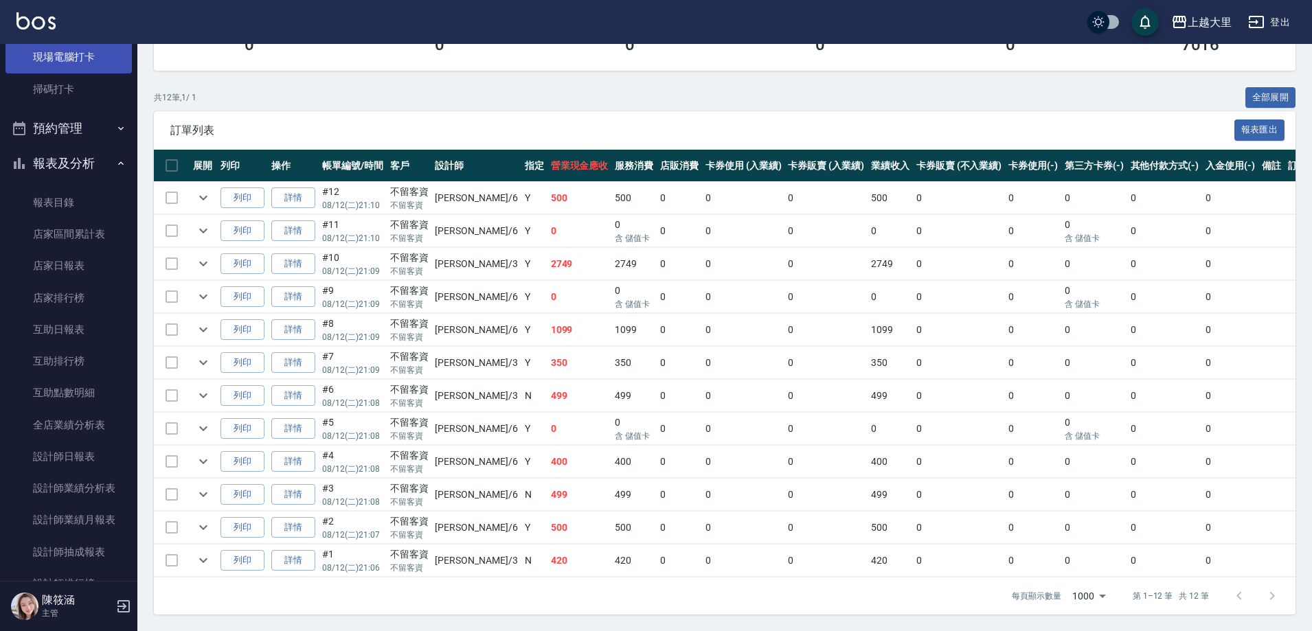
scroll to position [275, 0]
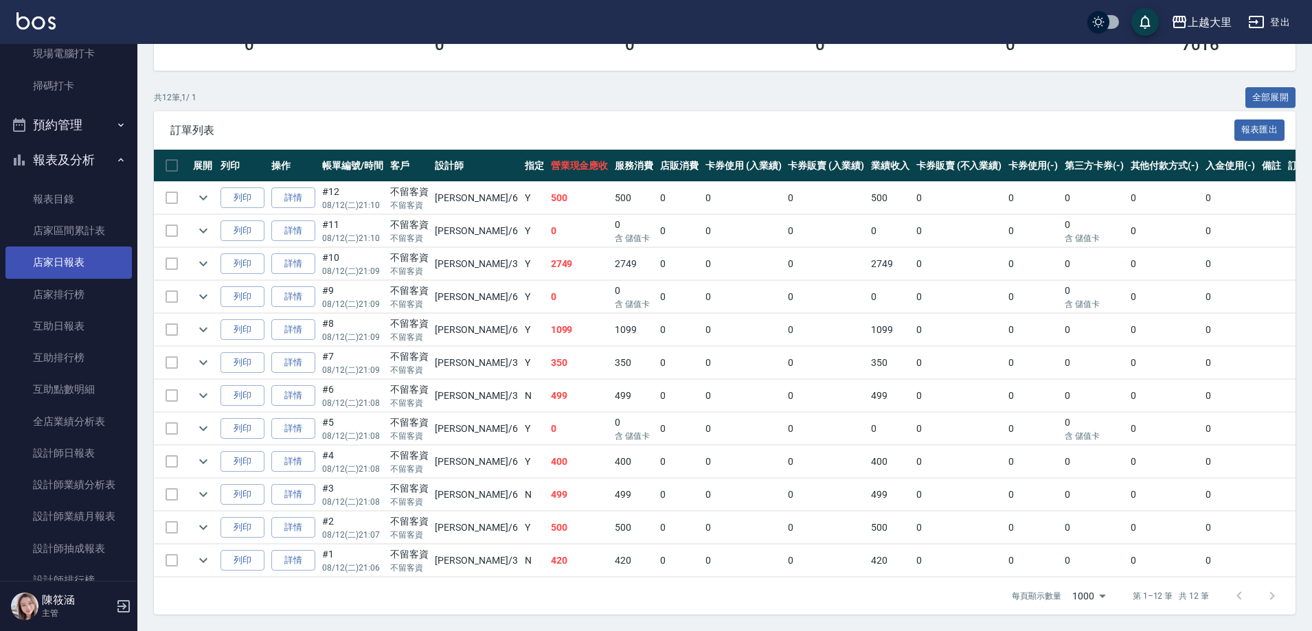
click at [78, 270] on link "店家日報表" at bounding box center [68, 263] width 126 height 32
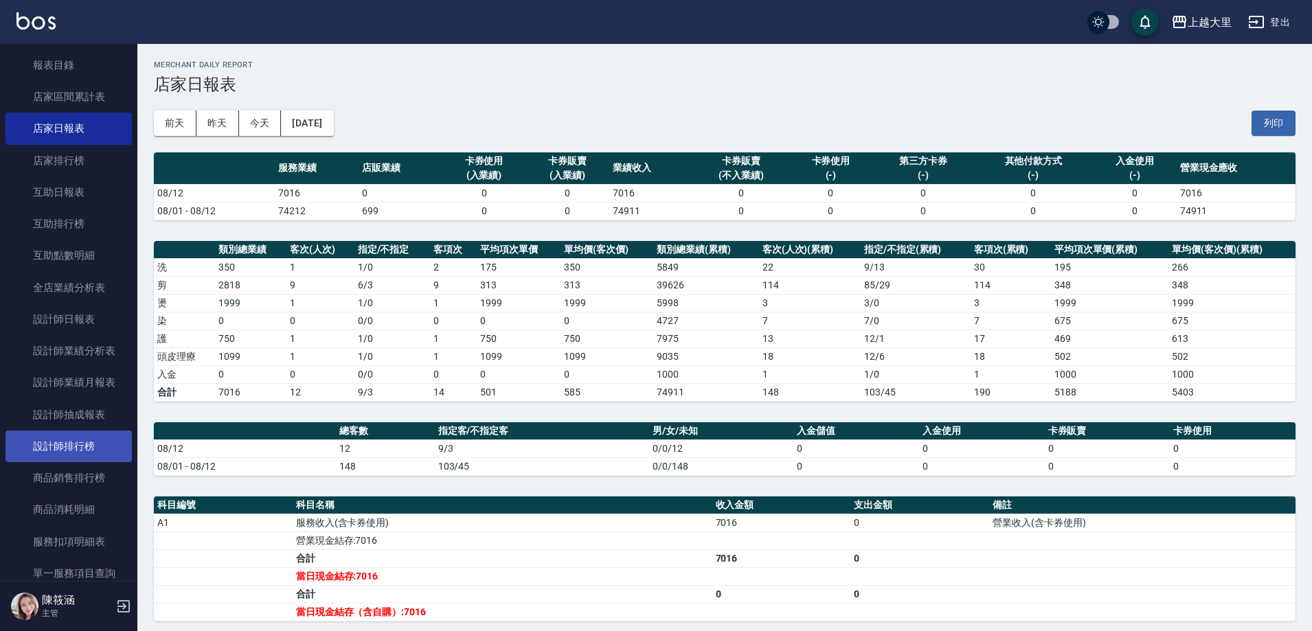
scroll to position [412, 0]
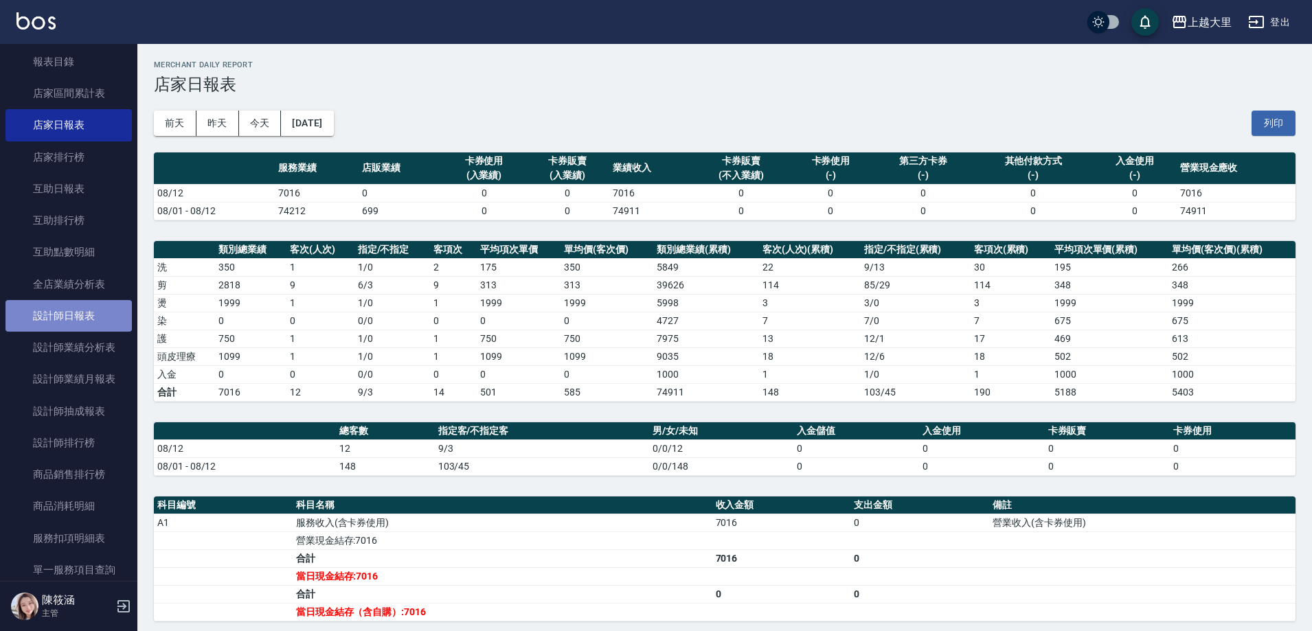
click at [107, 301] on link "設計師日報表" at bounding box center [68, 316] width 126 height 32
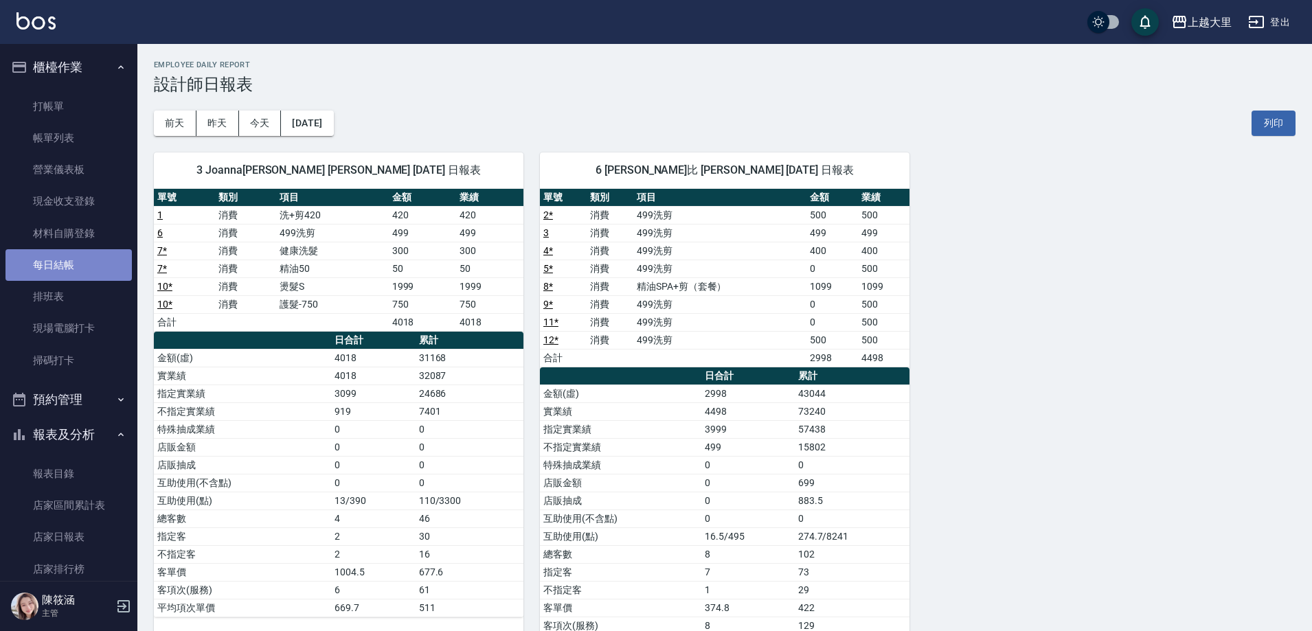
click at [87, 267] on link "每日結帳" at bounding box center [68, 265] width 126 height 32
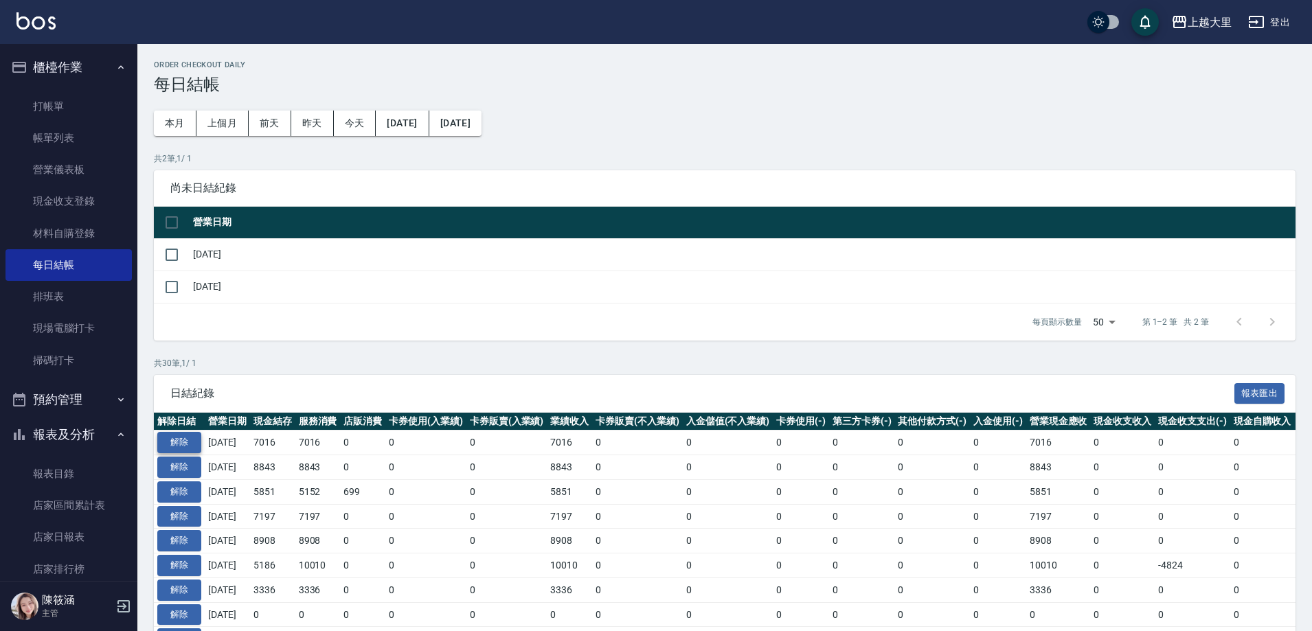
click at [192, 442] on button "解除" at bounding box center [179, 442] width 44 height 21
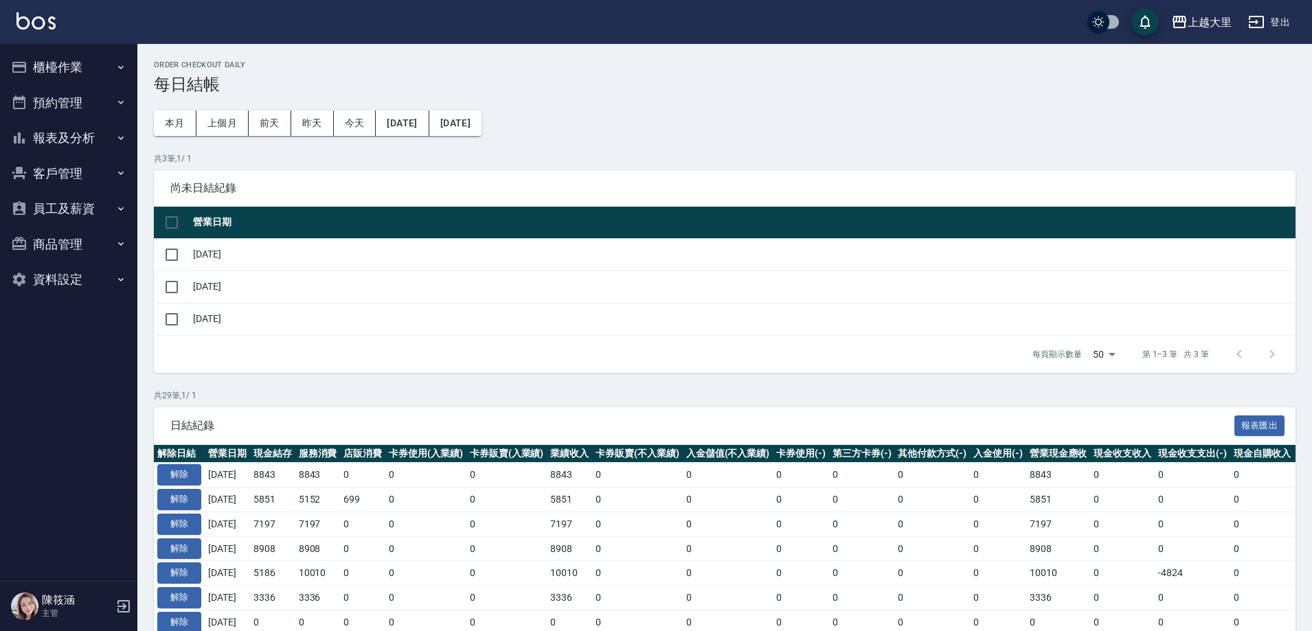
click at [81, 70] on button "櫃檯作業" at bounding box center [68, 67] width 126 height 36
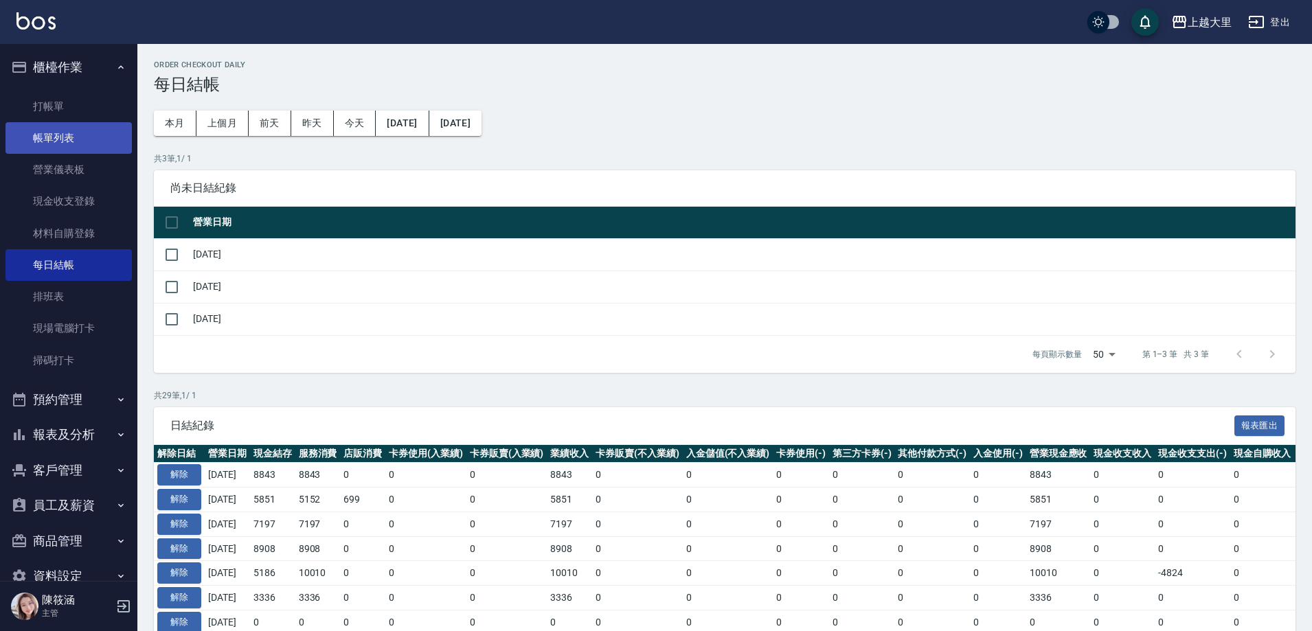
click at [79, 135] on link "帳單列表" at bounding box center [68, 138] width 126 height 32
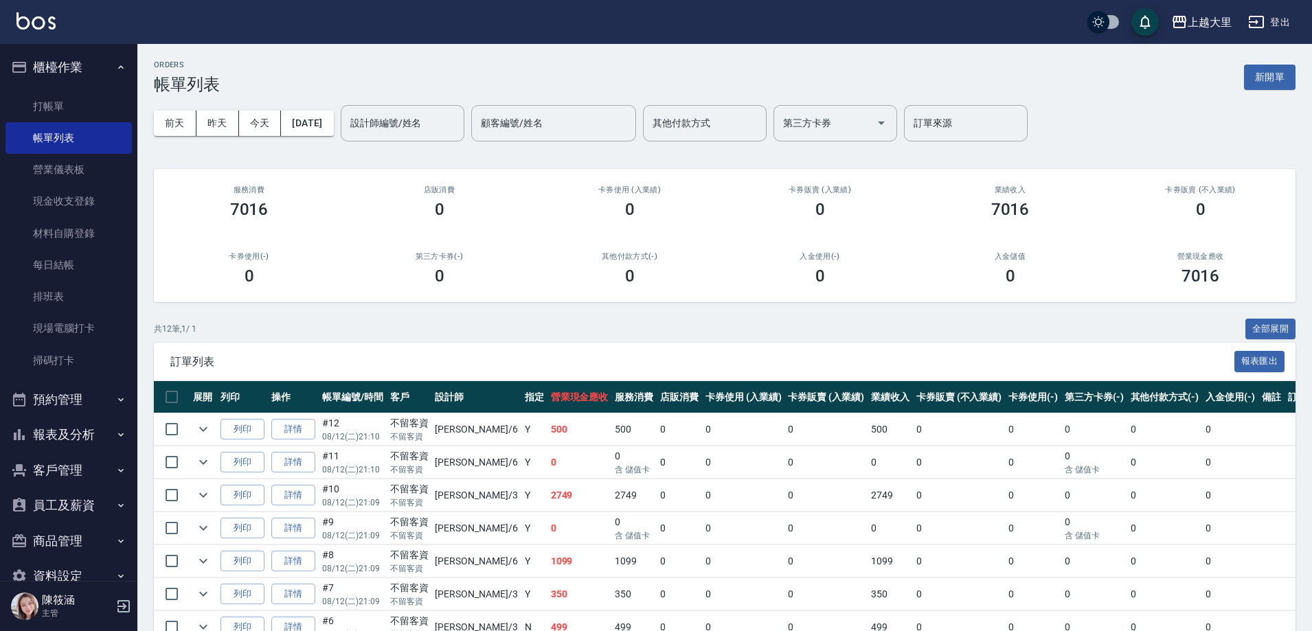
scroll to position [242, 0]
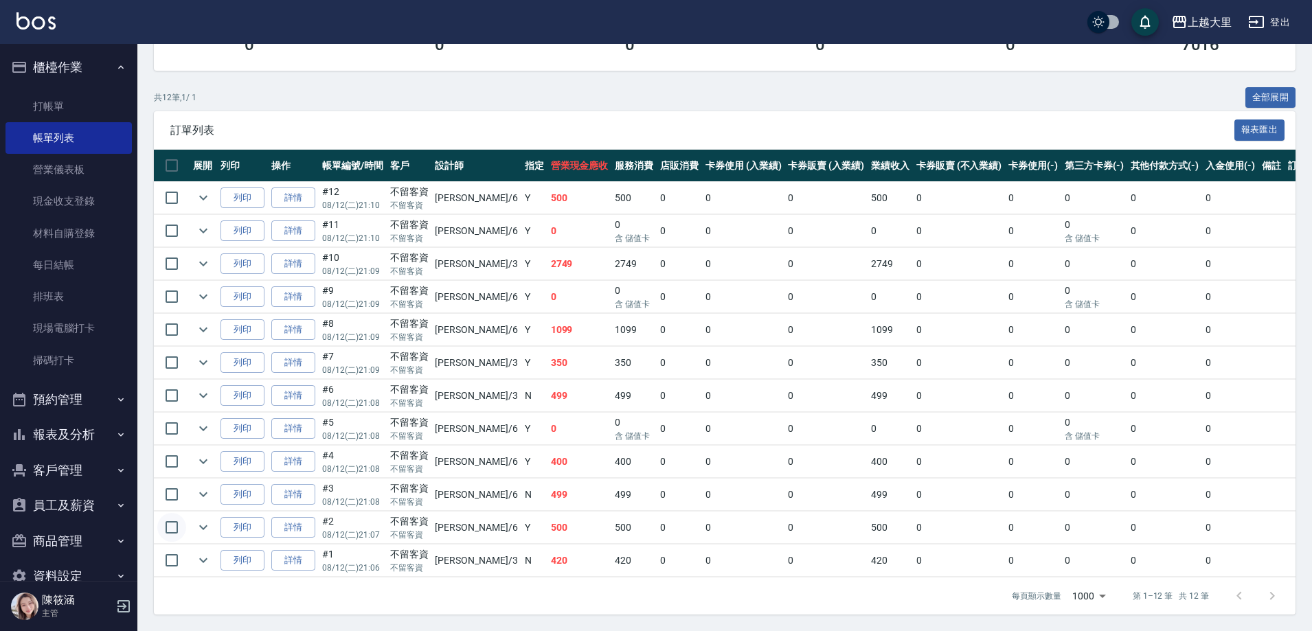
click at [177, 515] on input "checkbox" at bounding box center [171, 527] width 29 height 29
checkbox input "true"
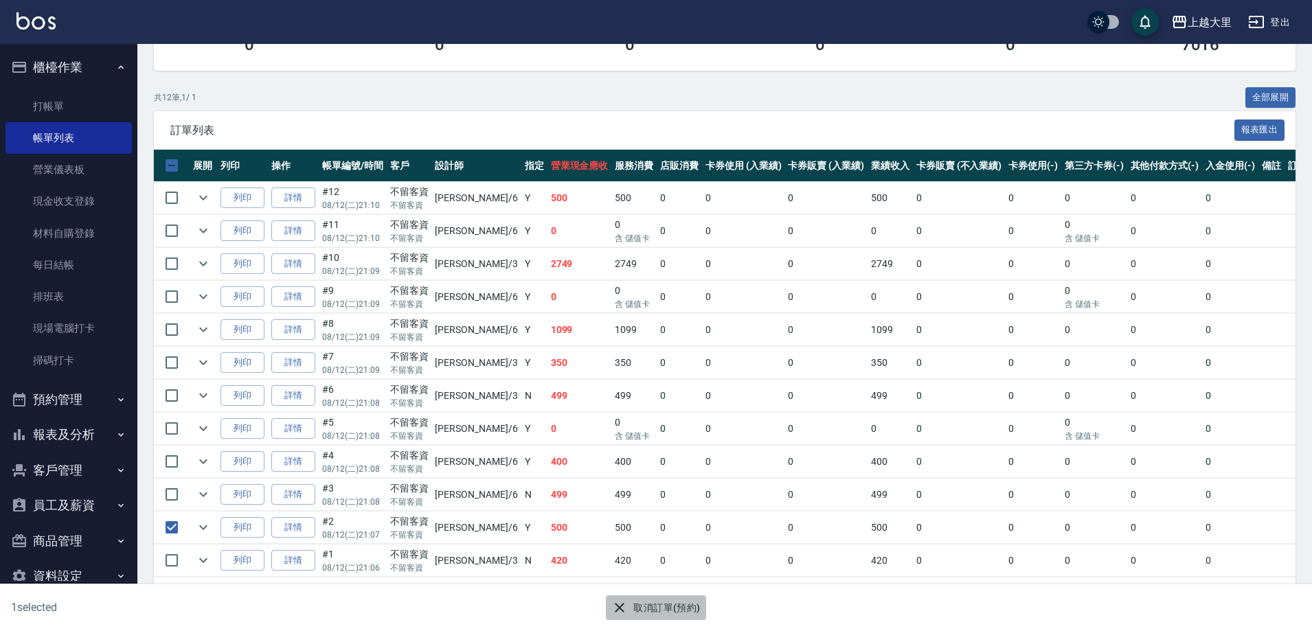
click at [646, 601] on button "取消訂單(預約)" at bounding box center [656, 608] width 100 height 25
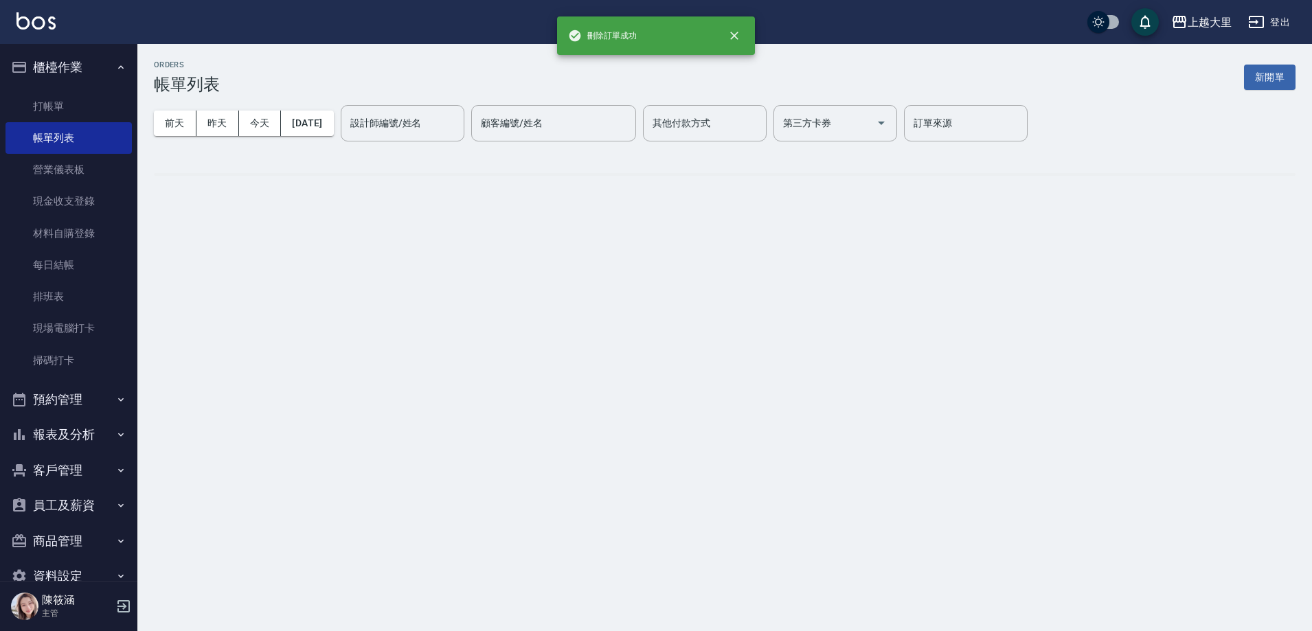
scroll to position [0, 0]
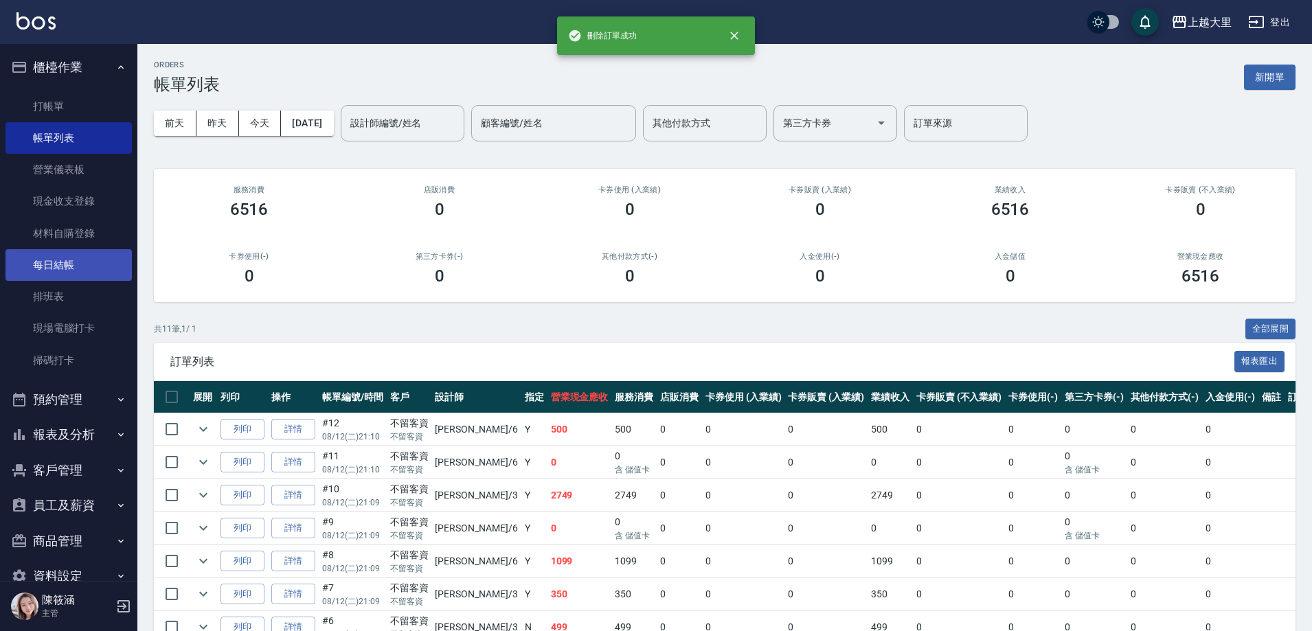
click at [85, 261] on link "每日結帳" at bounding box center [68, 265] width 126 height 32
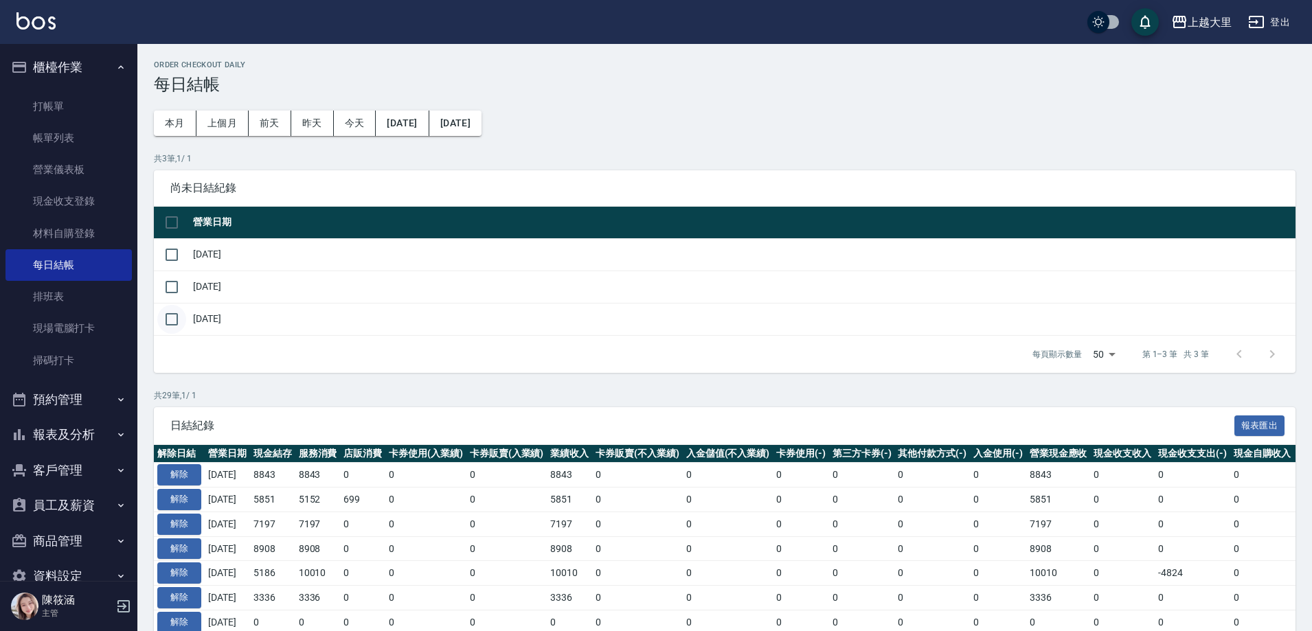
click at [181, 320] on input "checkbox" at bounding box center [171, 319] width 29 height 29
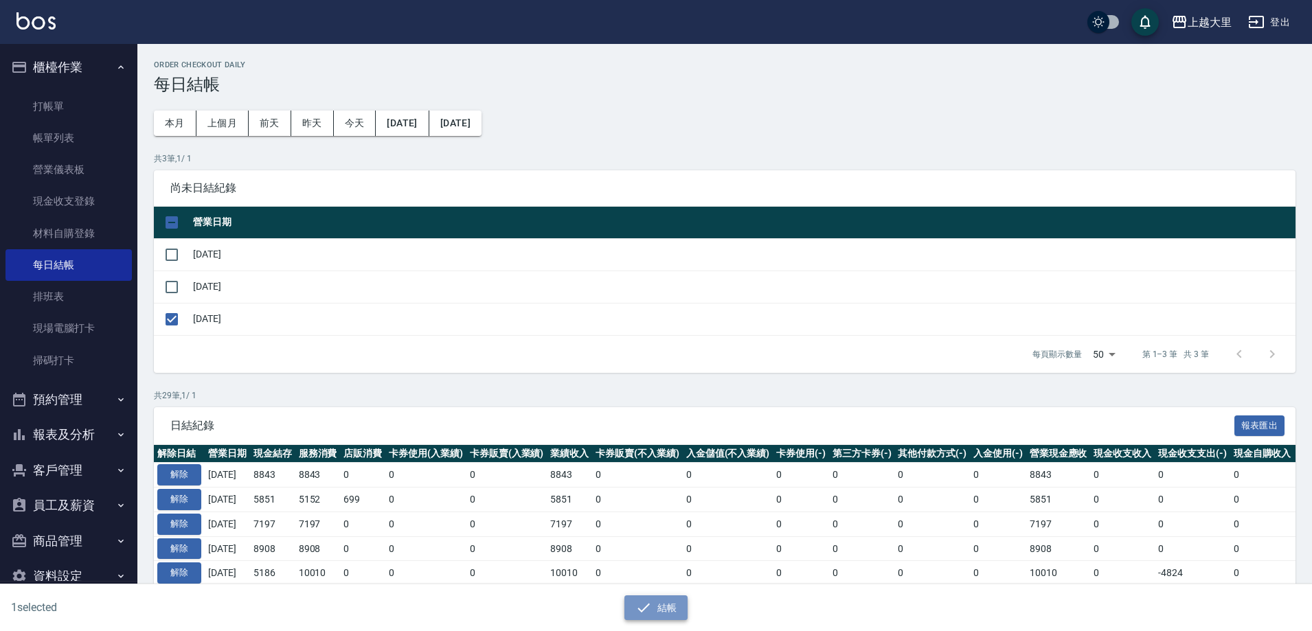
click at [667, 609] on button "結帳" at bounding box center [657, 608] width 64 height 25
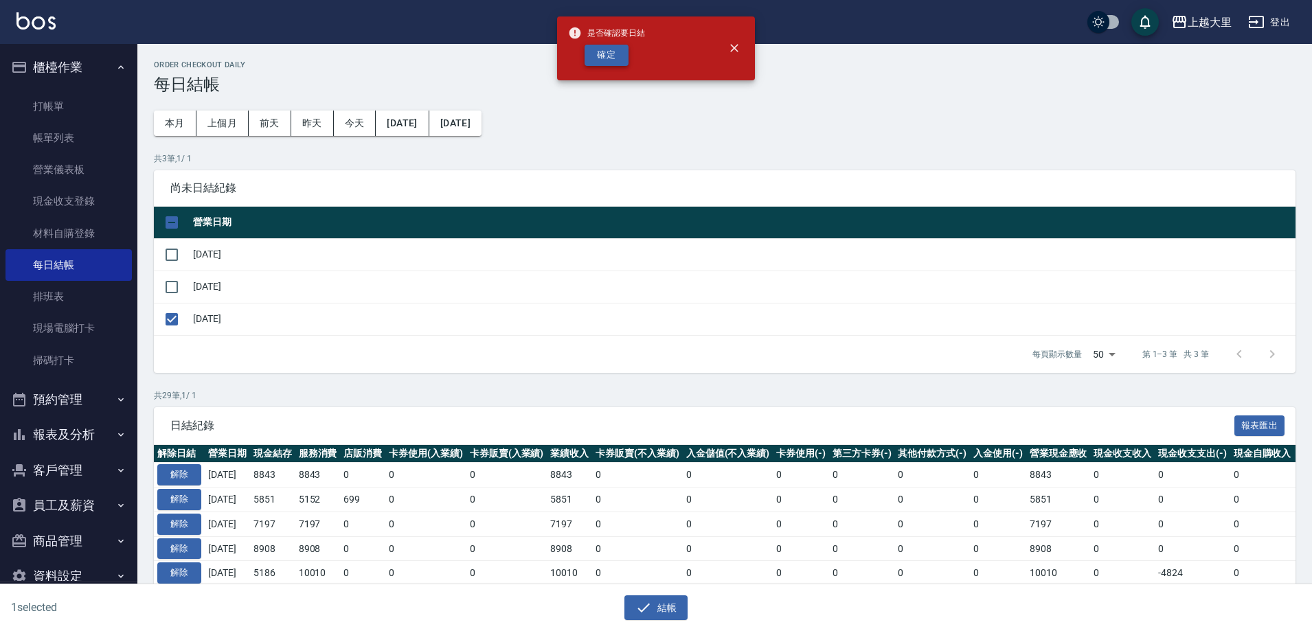
click at [621, 48] on button "確定" at bounding box center [607, 55] width 44 height 21
checkbox input "false"
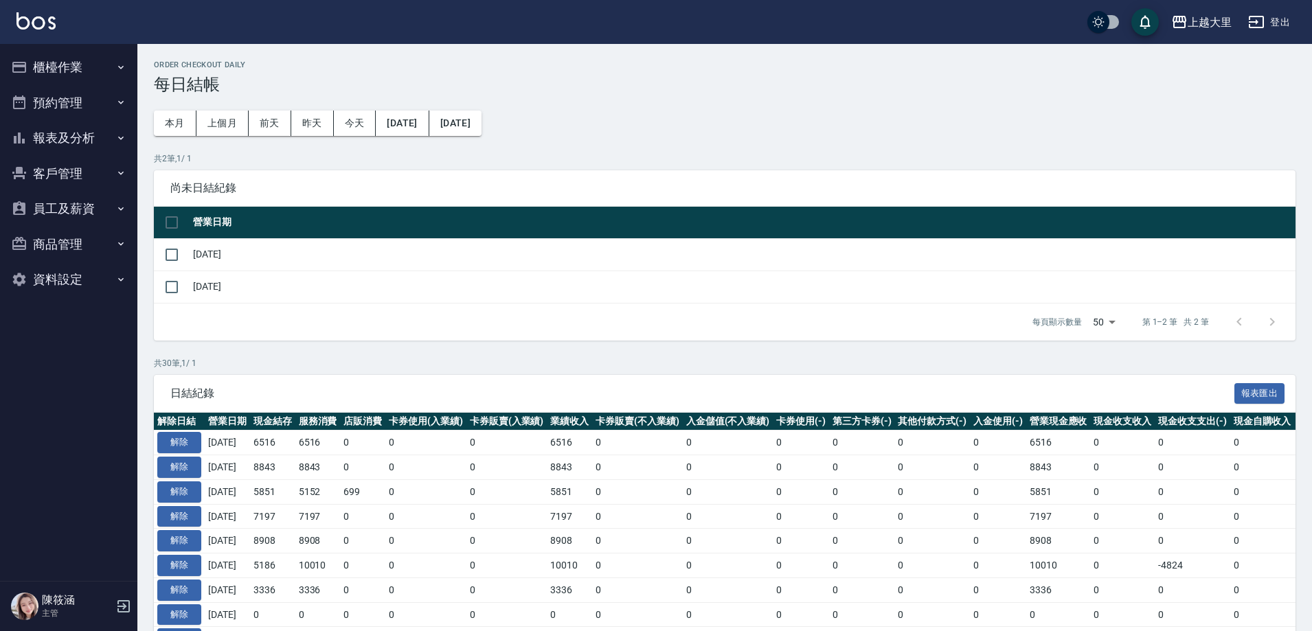
click at [52, 131] on button "報表及分析" at bounding box center [68, 138] width 126 height 36
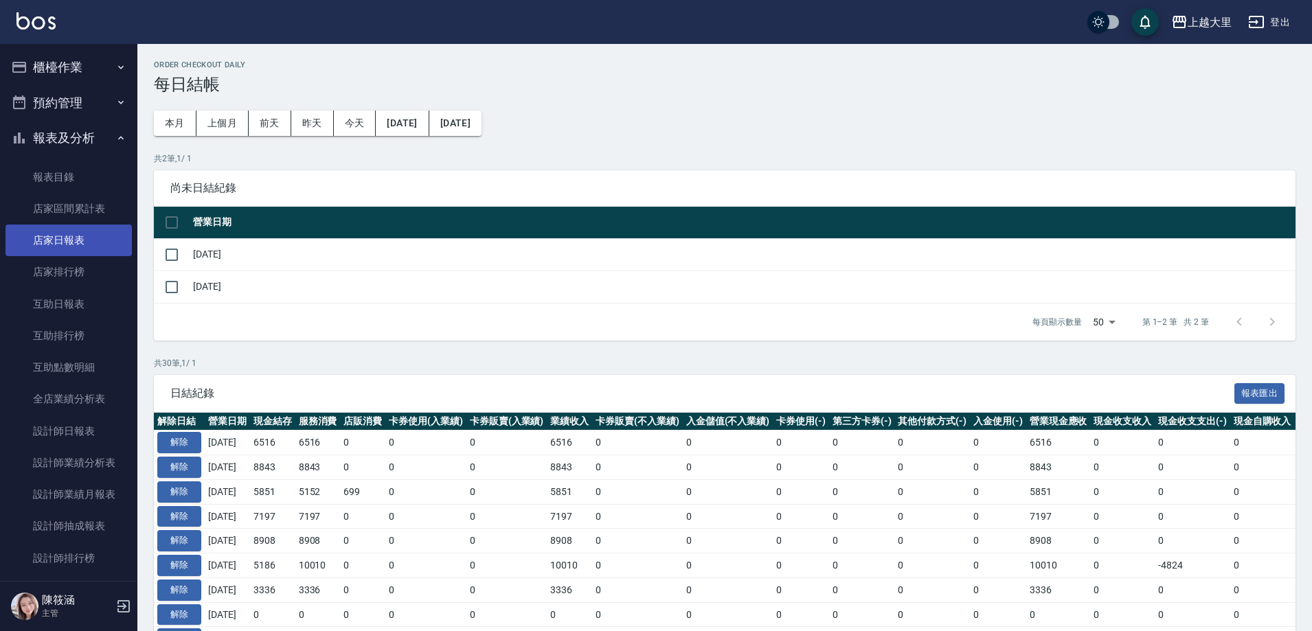
click at [80, 236] on link "店家日報表" at bounding box center [68, 241] width 126 height 32
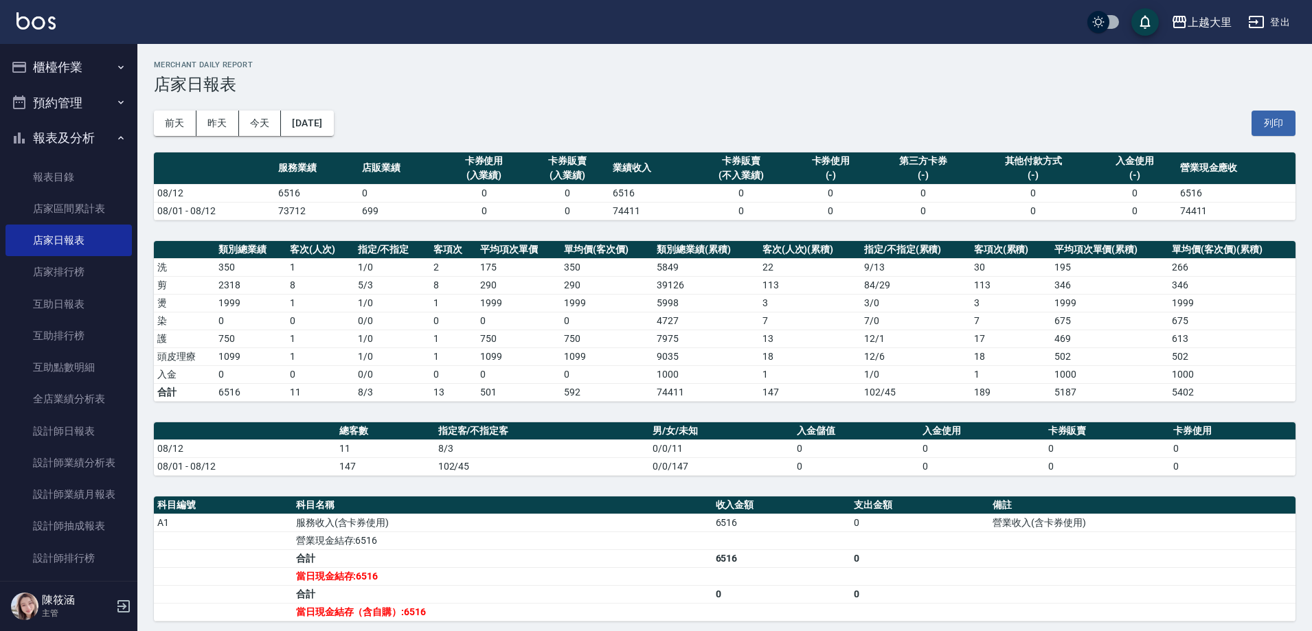
click at [98, 67] on button "櫃檯作業" at bounding box center [68, 67] width 126 height 36
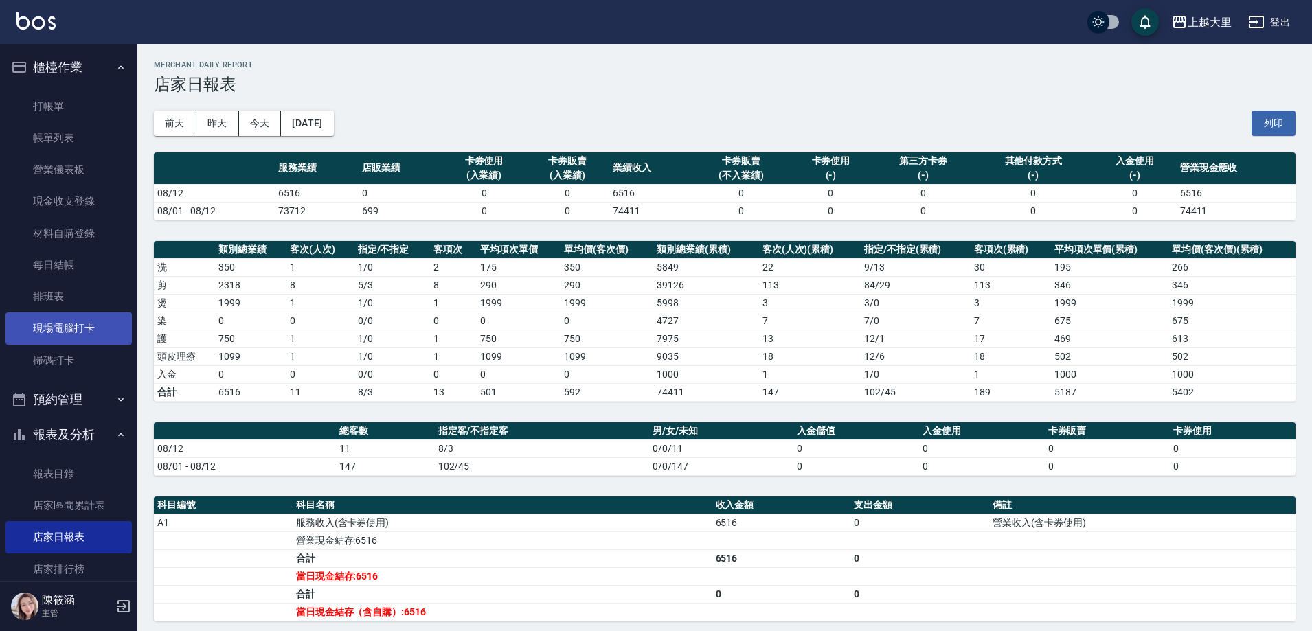
click at [82, 333] on link "現場電腦打卡" at bounding box center [68, 329] width 126 height 32
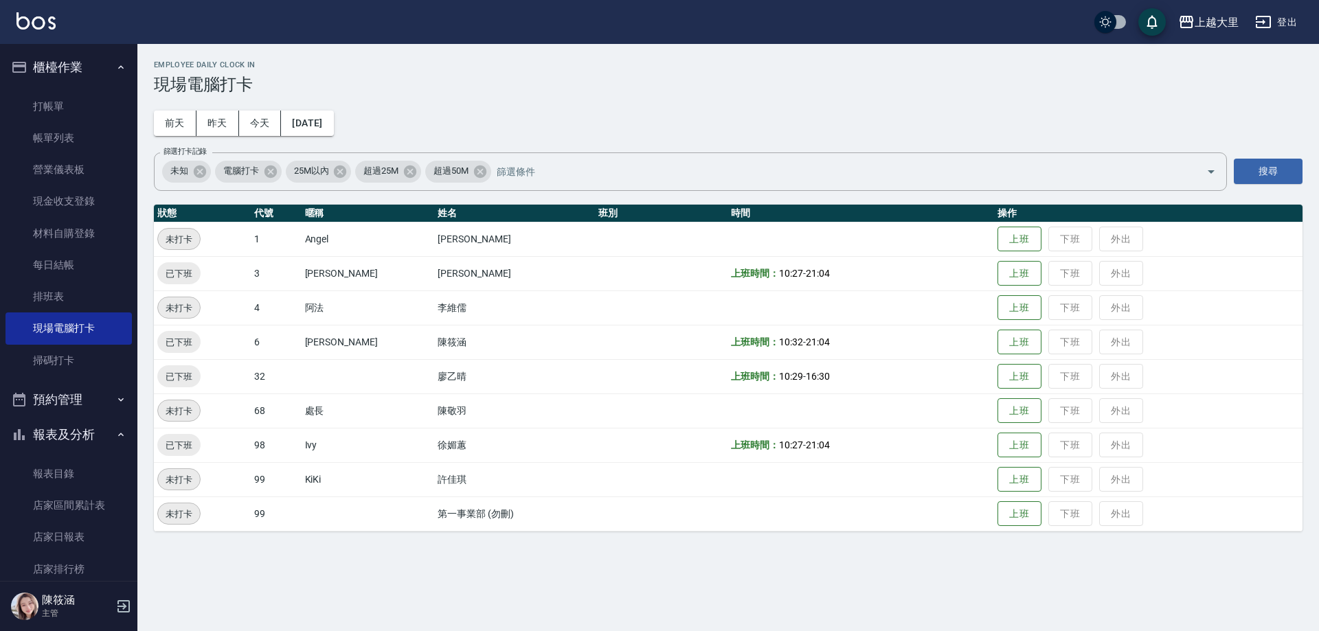
click at [1073, 344] on td "上班 下班 外出" at bounding box center [1148, 342] width 309 height 34
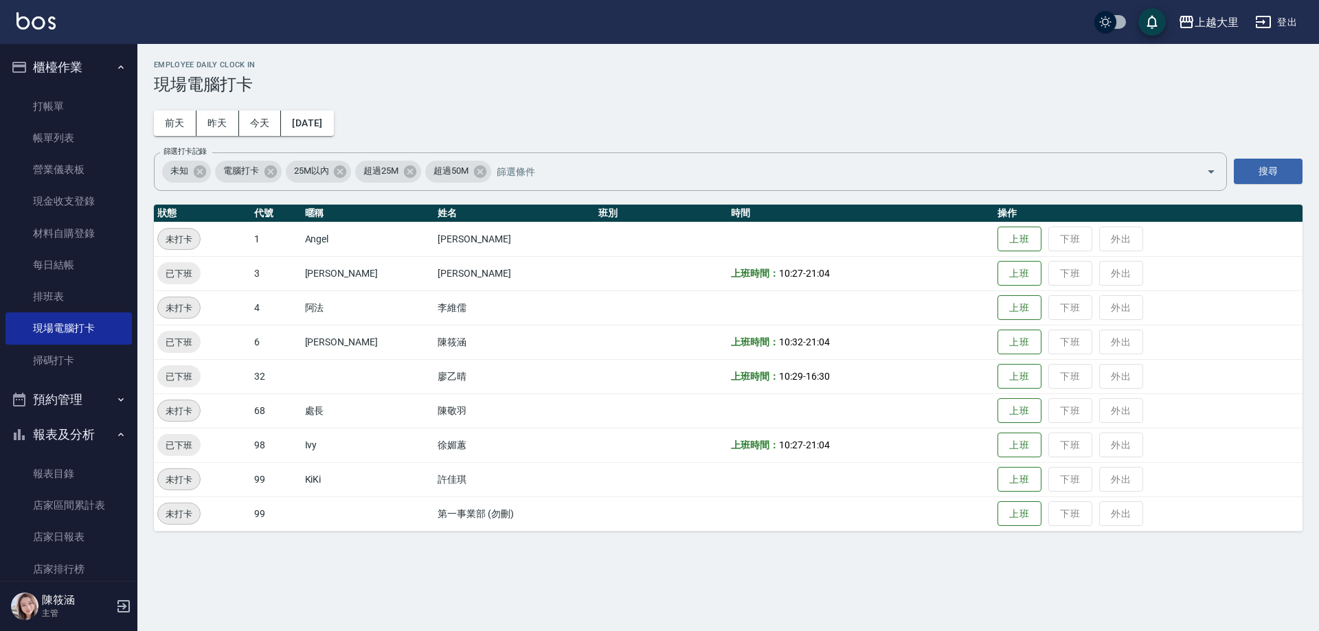
click at [1073, 344] on td "上班 下班 外出" at bounding box center [1148, 342] width 309 height 34
click at [244, 119] on button "今天" at bounding box center [260, 123] width 43 height 25
click at [1066, 351] on td "上班 下班 外出" at bounding box center [1148, 342] width 309 height 34
click at [1071, 346] on td "上班 下班 外出" at bounding box center [1148, 342] width 309 height 34
click at [1072, 346] on td "上班 下班 外出" at bounding box center [1148, 342] width 309 height 34
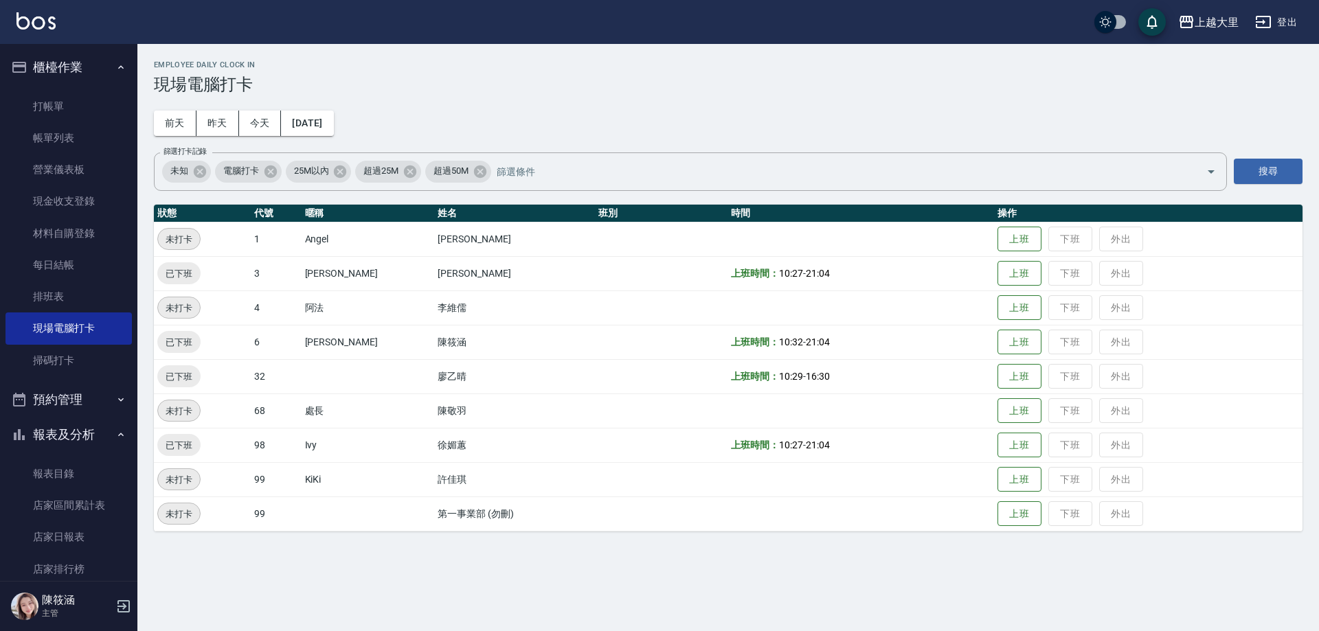
click at [1072, 346] on td "上班 下班 外出" at bounding box center [1148, 342] width 309 height 34
